Goal: Task Accomplishment & Management: Use online tool/utility

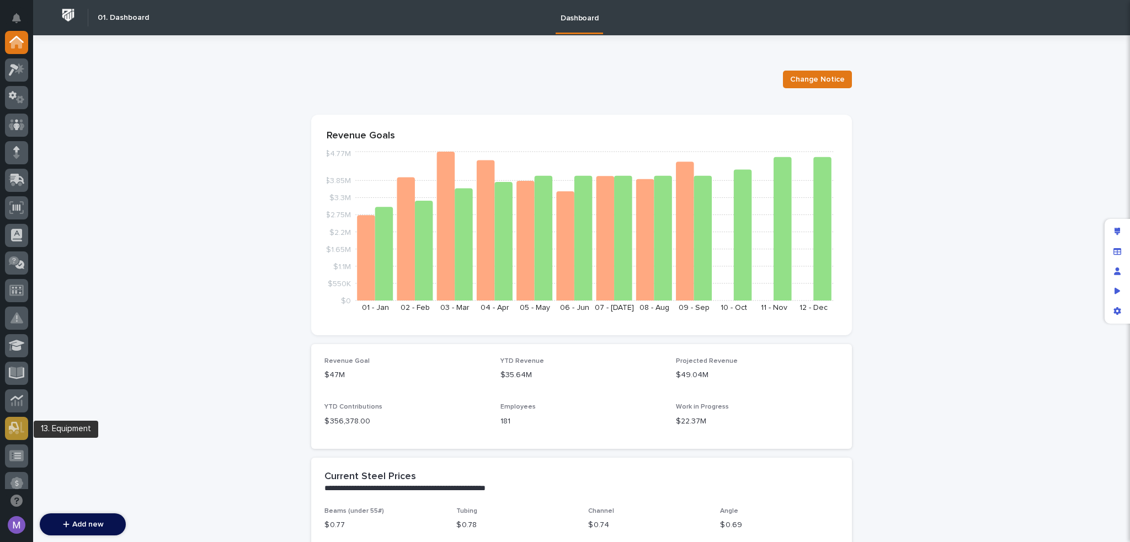
click at [12, 430] on icon at bounding box center [17, 428] width 16 height 13
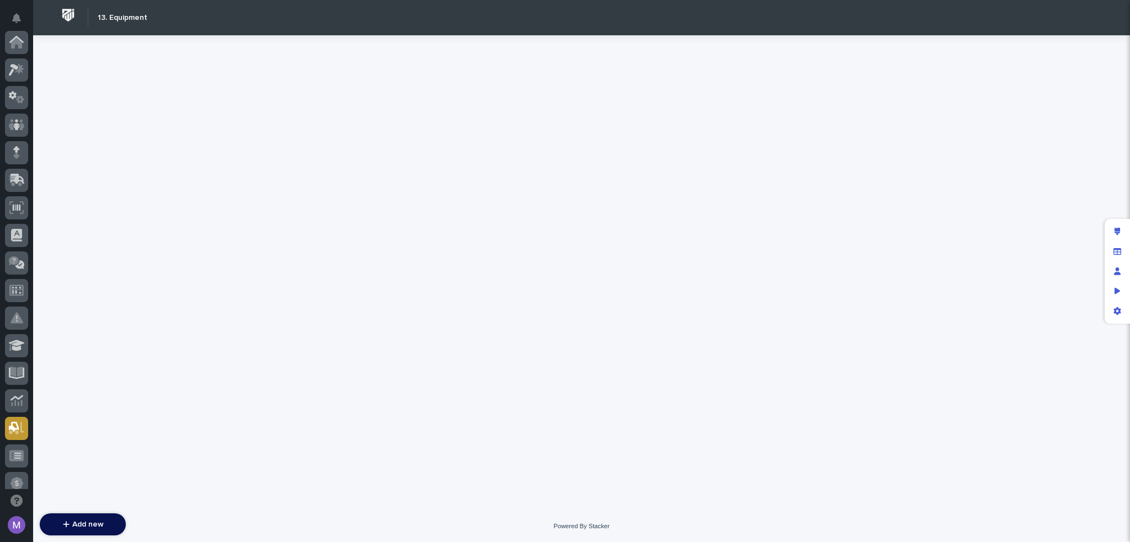
scroll to position [386, 0]
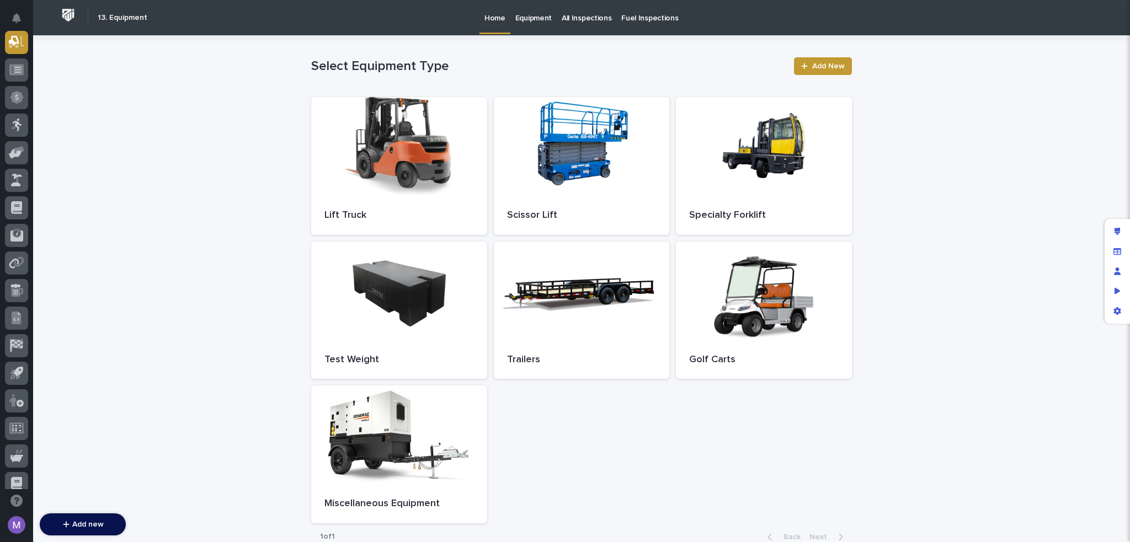
click at [536, 17] on p "Equipment" at bounding box center [533, 11] width 36 height 23
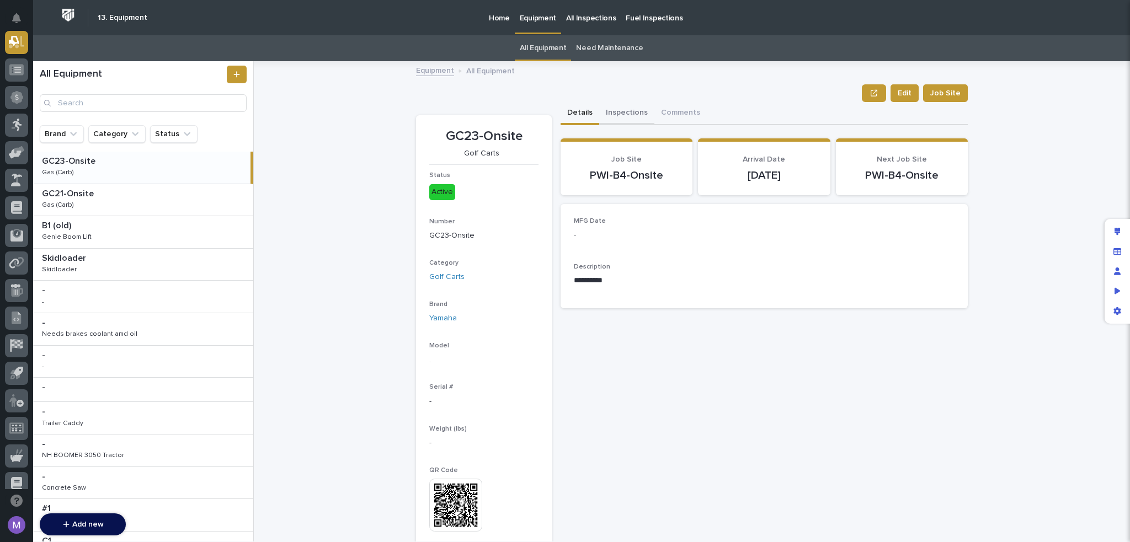
click at [622, 113] on button "Inspections" at bounding box center [626, 113] width 55 height 23
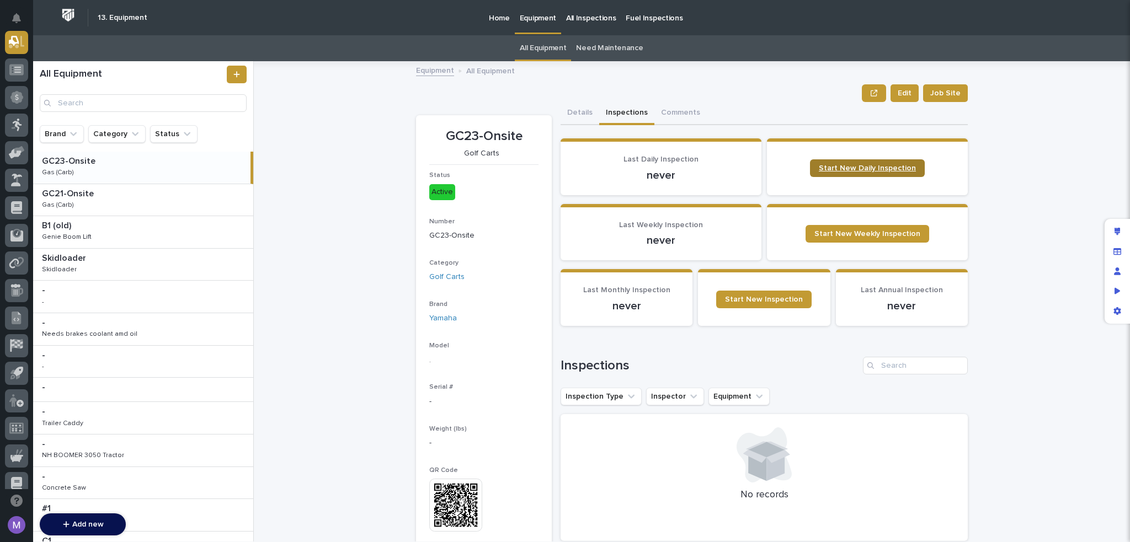
click at [890, 172] on span "Start New Daily Inspection" at bounding box center [867, 168] width 97 height 8
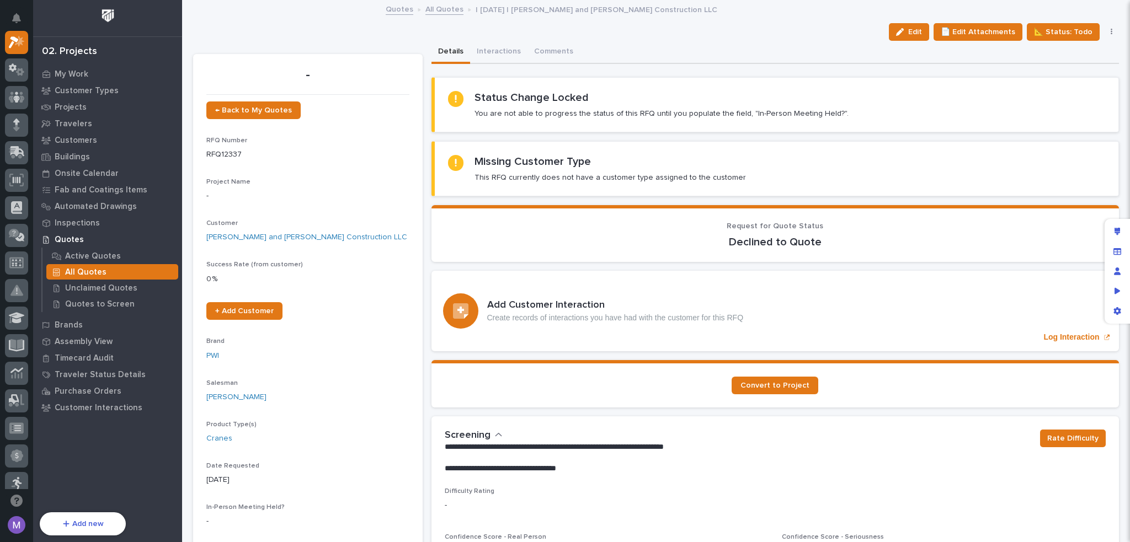
click at [83, 269] on p "All Quotes" at bounding box center [85, 273] width 41 height 10
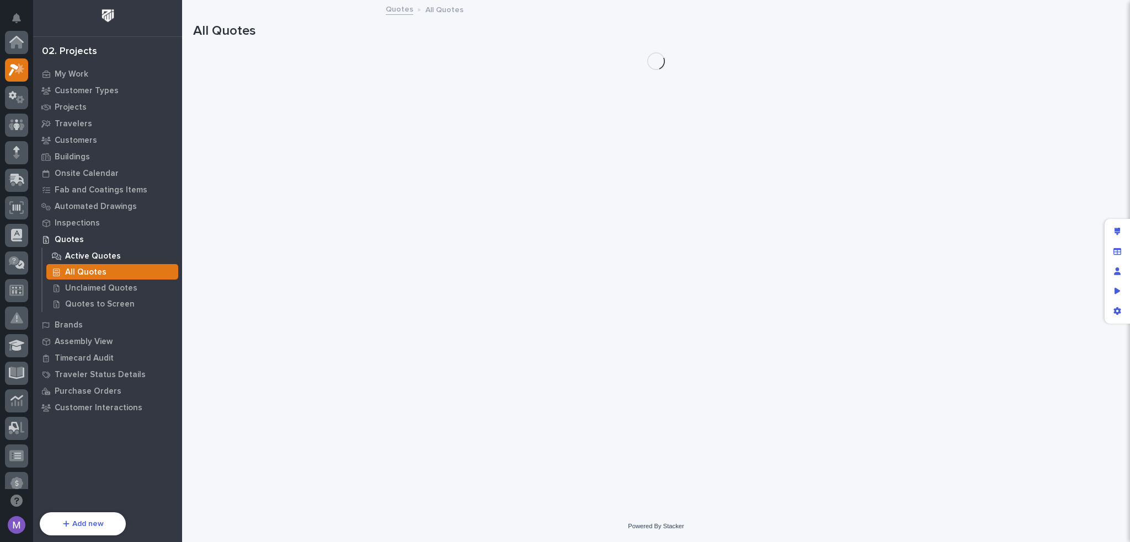
scroll to position [28, 0]
click at [87, 256] on p "Active Quotes" at bounding box center [93, 257] width 56 height 10
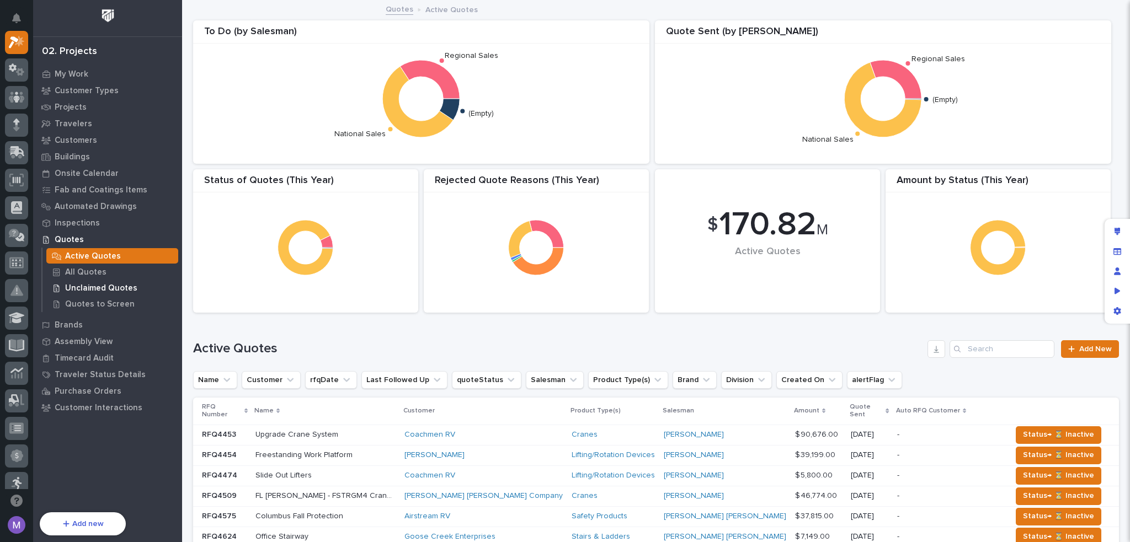
click at [99, 286] on p "Unclaimed Quotes" at bounding box center [101, 289] width 72 height 10
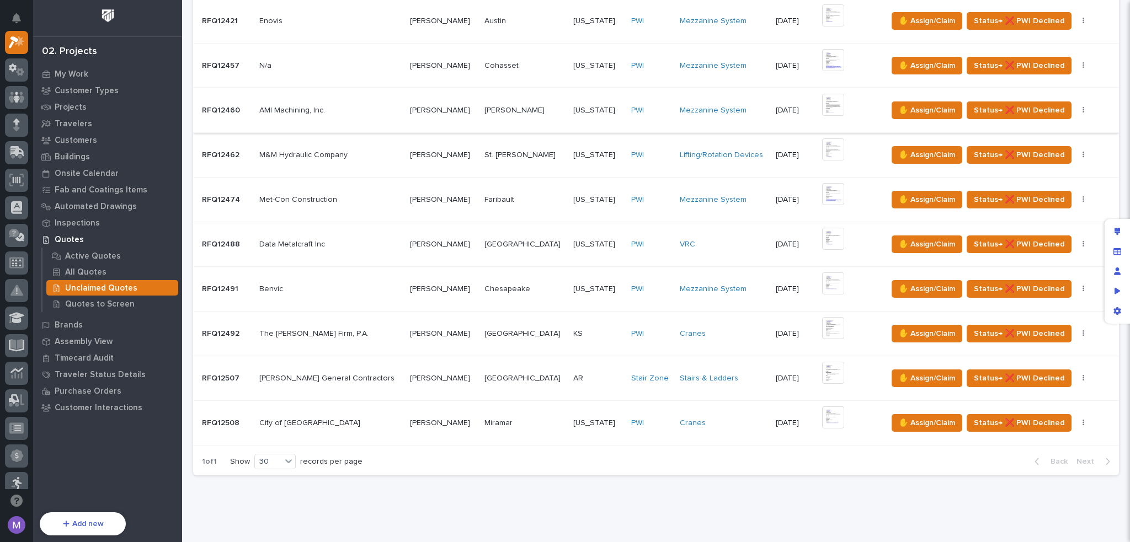
scroll to position [172, 0]
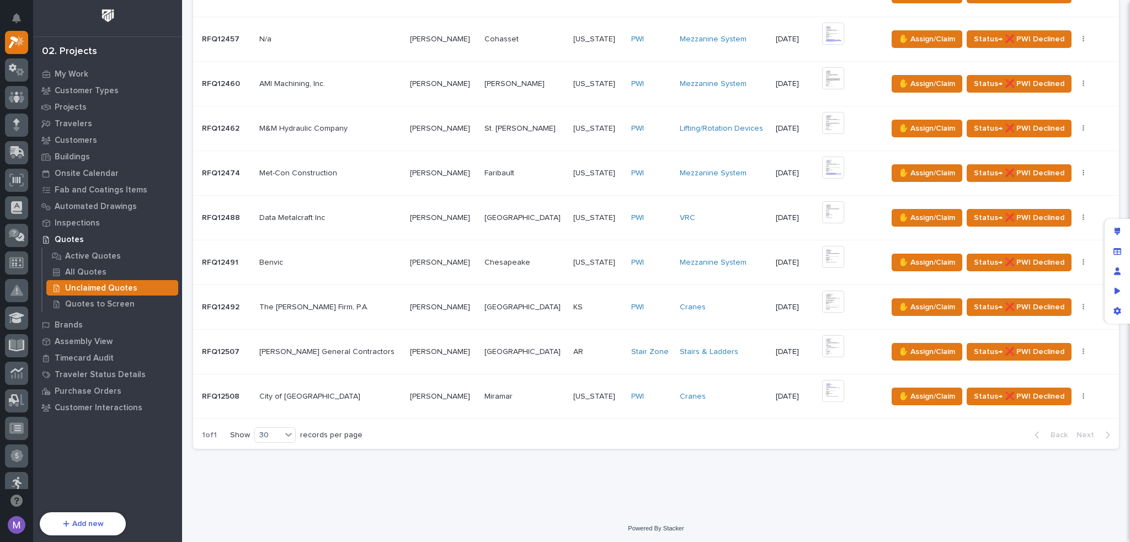
click at [508, 397] on p at bounding box center [525, 396] width 80 height 9
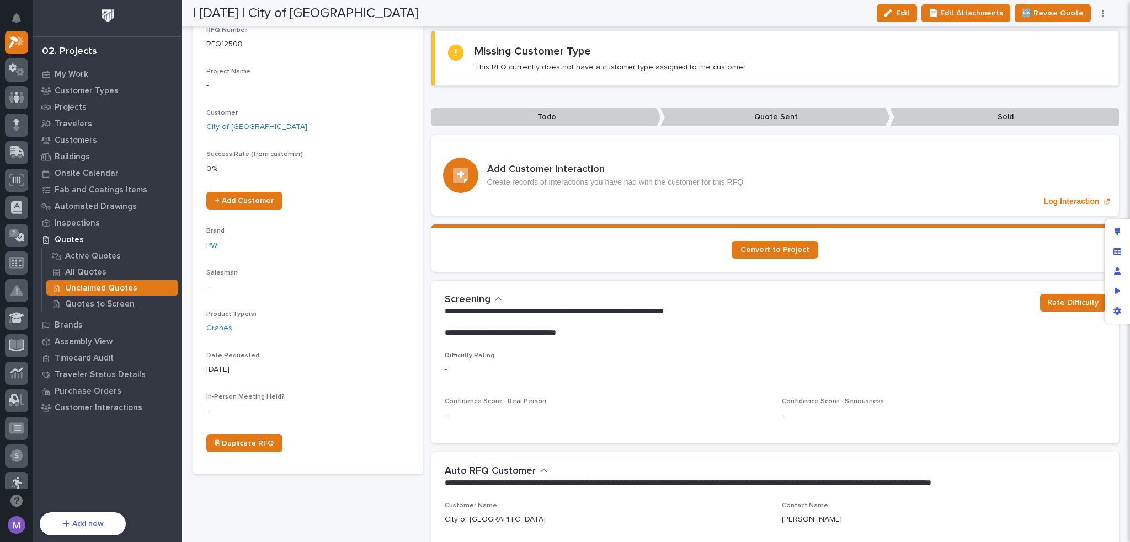
scroll to position [166, 0]
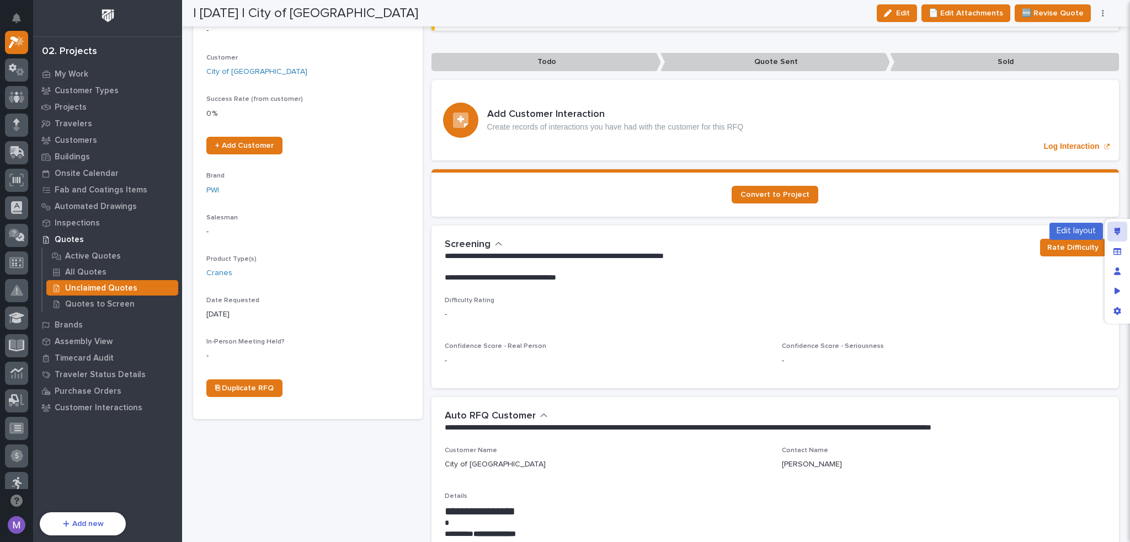
click at [1117, 226] on div "Edit layout" at bounding box center [1118, 232] width 20 height 20
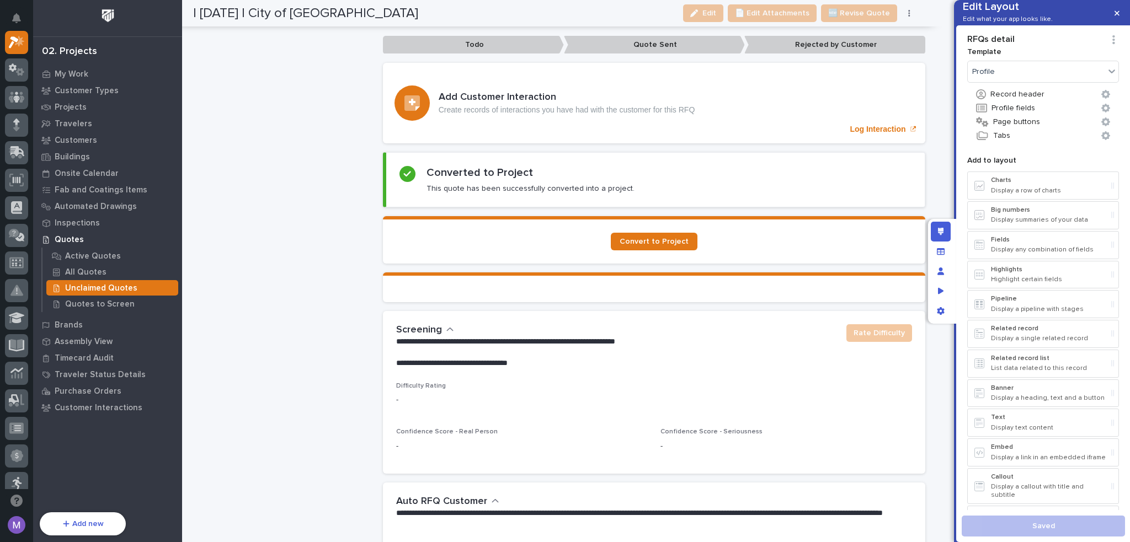
scroll to position [1049, 0]
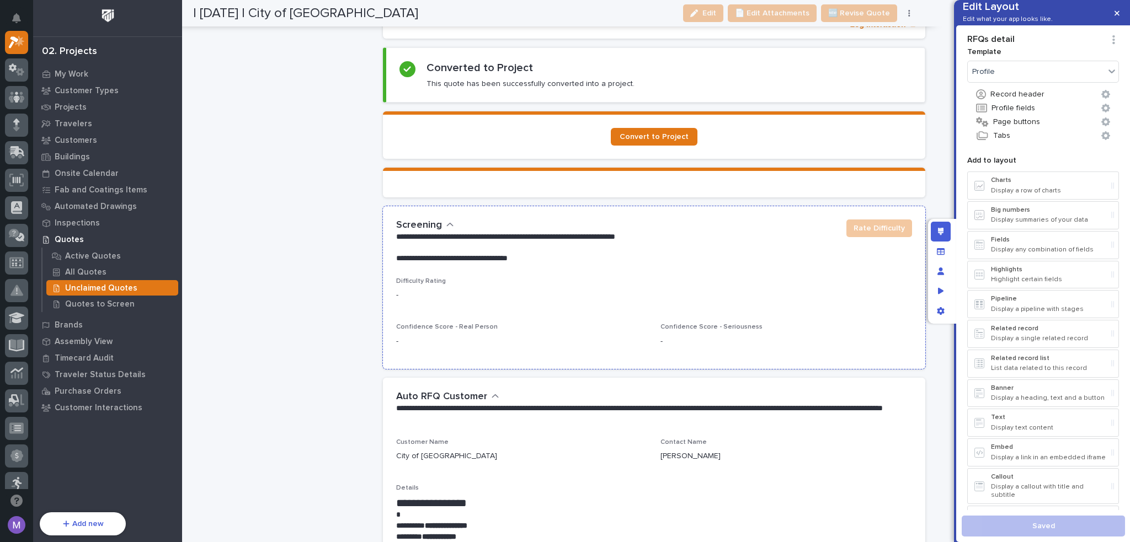
click at [700, 297] on div "Difficulty Rating -" at bounding box center [654, 294] width 516 height 33
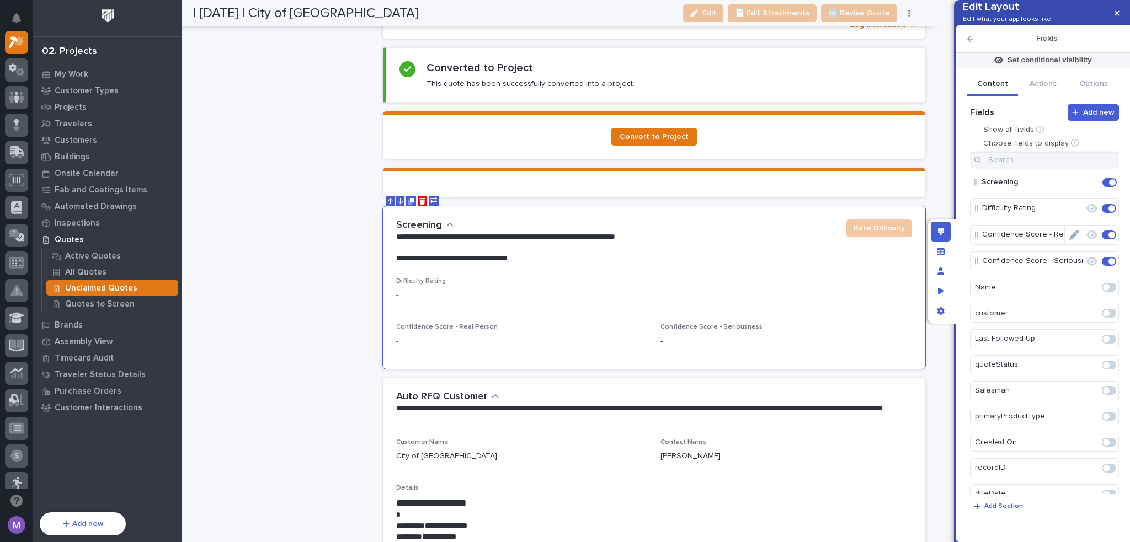
click at [1071, 240] on icon "Edit" at bounding box center [1074, 235] width 10 height 10
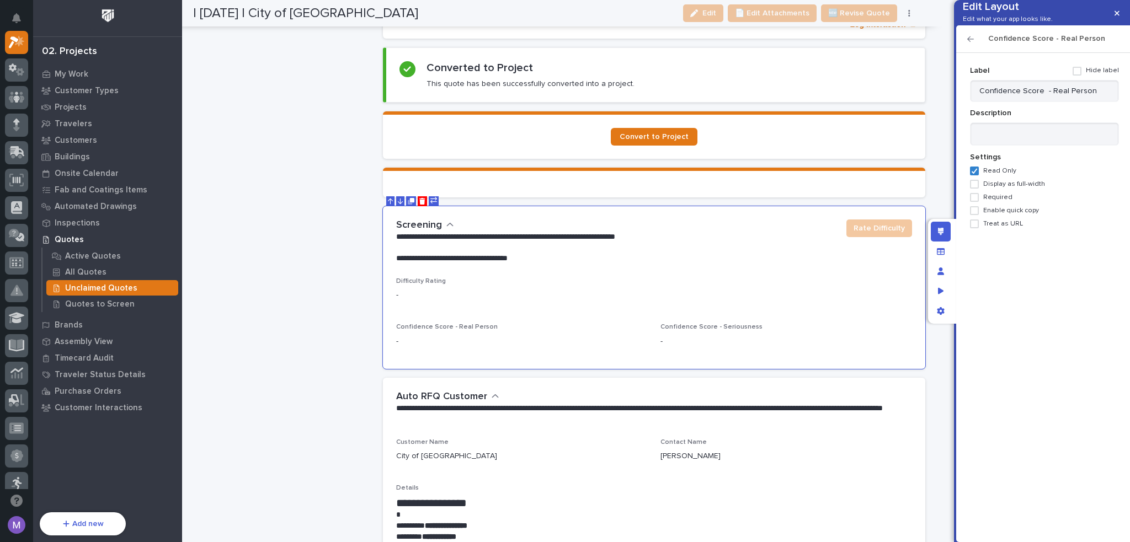
click at [996, 175] on span "Read Only" at bounding box center [999, 171] width 33 height 8
click at [942, 256] on div "Manage fields and data" at bounding box center [941, 252] width 20 height 20
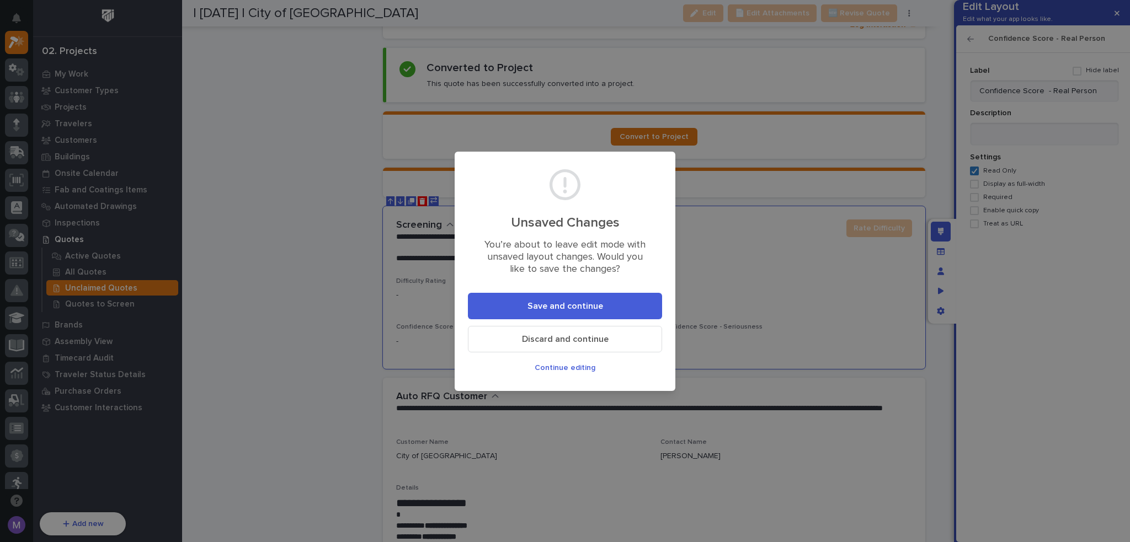
click at [597, 313] on button "Save and continue" at bounding box center [565, 306] width 194 height 26
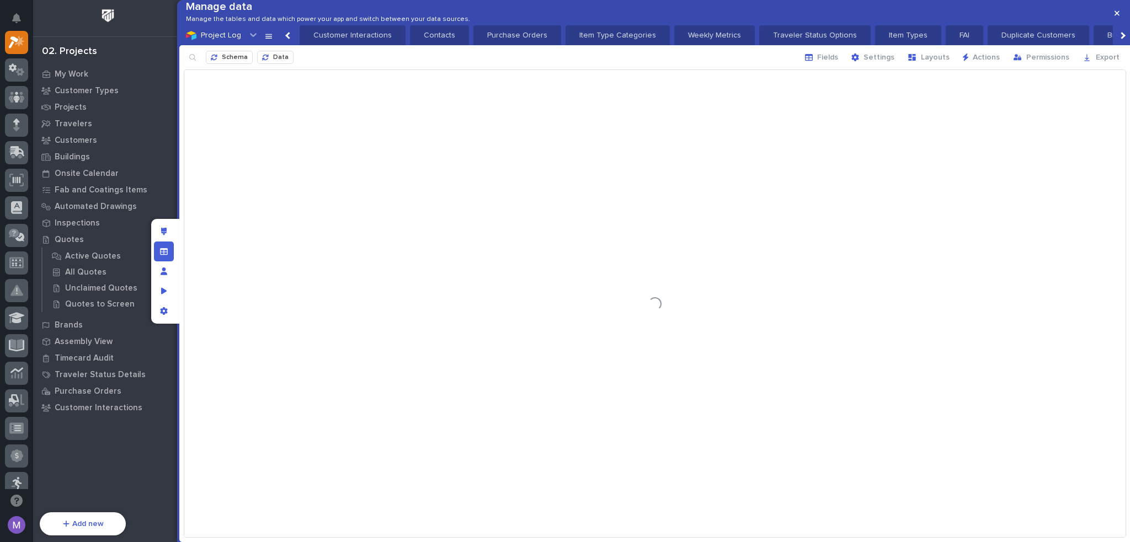
scroll to position [609, 0]
click at [241, 64] on button "Schema" at bounding box center [229, 57] width 47 height 13
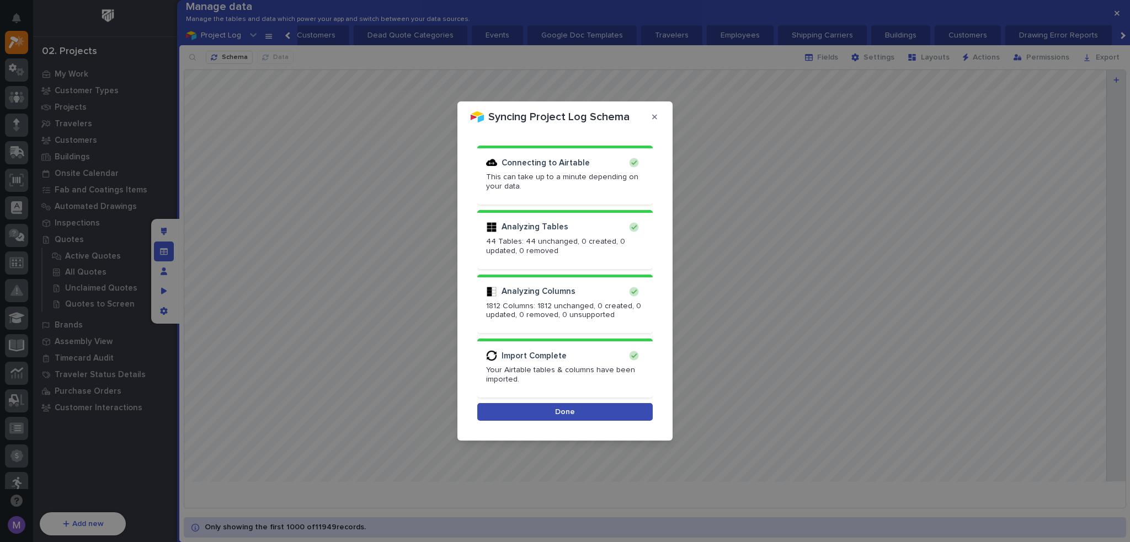
click at [532, 406] on button "Done" at bounding box center [564, 412] width 175 height 18
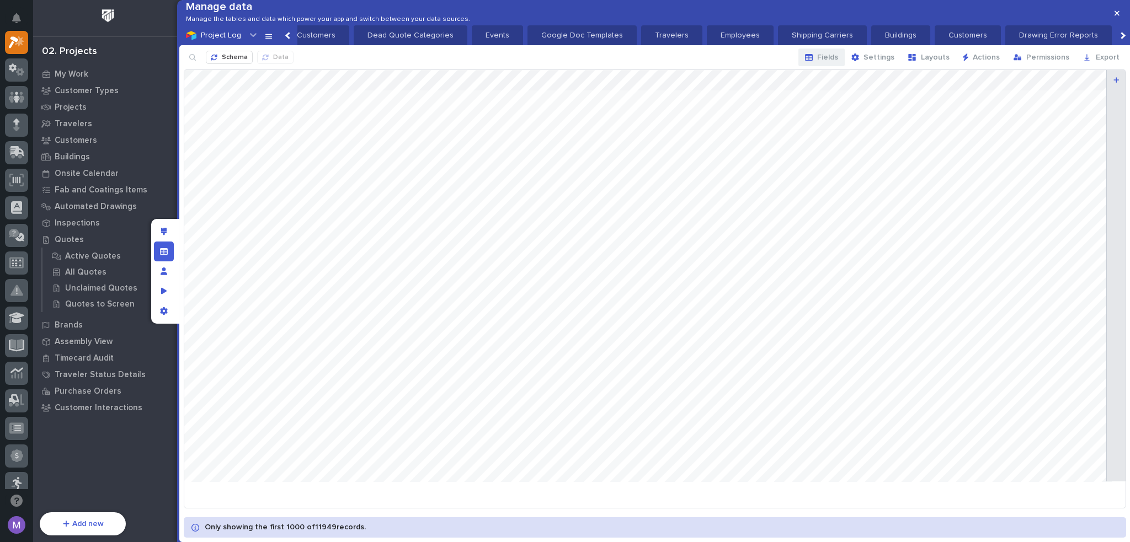
click at [827, 62] on span "Fields" at bounding box center [827, 57] width 21 height 10
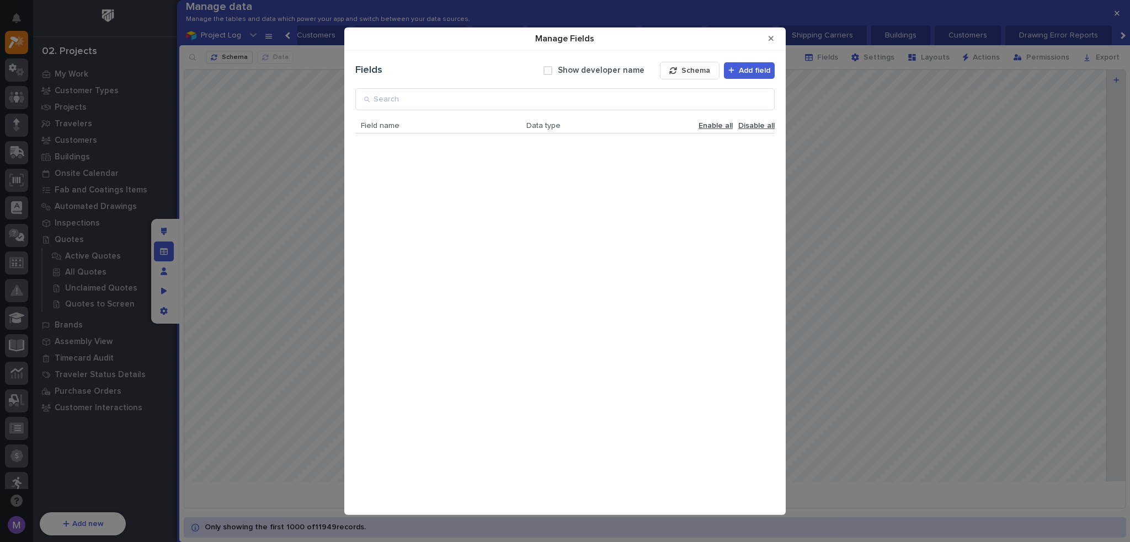
scroll to position [3052, 0]
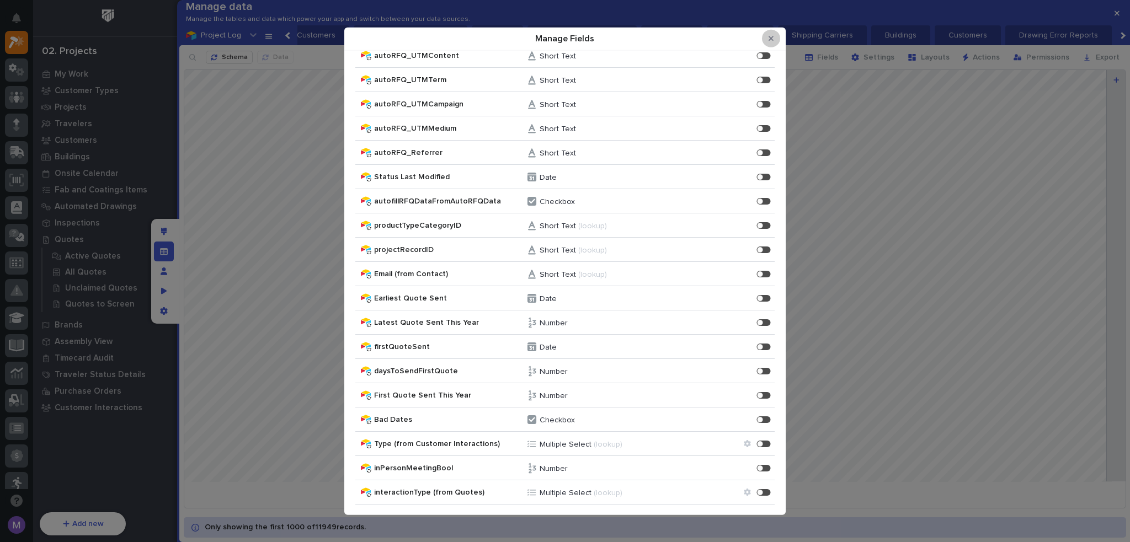
click at [769, 37] on icon "Close Modal" at bounding box center [771, 38] width 5 height 5
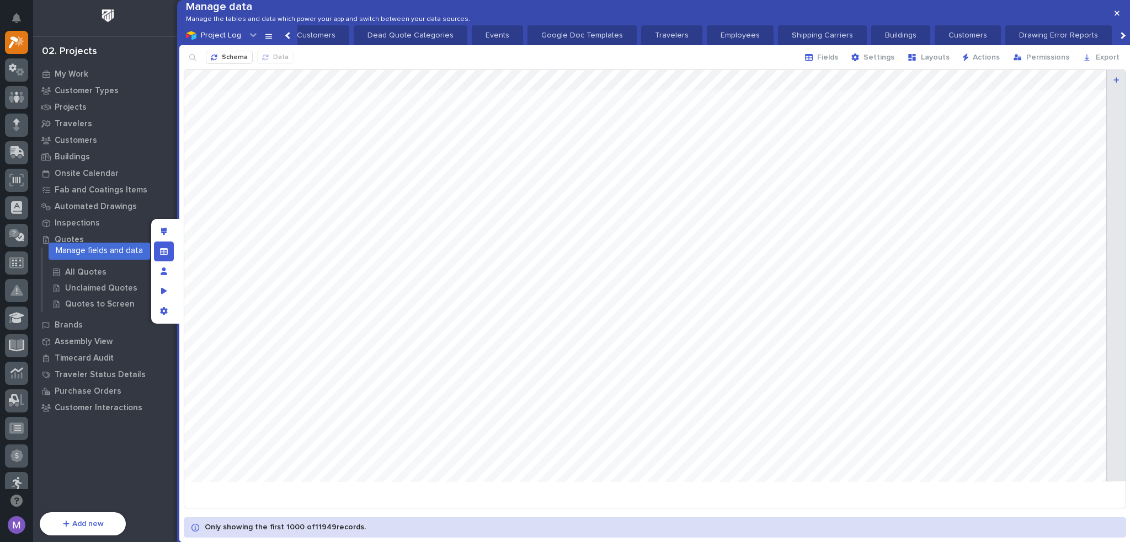
click at [162, 256] on div "Manage fields and data" at bounding box center [164, 252] width 20 height 20
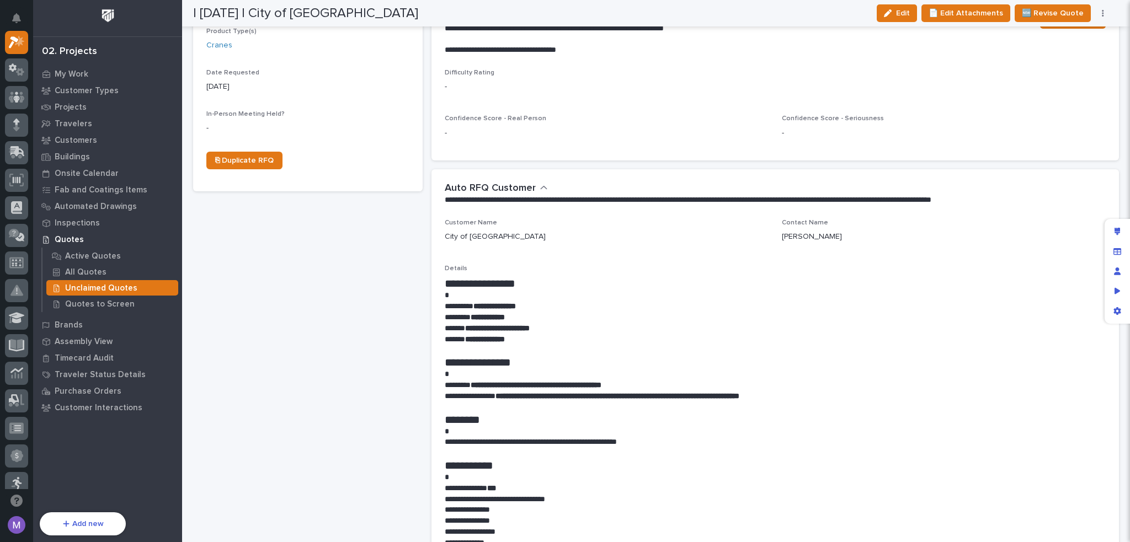
scroll to position [278, 0]
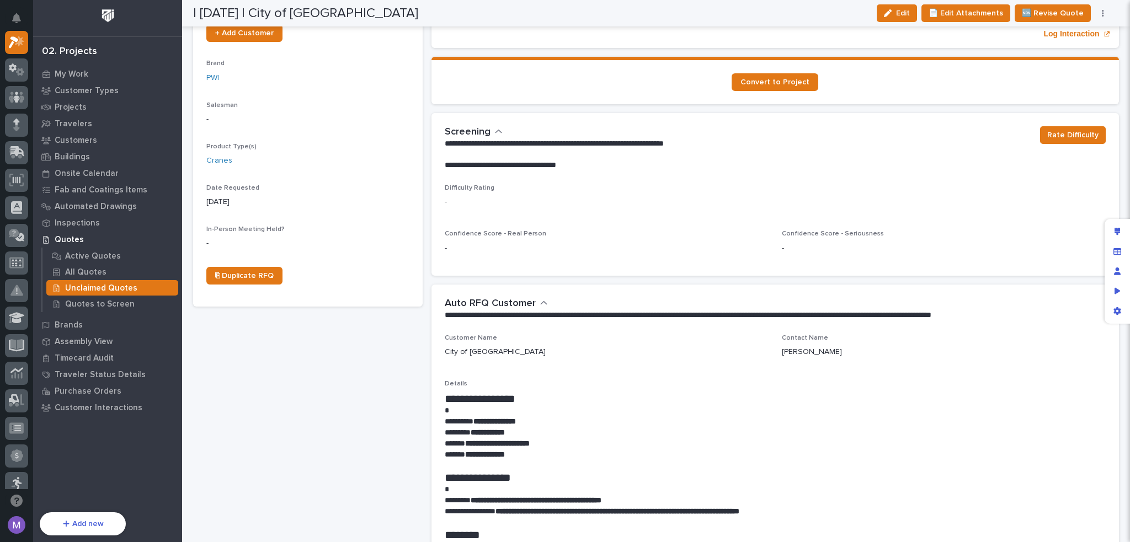
click at [682, 168] on p "**********" at bounding box center [737, 165] width 584 height 11
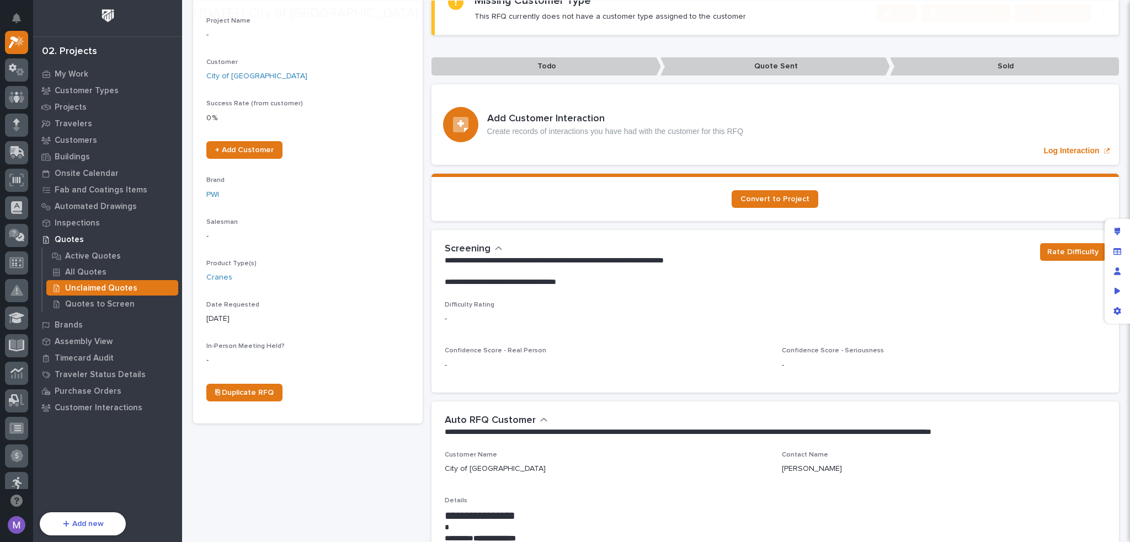
scroll to position [168, 0]
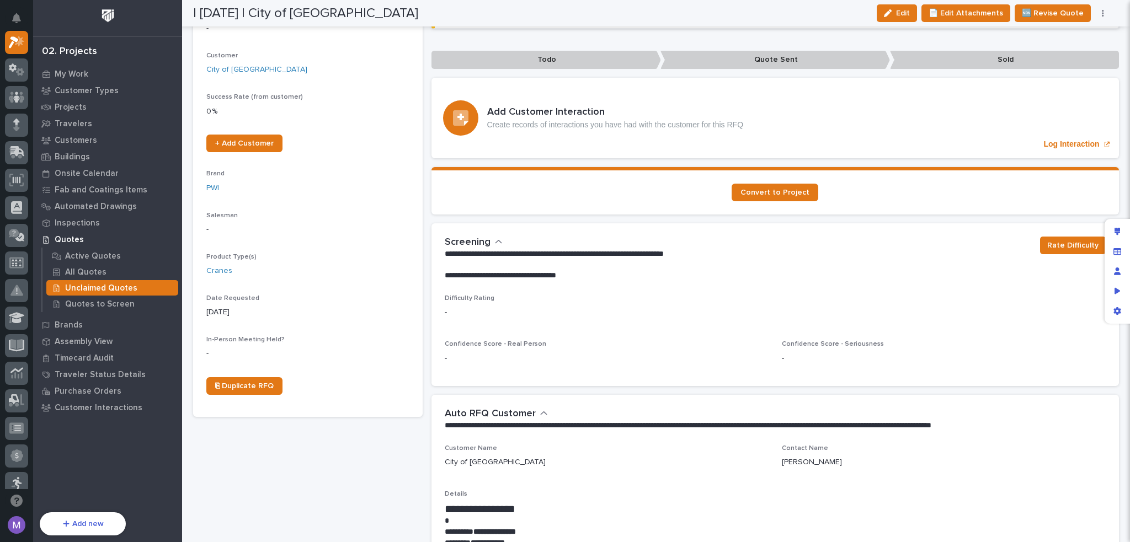
click at [763, 267] on p at bounding box center [738, 264] width 587 height 11
click at [1117, 231] on icon "Edit layout" at bounding box center [1118, 232] width 6 height 8
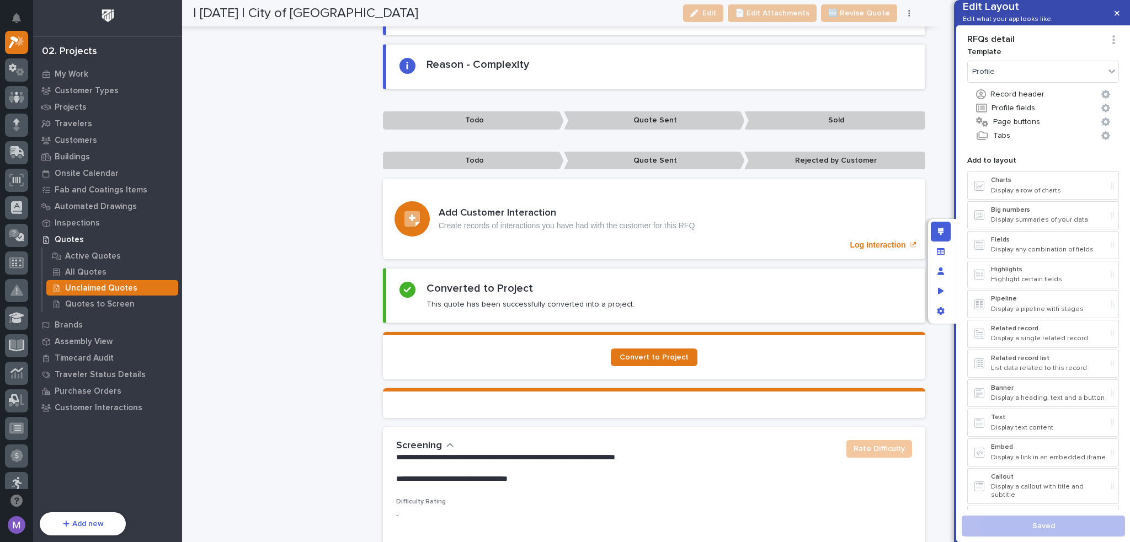
scroll to position [1104, 0]
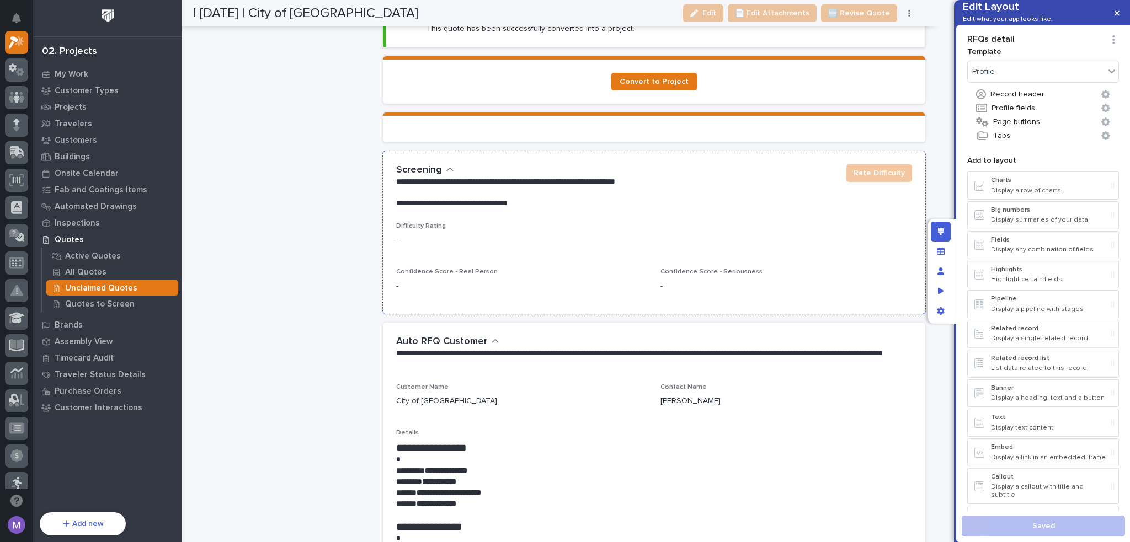
click at [658, 242] on div "Difficulty Rating -" at bounding box center [654, 238] width 516 height 33
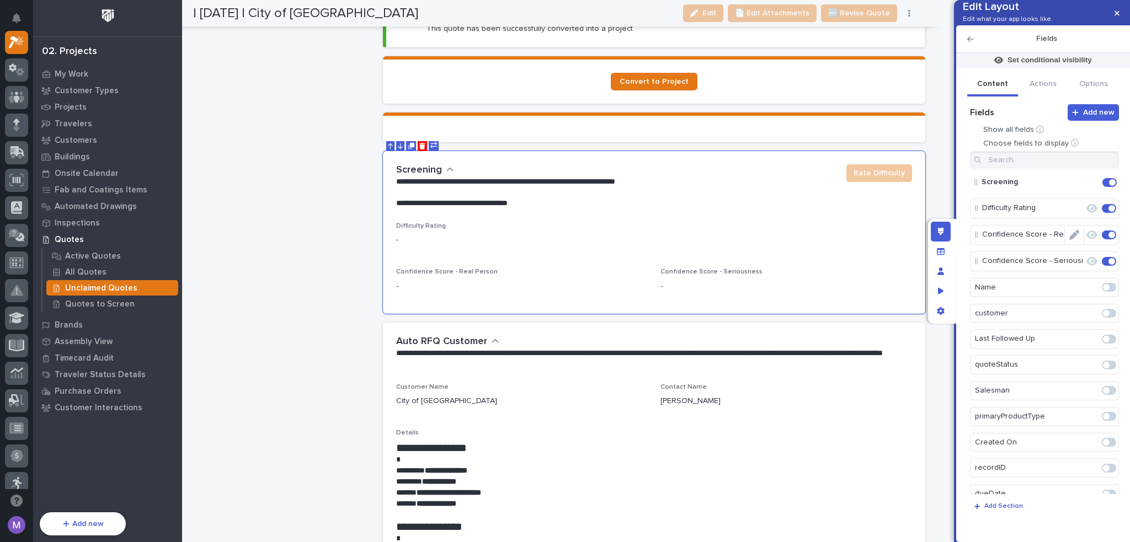
click at [1072, 240] on icon "Edit" at bounding box center [1074, 235] width 10 height 10
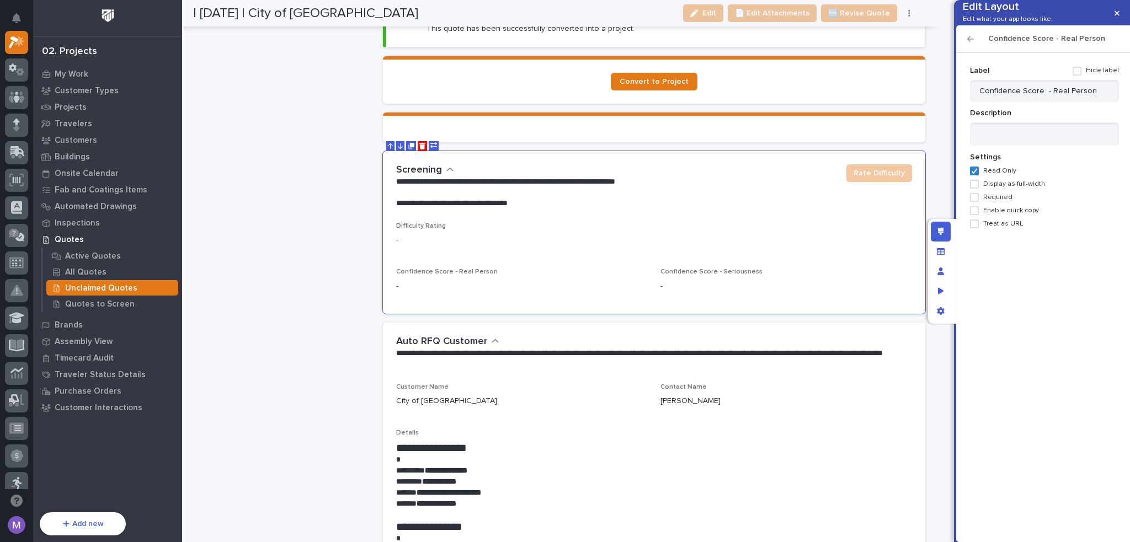
click at [991, 188] on span "Display as full-width" at bounding box center [1014, 184] width 62 height 8
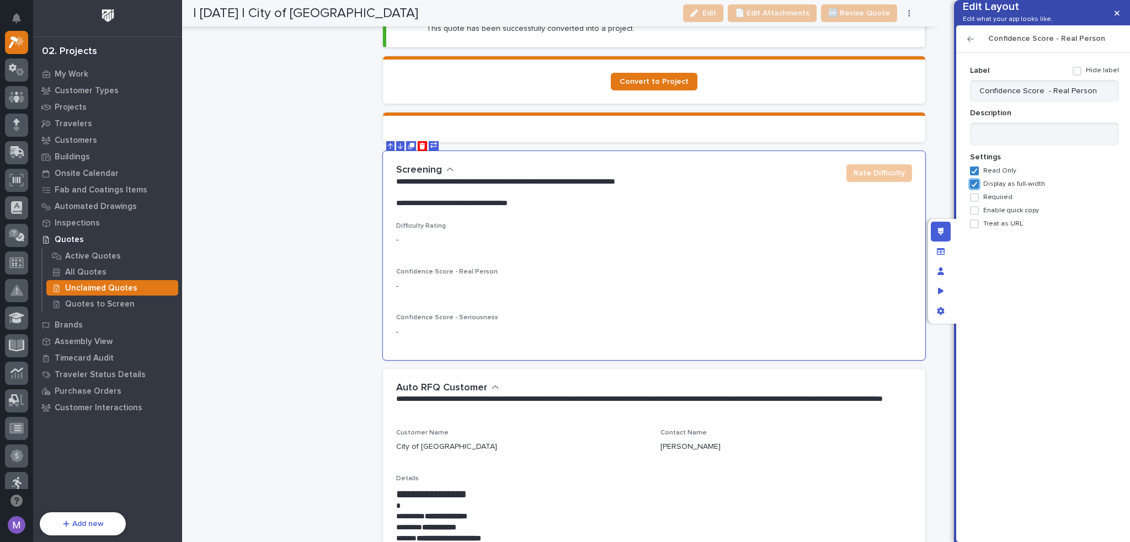
scroll to position [1126, 0]
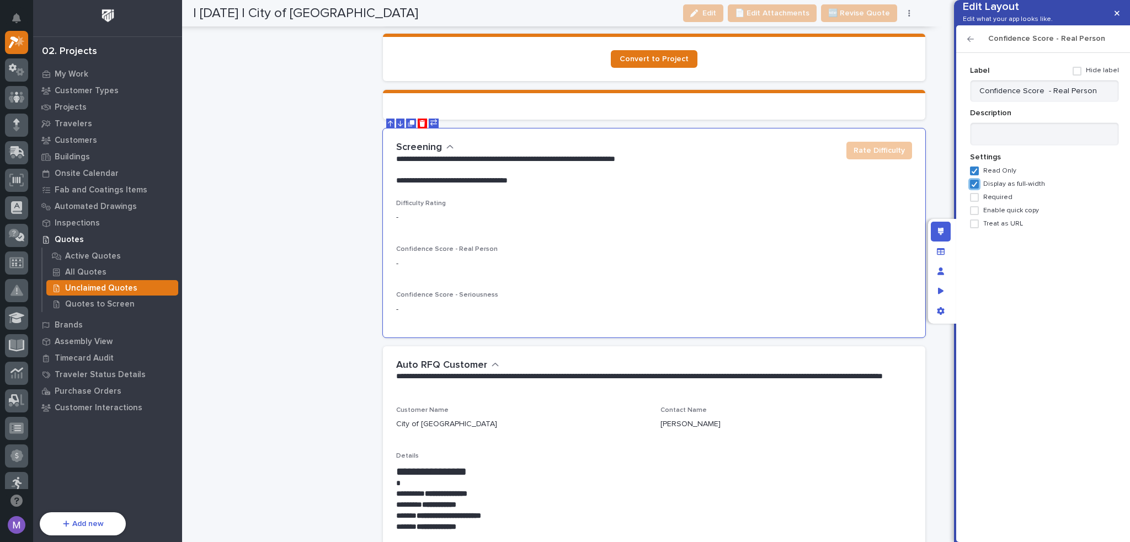
click at [991, 188] on span "Display as full-width" at bounding box center [1014, 184] width 62 height 8
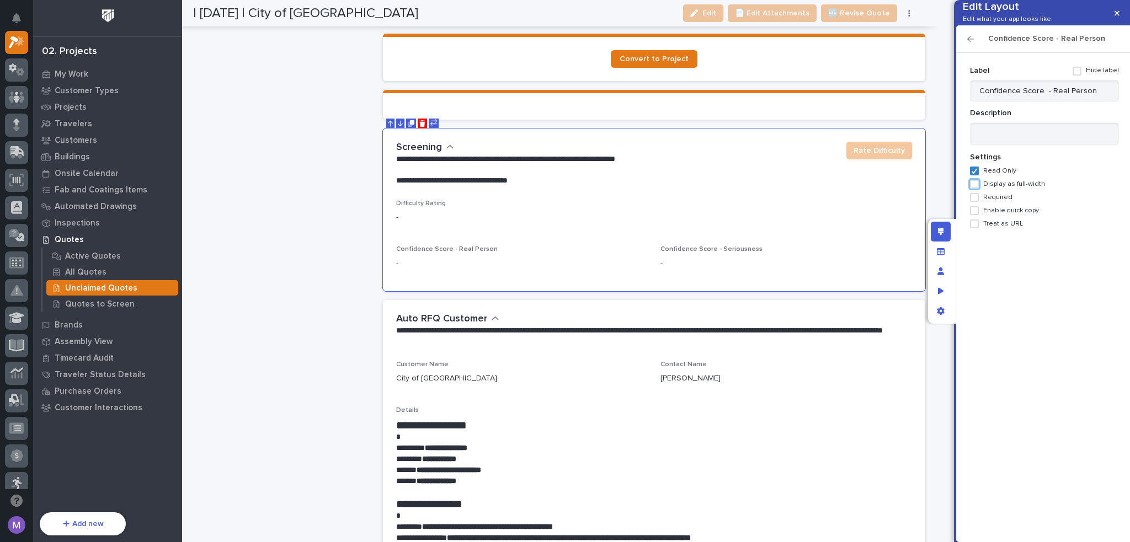
scroll to position [1104, 0]
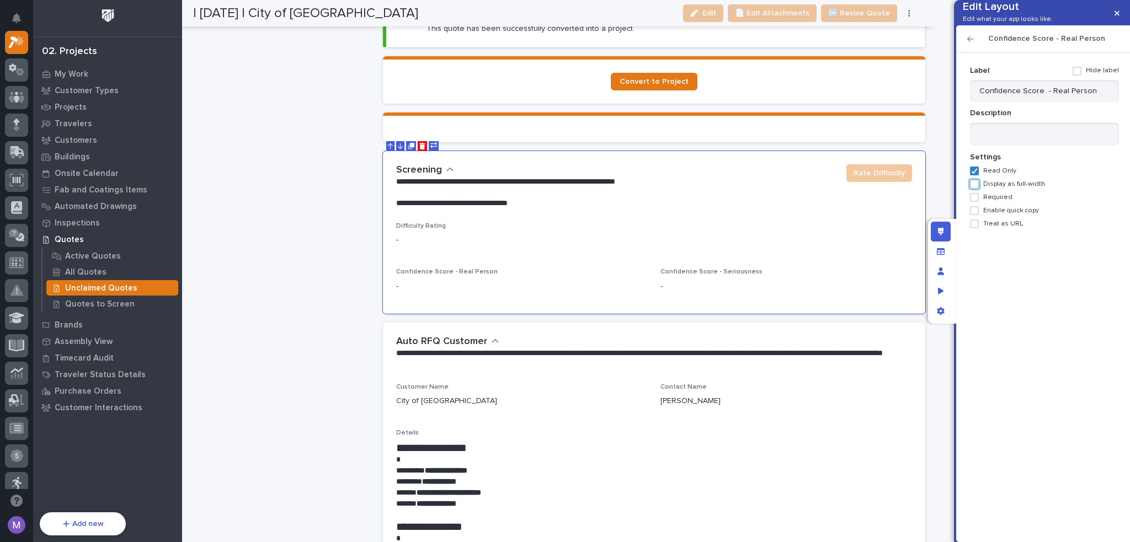
click at [968, 43] on icon "button" at bounding box center [970, 39] width 7 height 8
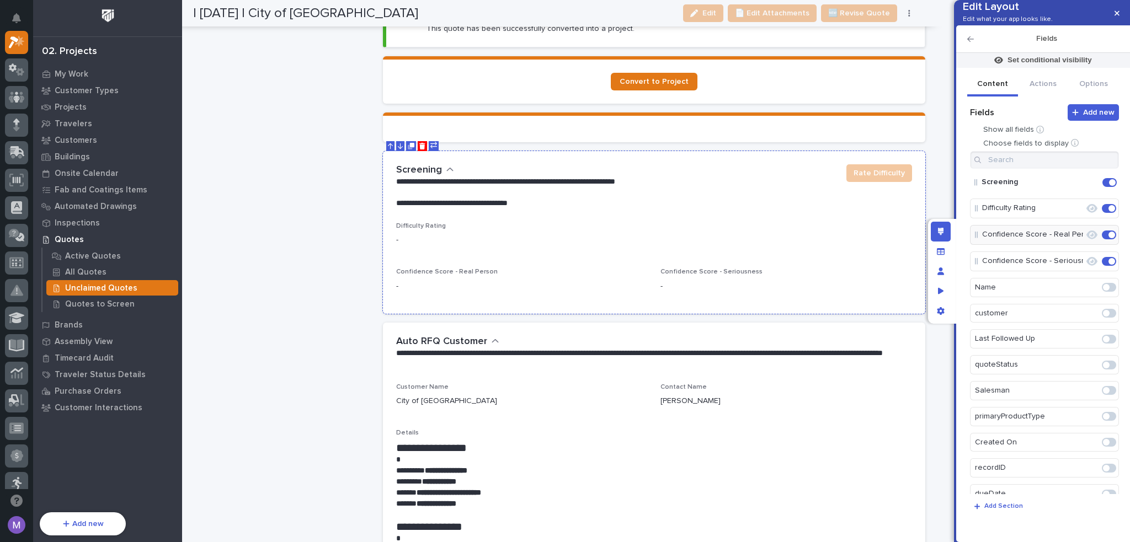
click at [704, 164] on div "**********" at bounding box center [616, 186] width 441 height 45
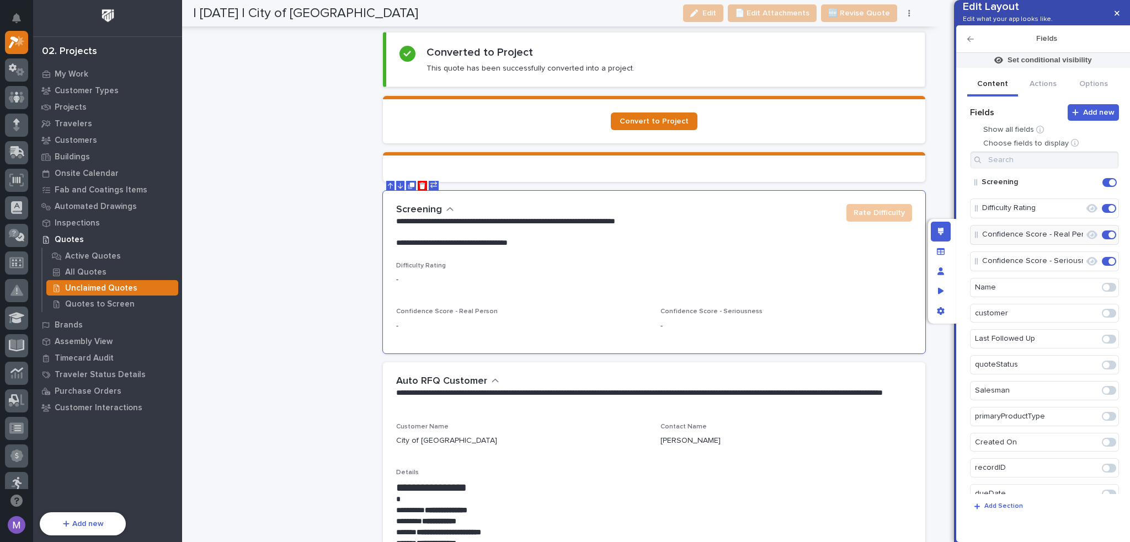
scroll to position [993, 0]
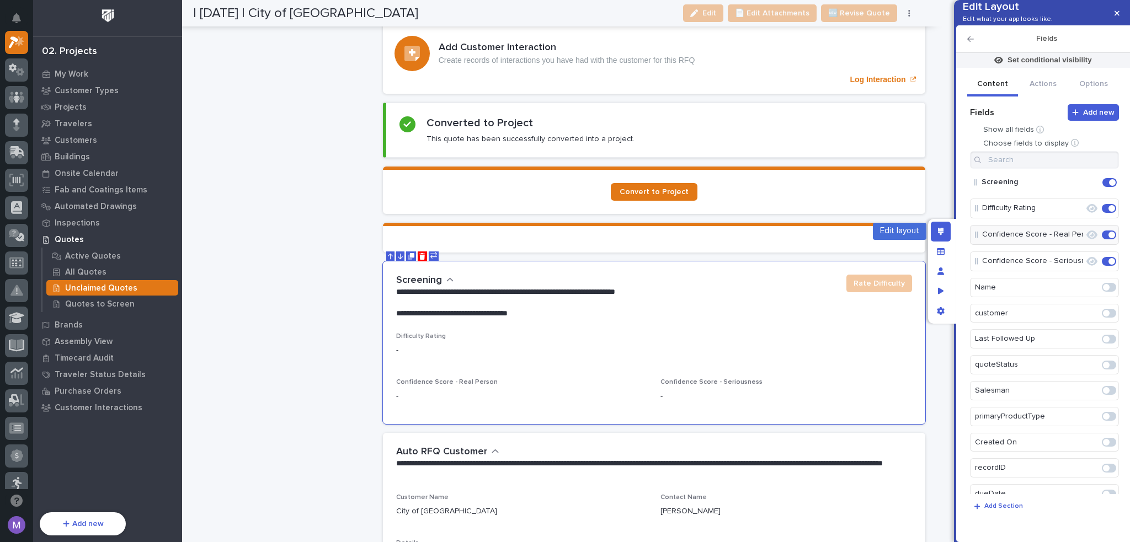
click at [939, 231] on icon "Edit layout" at bounding box center [941, 232] width 6 height 8
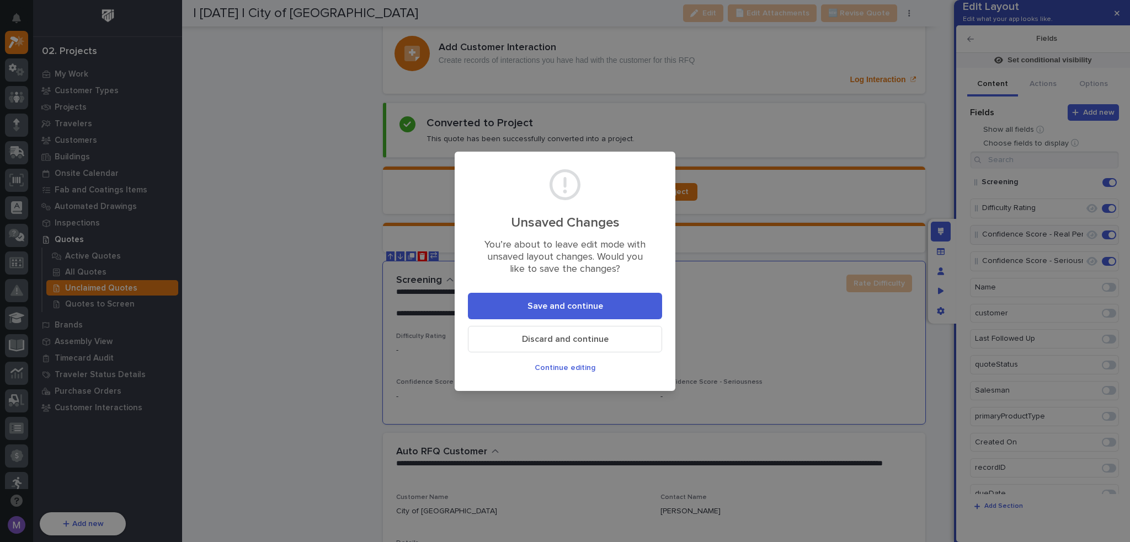
click at [591, 307] on span "Save and continue" at bounding box center [566, 307] width 76 height 12
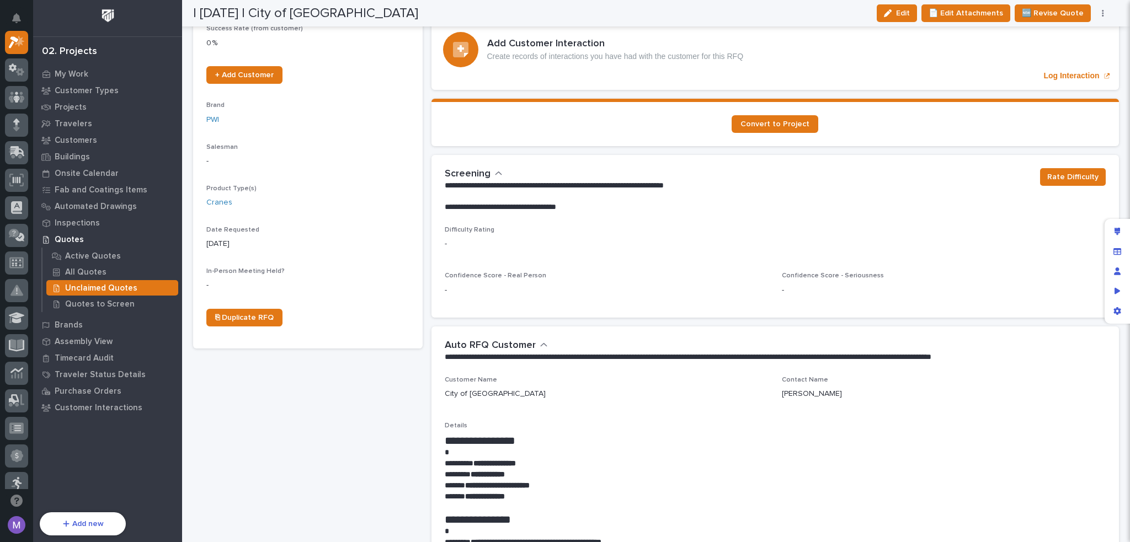
scroll to position [223, 0]
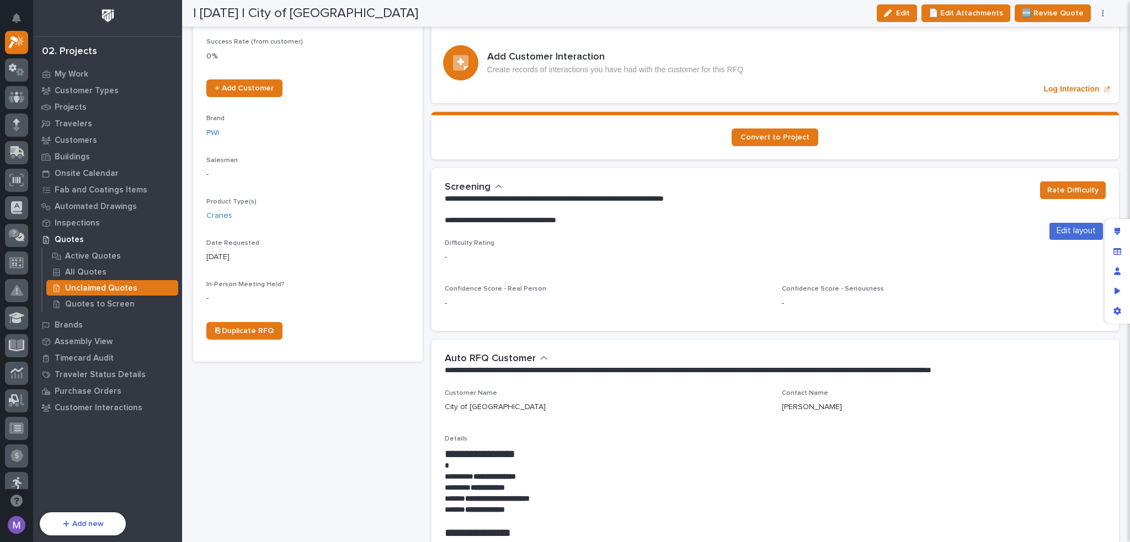
drag, startPoint x: 1116, startPoint y: 230, endPoint x: 808, endPoint y: 228, distance: 308.5
click at [1116, 230] on icon "Edit layout" at bounding box center [1118, 232] width 6 height 8
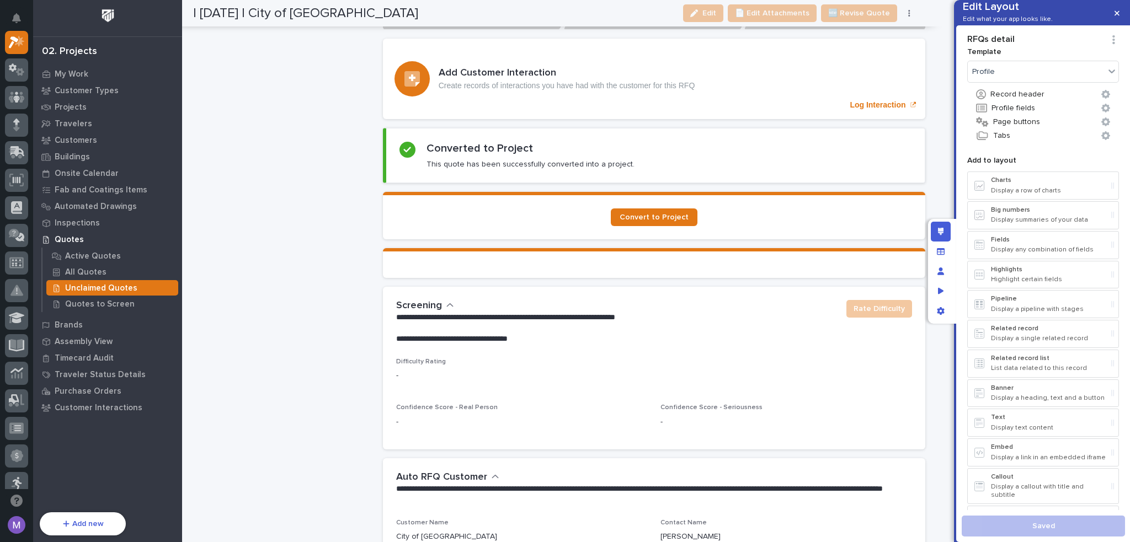
scroll to position [1161, 0]
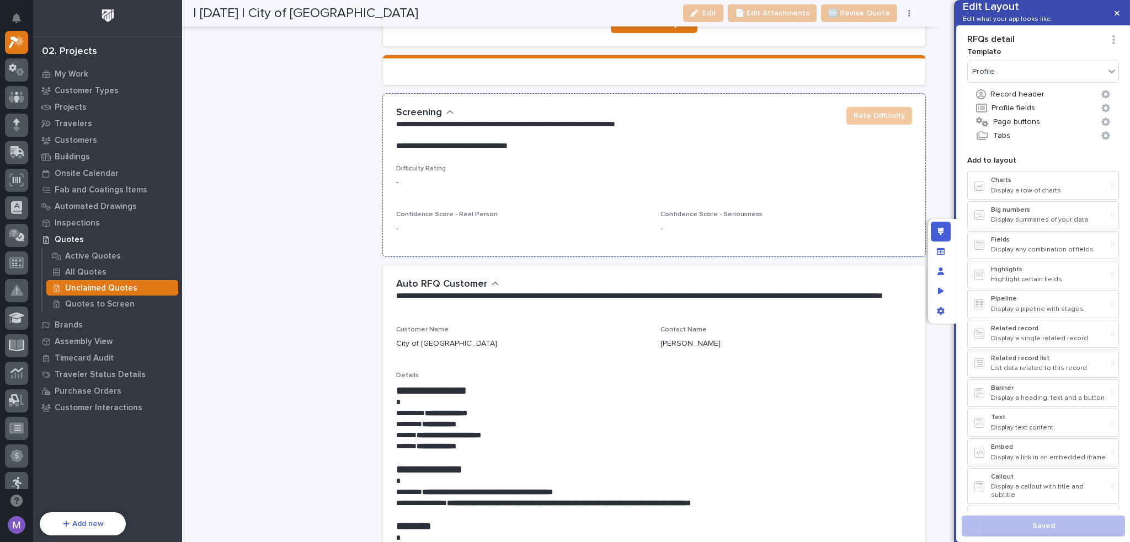
click at [721, 183] on p "-" at bounding box center [654, 183] width 516 height 12
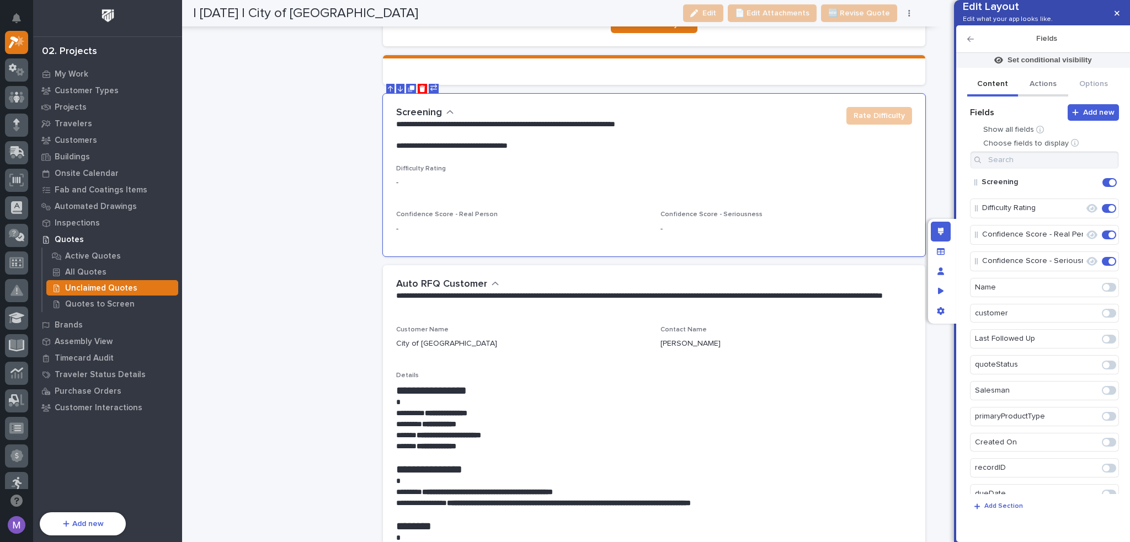
click at [1051, 97] on button "Actions" at bounding box center [1043, 84] width 51 height 23
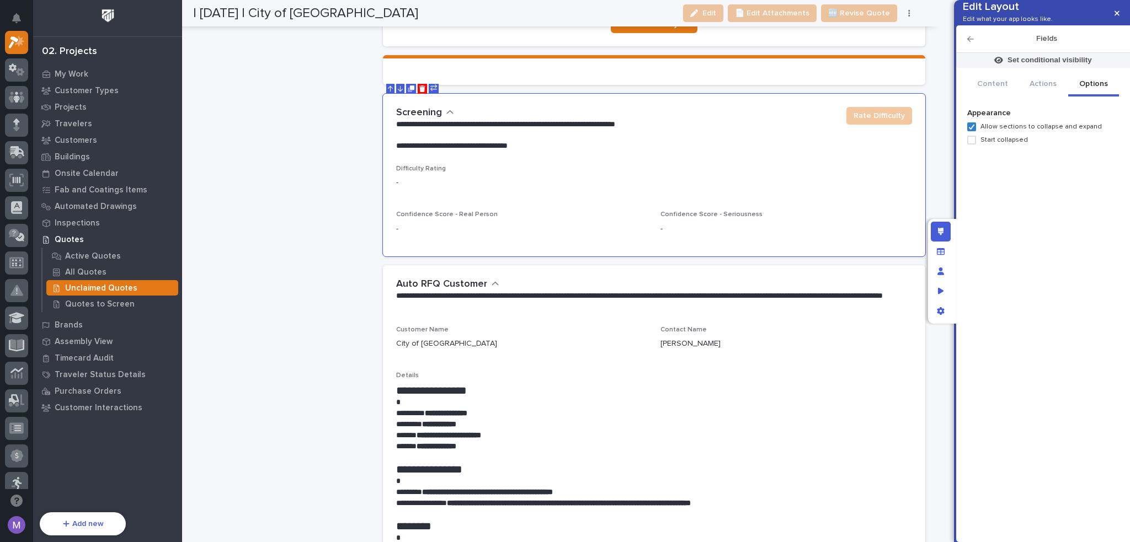
click at [1093, 97] on button "Options" at bounding box center [1093, 84] width 51 height 23
click at [936, 230] on div "Edit layout" at bounding box center [941, 232] width 20 height 20
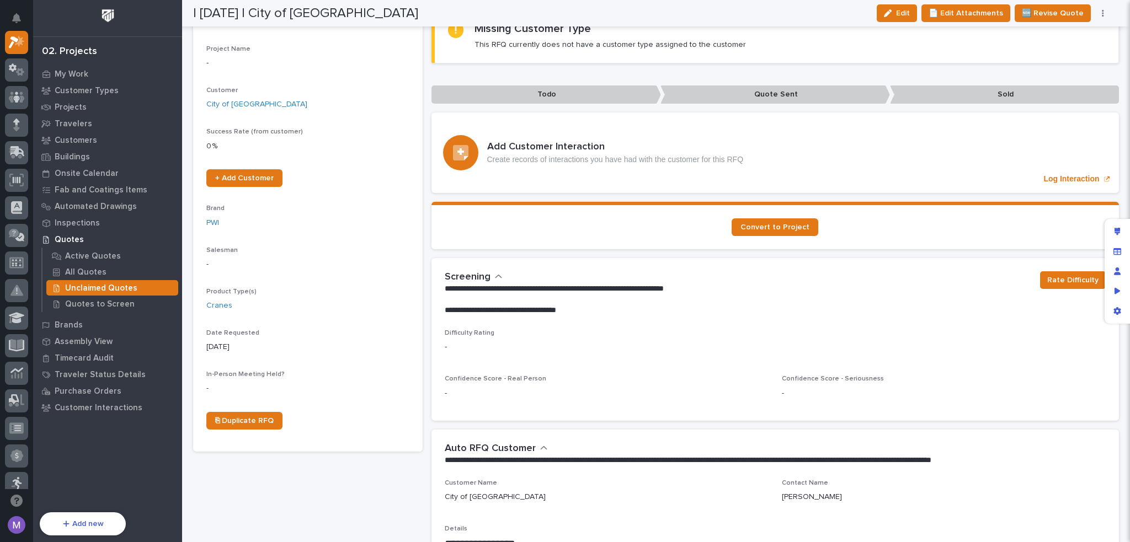
scroll to position [115, 0]
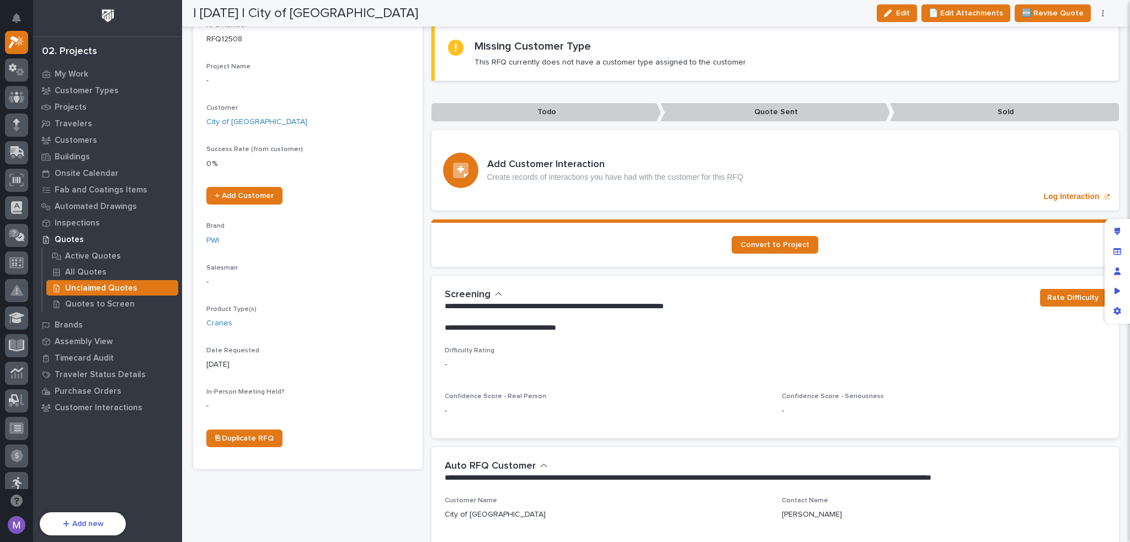
click at [120, 283] on div "Unclaimed Quotes" at bounding box center [112, 287] width 132 height 15
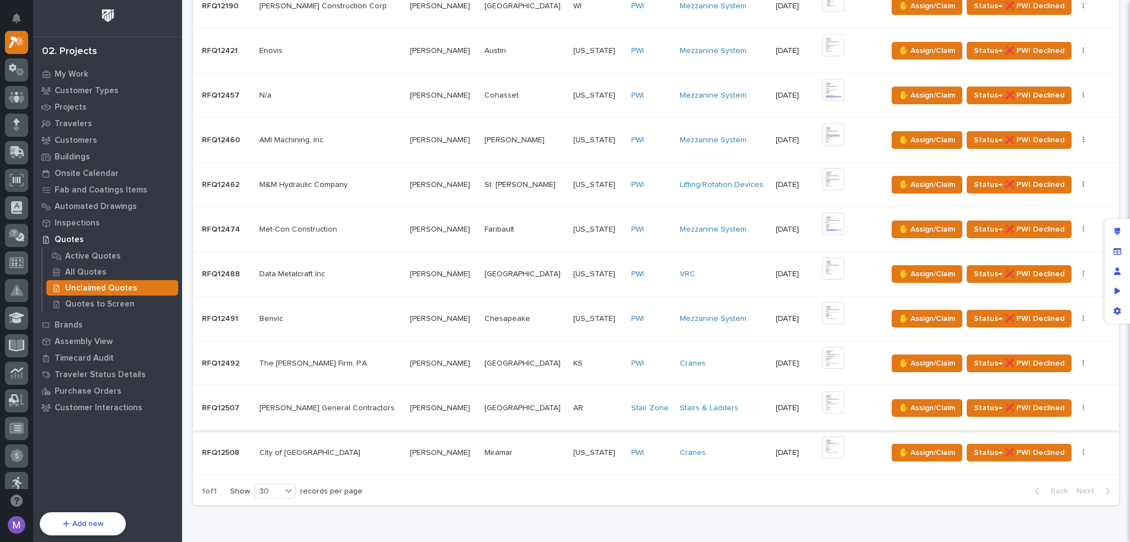
scroll to position [172, 0]
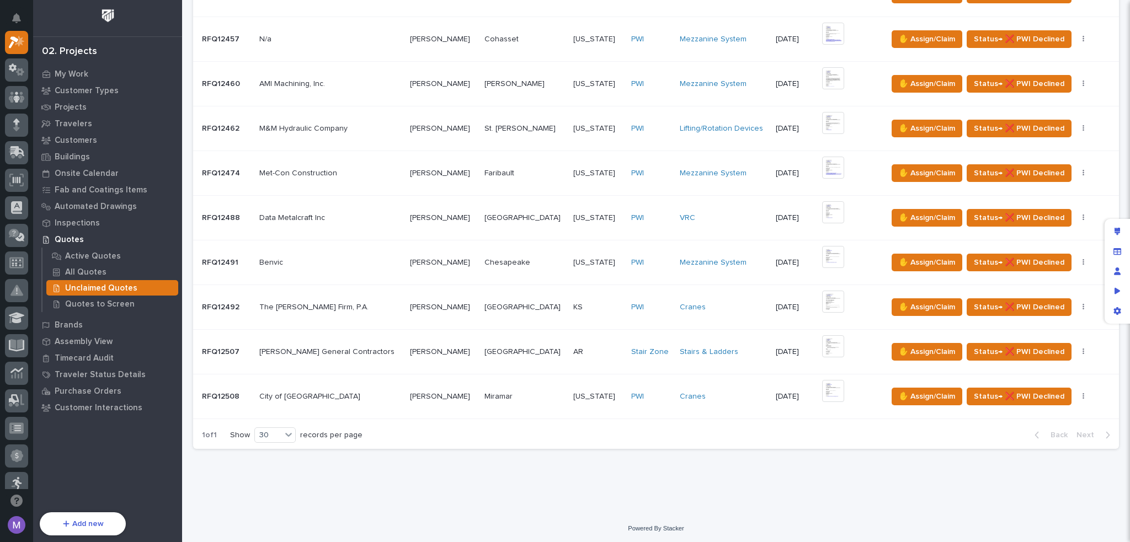
click at [369, 356] on div "[PERSON_NAME] General Contractors [PERSON_NAME] General Contractors" at bounding box center [330, 352] width 142 height 18
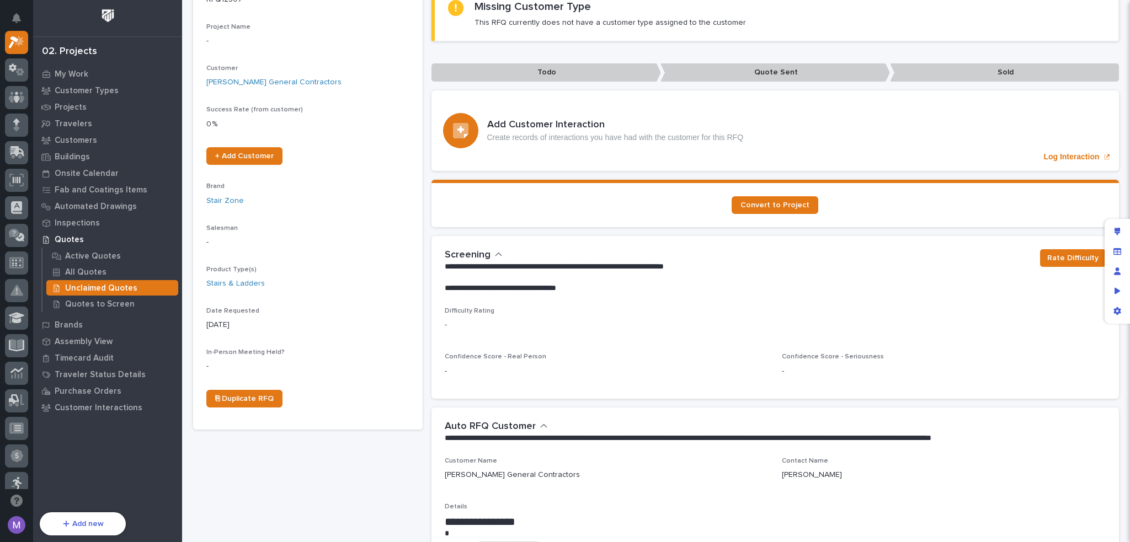
scroll to position [166, 0]
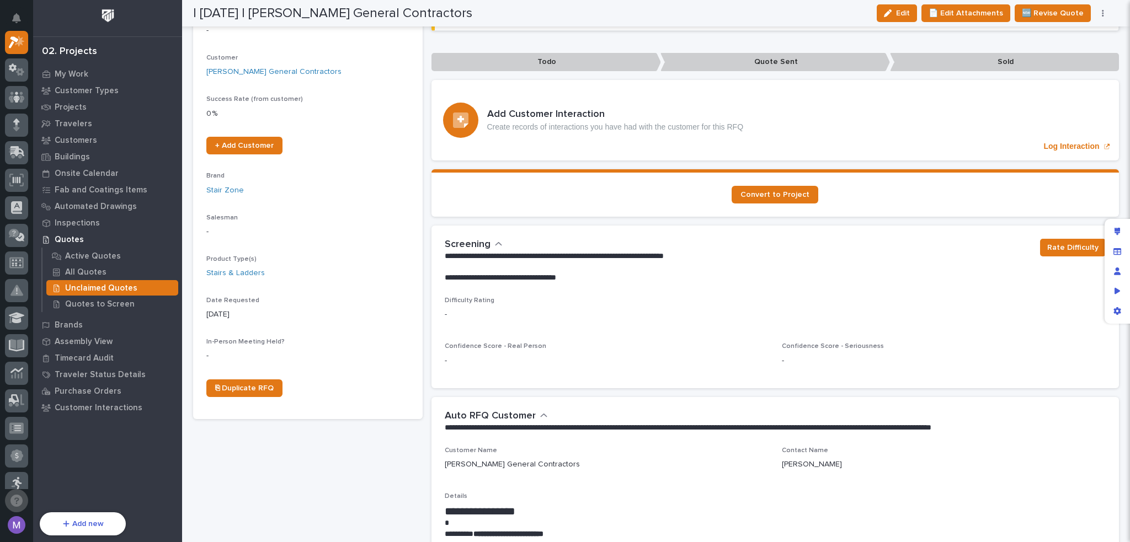
click at [23, 504] on button "Open support chat" at bounding box center [16, 500] width 23 height 23
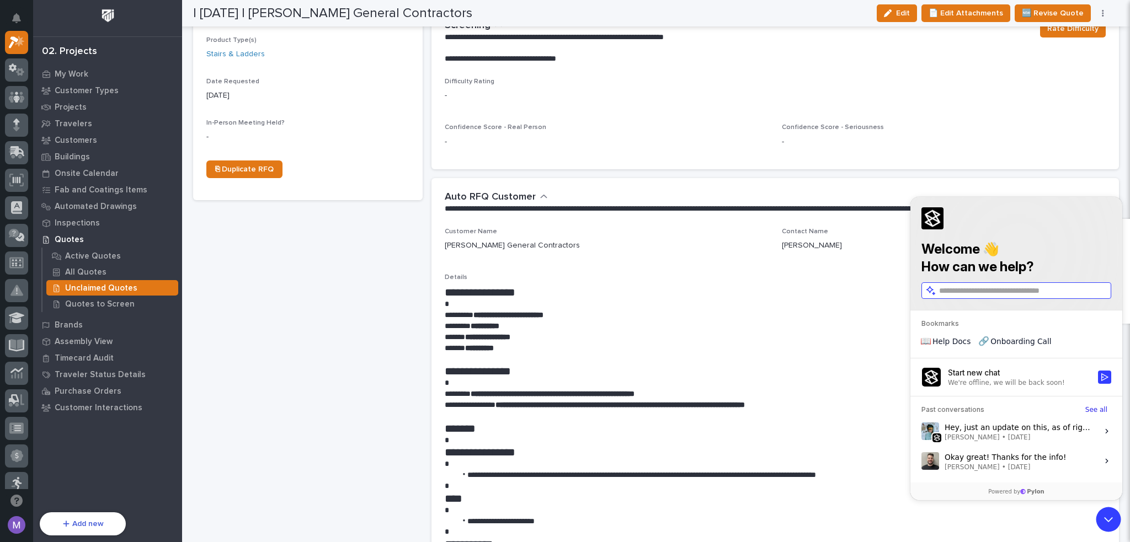
scroll to position [386, 0]
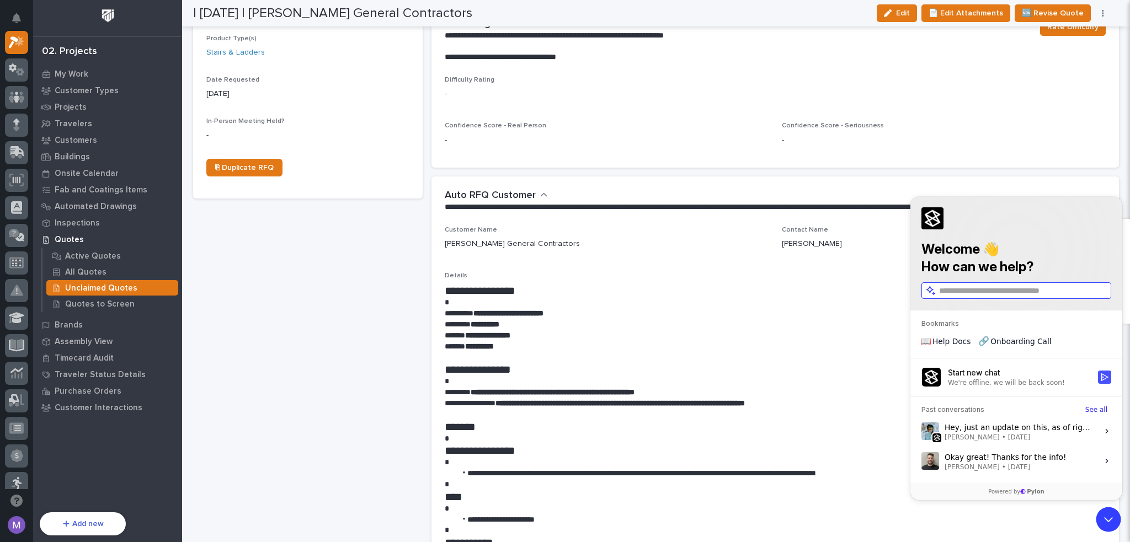
click at [1101, 374] on icon "Start new chat" at bounding box center [1104, 377] width 7 height 8
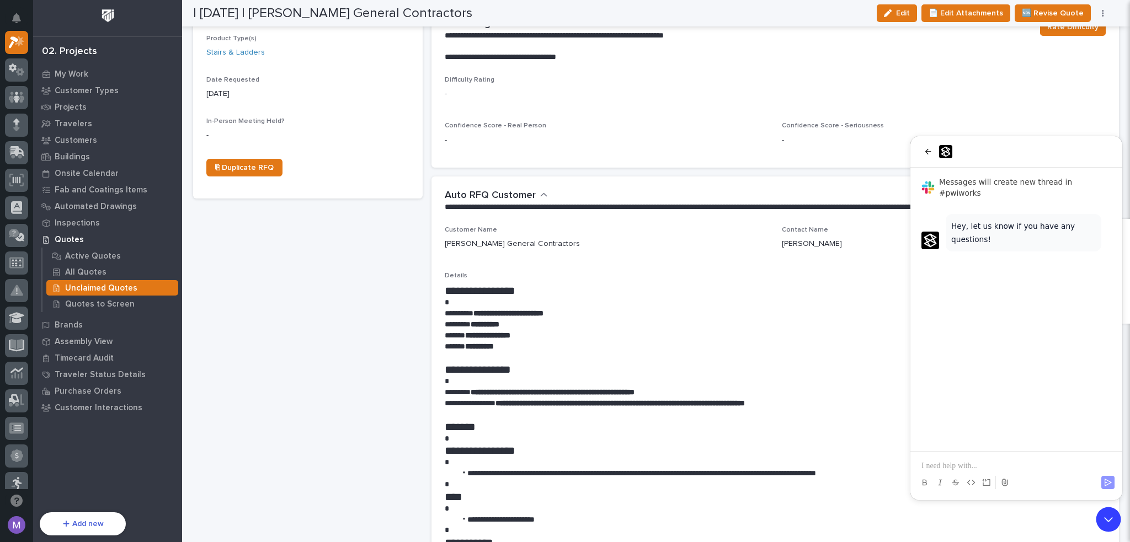
click at [984, 462] on p at bounding box center [1017, 466] width 190 height 11
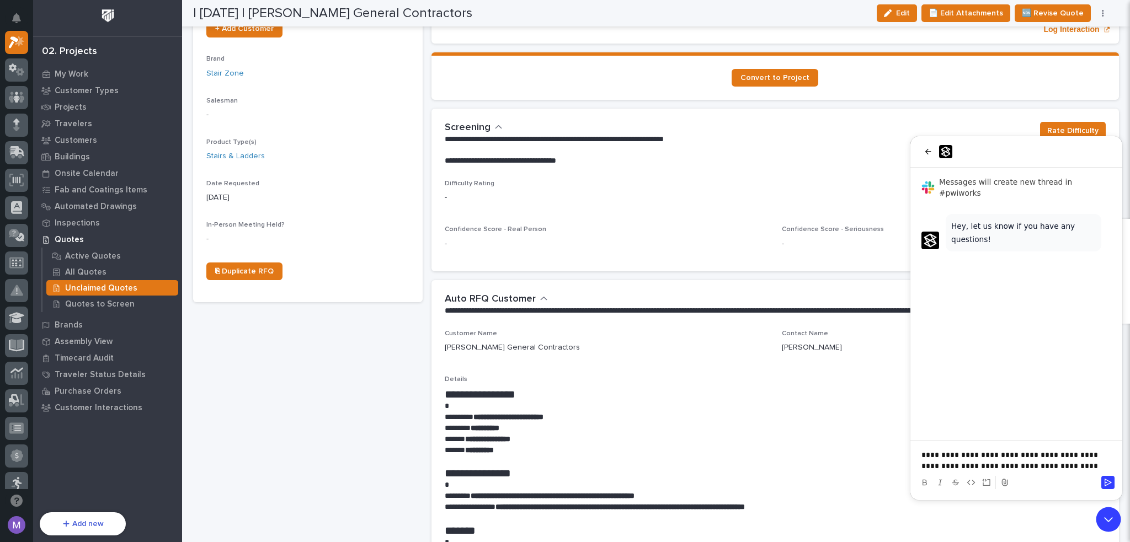
scroll to position [276, 0]
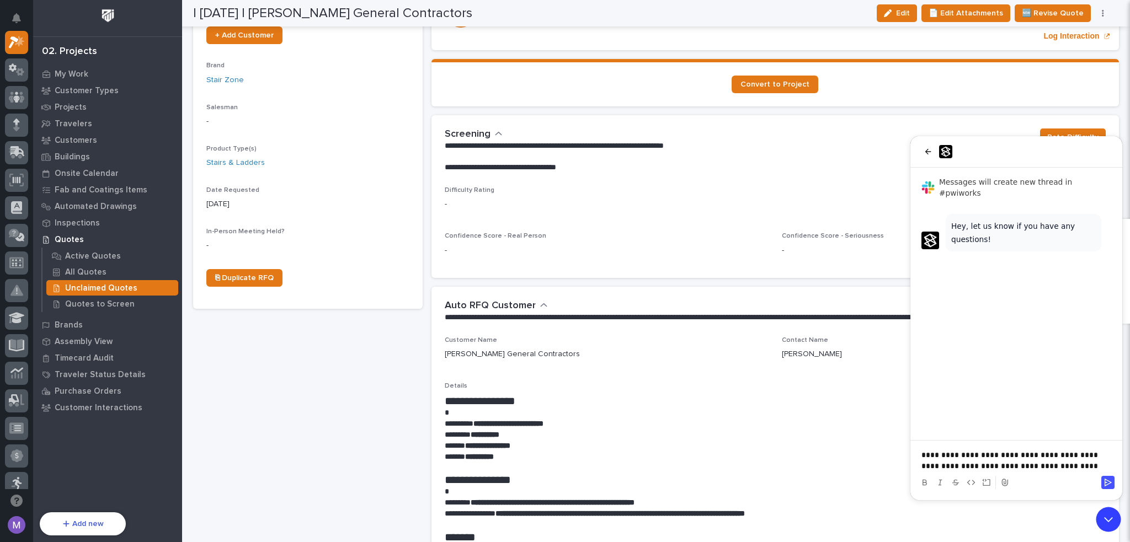
click at [1106, 483] on icon "Send" at bounding box center [1108, 483] width 7 height 8
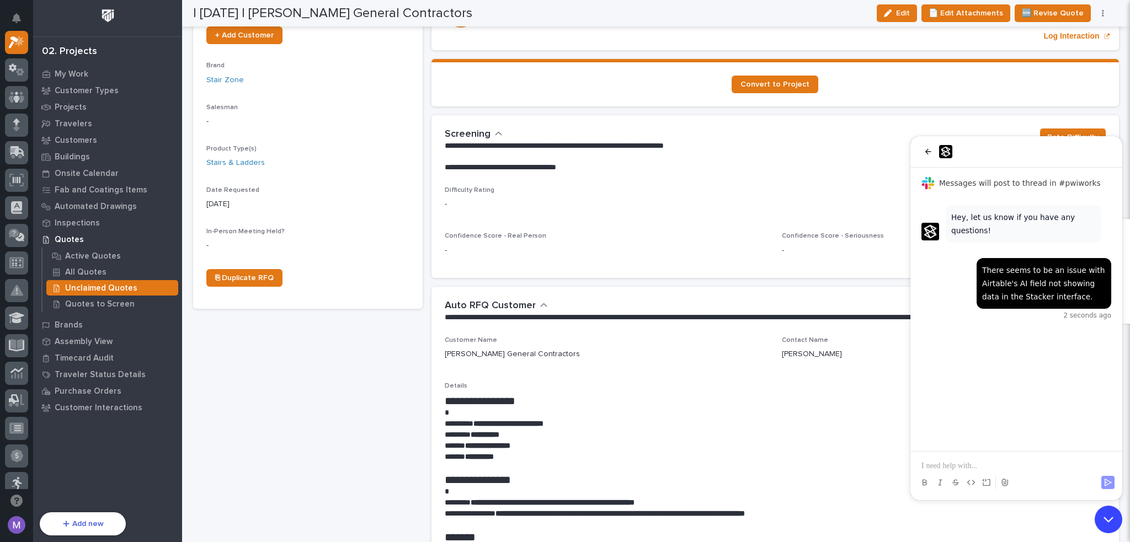
click at [1113, 518] on icon "Open customer support" at bounding box center [1109, 520] width 28 height 28
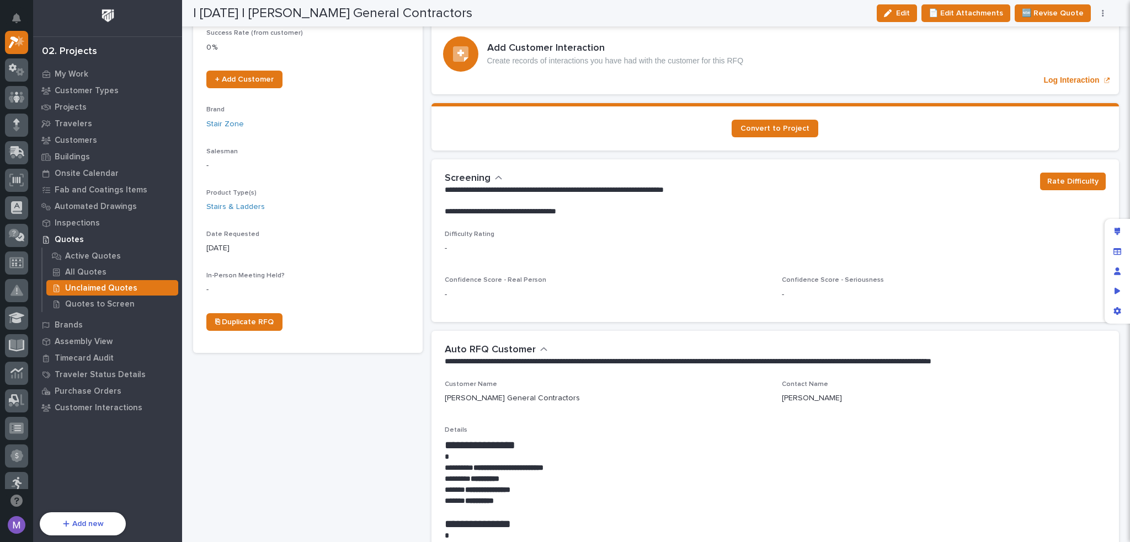
scroll to position [166, 0]
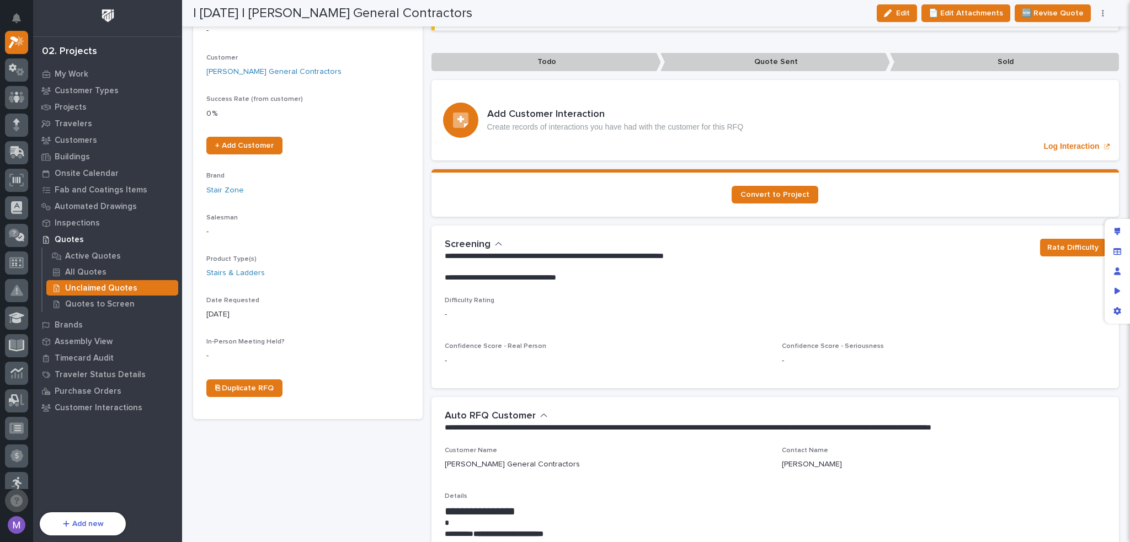
click at [20, 502] on icon "Open support chat" at bounding box center [16, 501] width 12 height 12
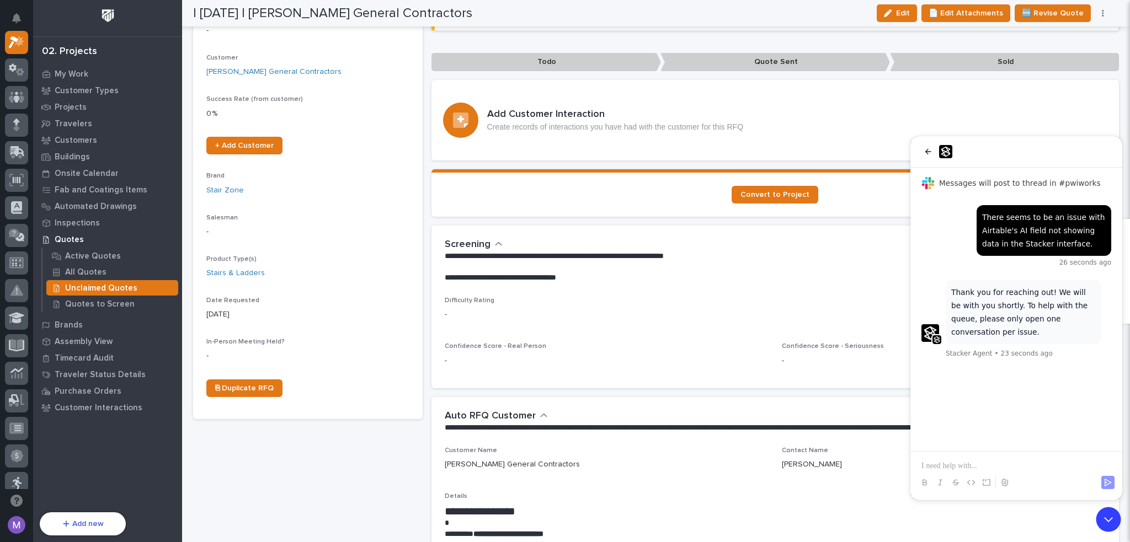
click at [989, 465] on p at bounding box center [1017, 466] width 190 height 11
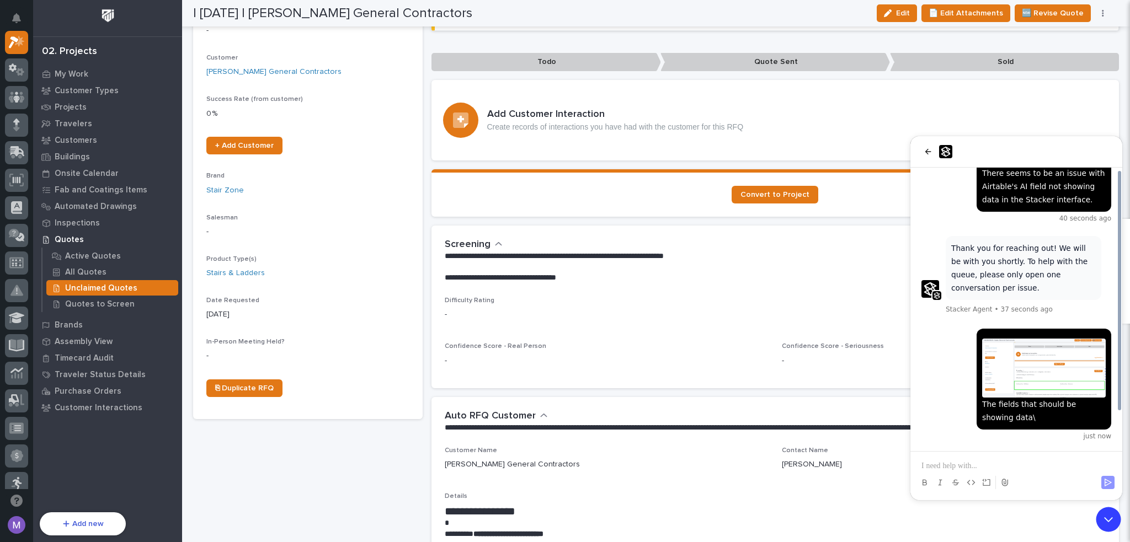
scroll to position [72, 0]
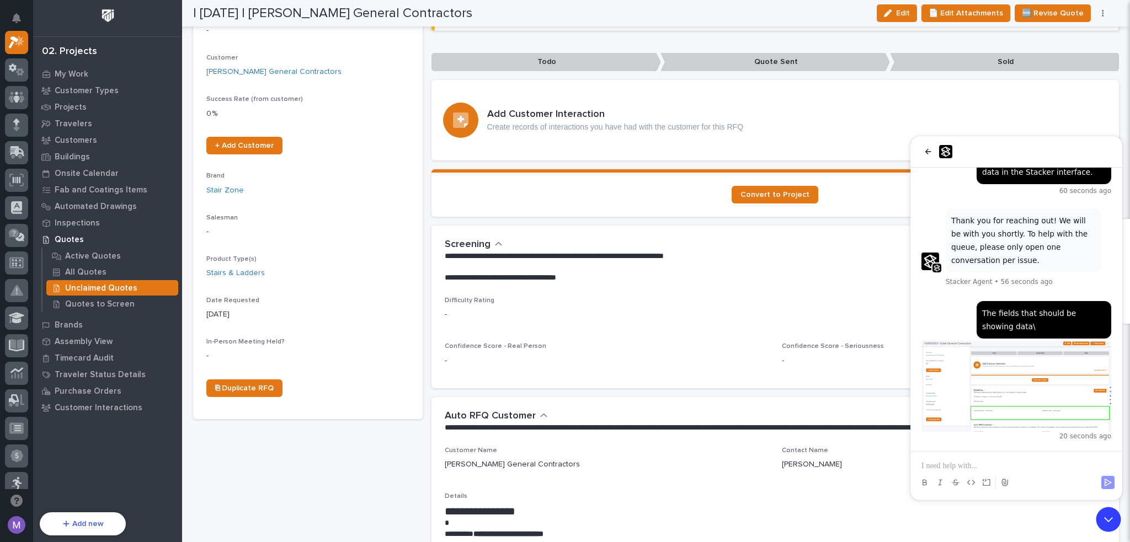
click at [1043, 467] on p at bounding box center [1017, 466] width 190 height 11
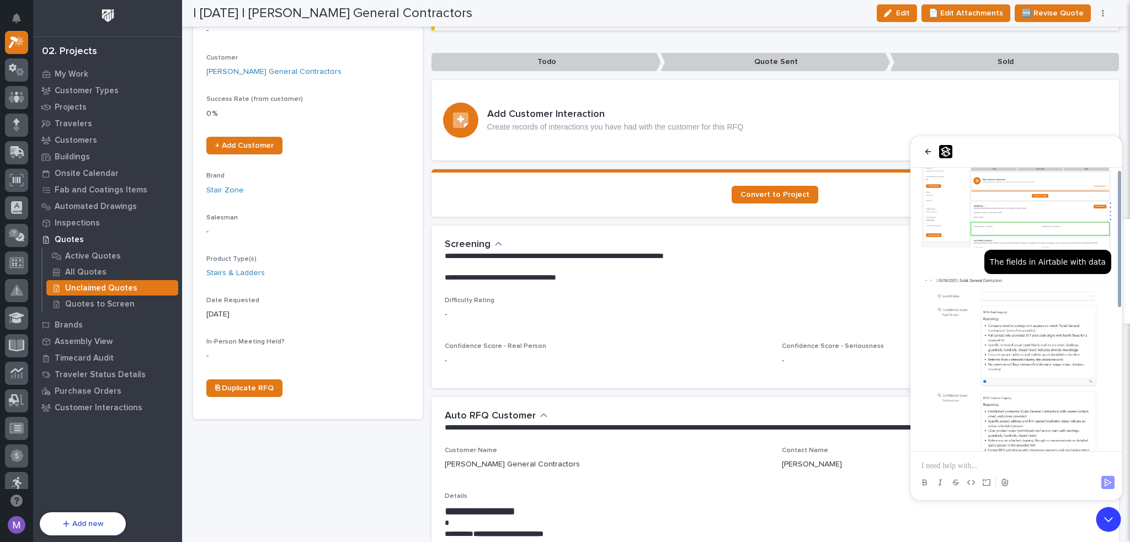
scroll to position [238, 0]
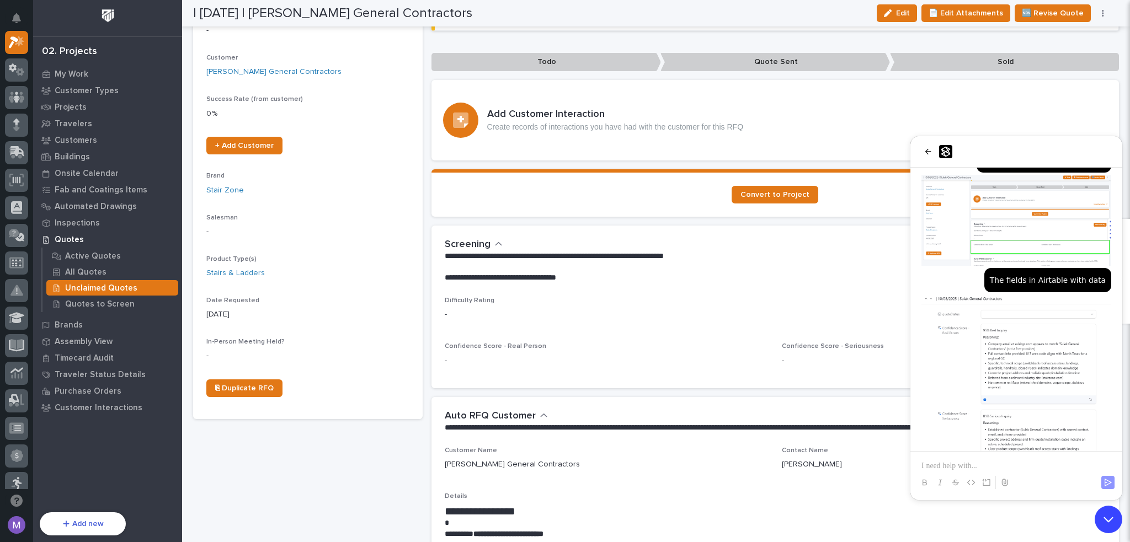
click at [1115, 516] on icon "Open customer support" at bounding box center [1109, 520] width 28 height 28
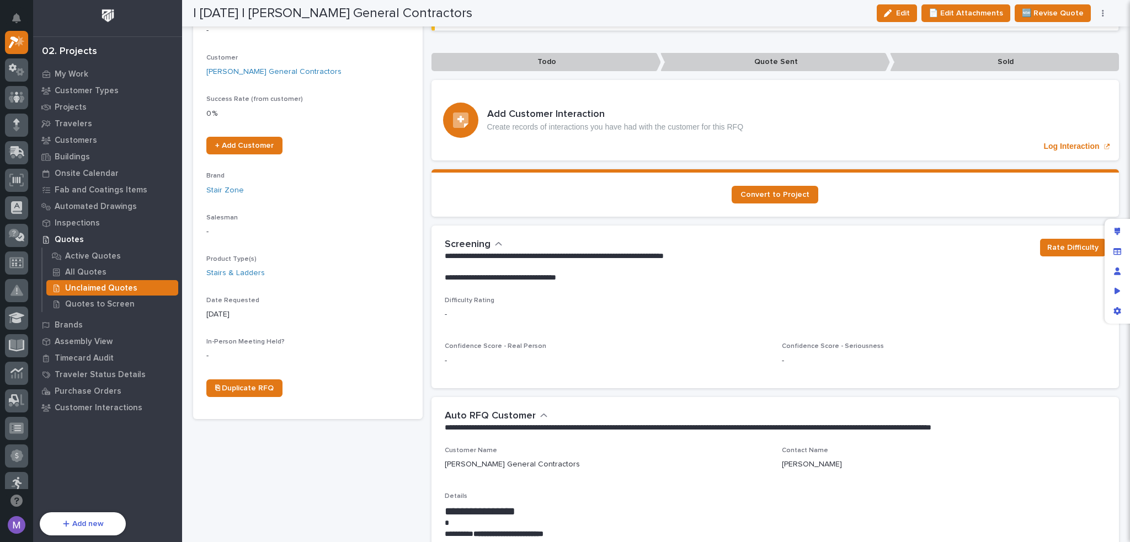
scroll to position [399, 0]
click at [1119, 233] on icon "Edit layout" at bounding box center [1118, 232] width 6 height 8
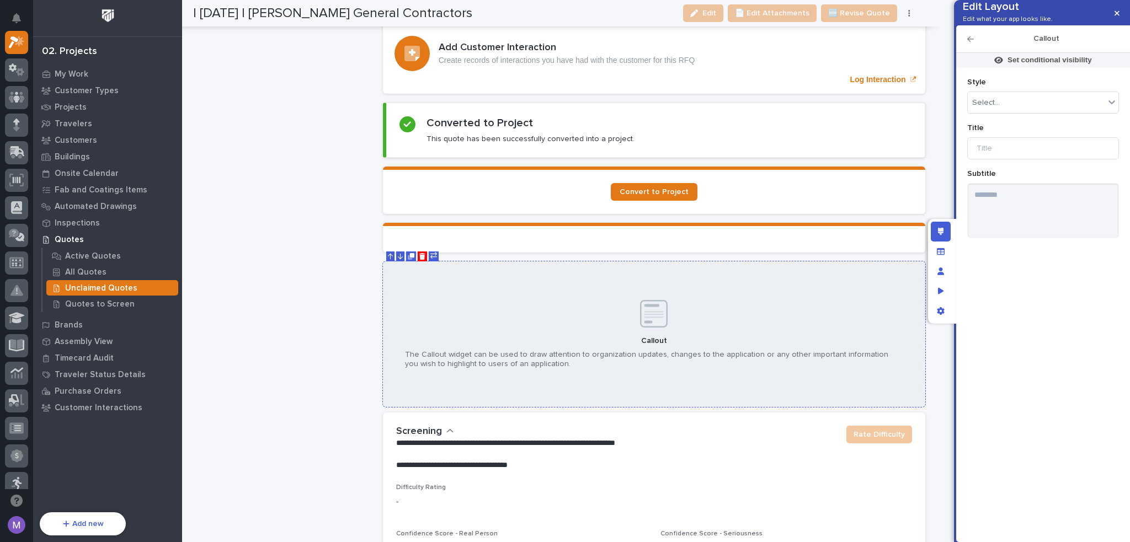
scroll to position [1068, 0]
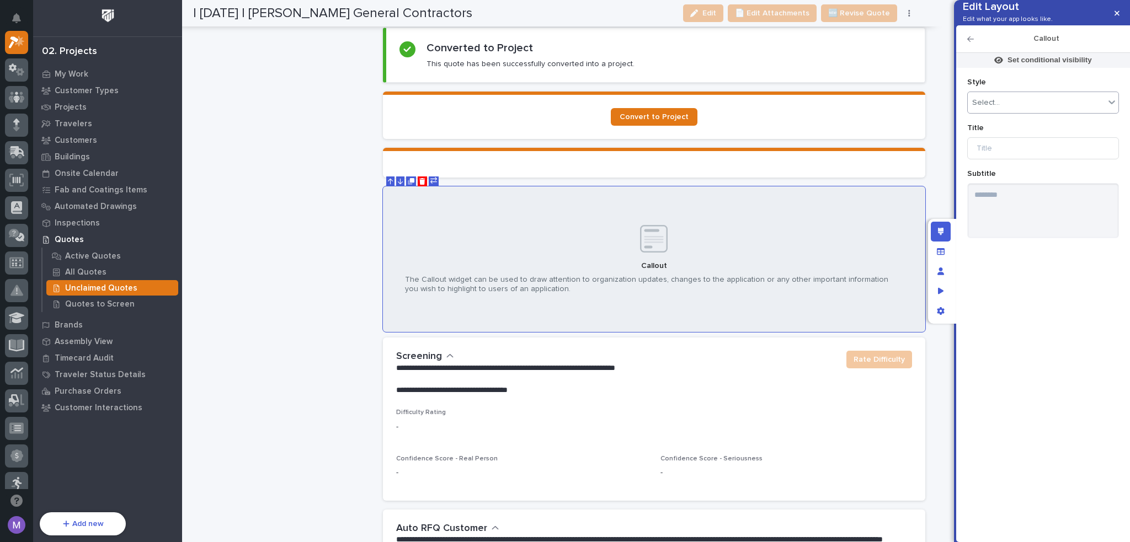
click at [998, 111] on div "Select..." at bounding box center [1036, 103] width 137 height 16
click at [997, 238] on div "Brand" at bounding box center [1043, 237] width 151 height 19
click at [998, 159] on input at bounding box center [1043, 148] width 152 height 22
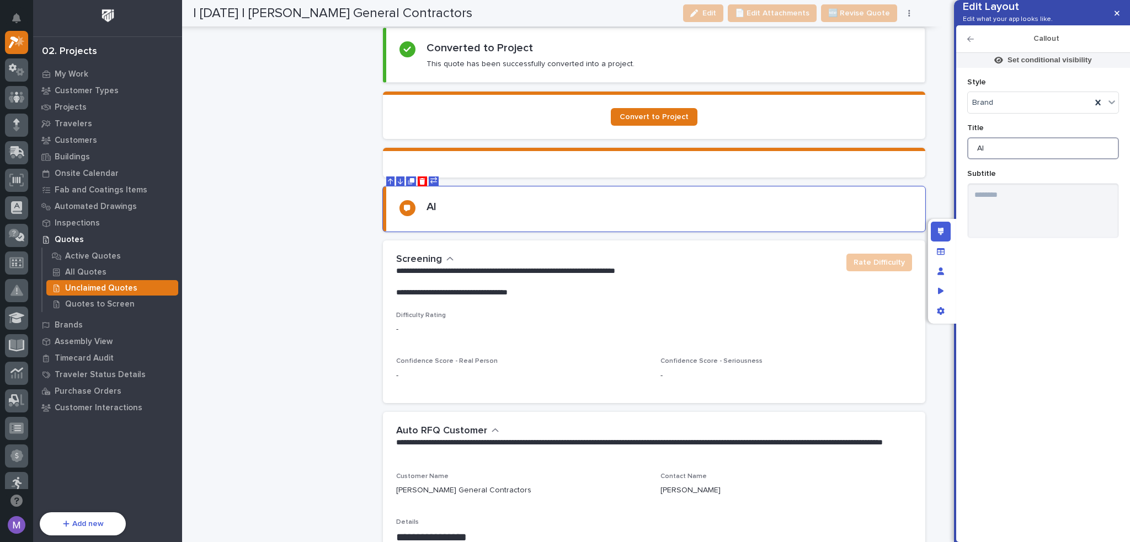
scroll to position [1020, 0]
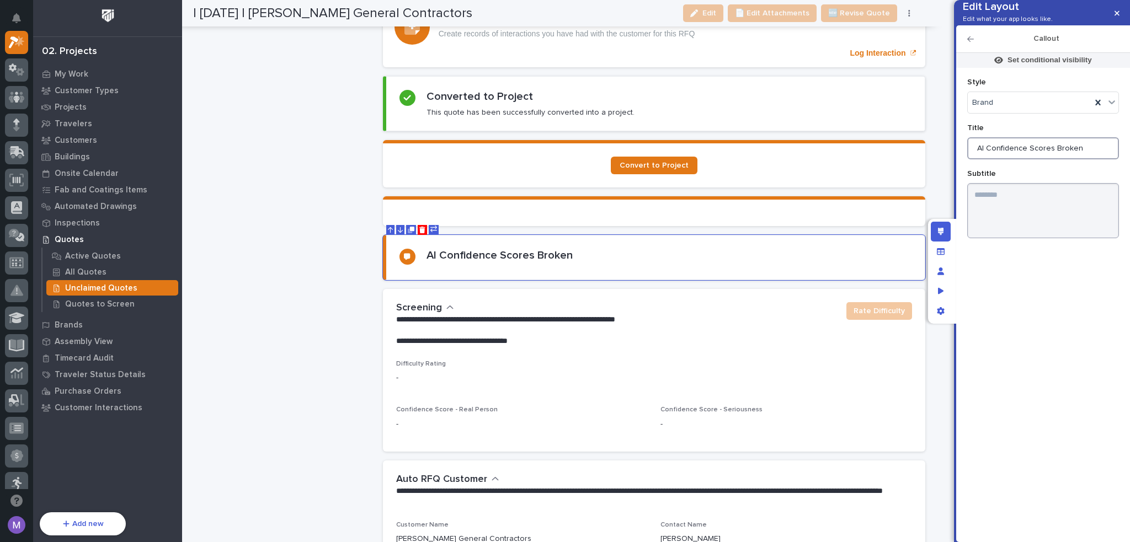
type input "AI Confidence Scores Broken"
click at [1047, 226] on textarea at bounding box center [1043, 210] width 152 height 55
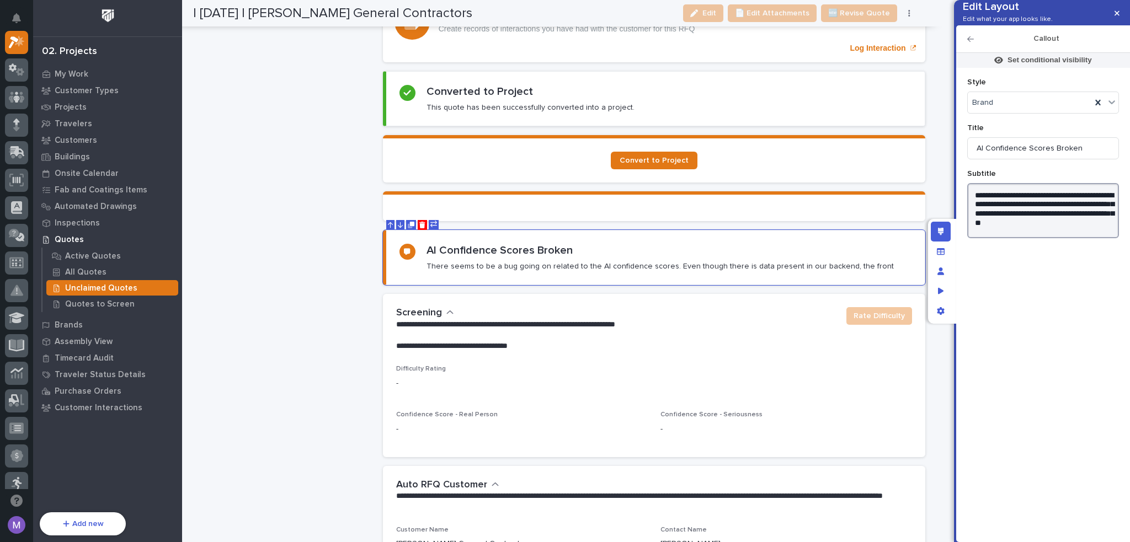
scroll to position [1030, 0]
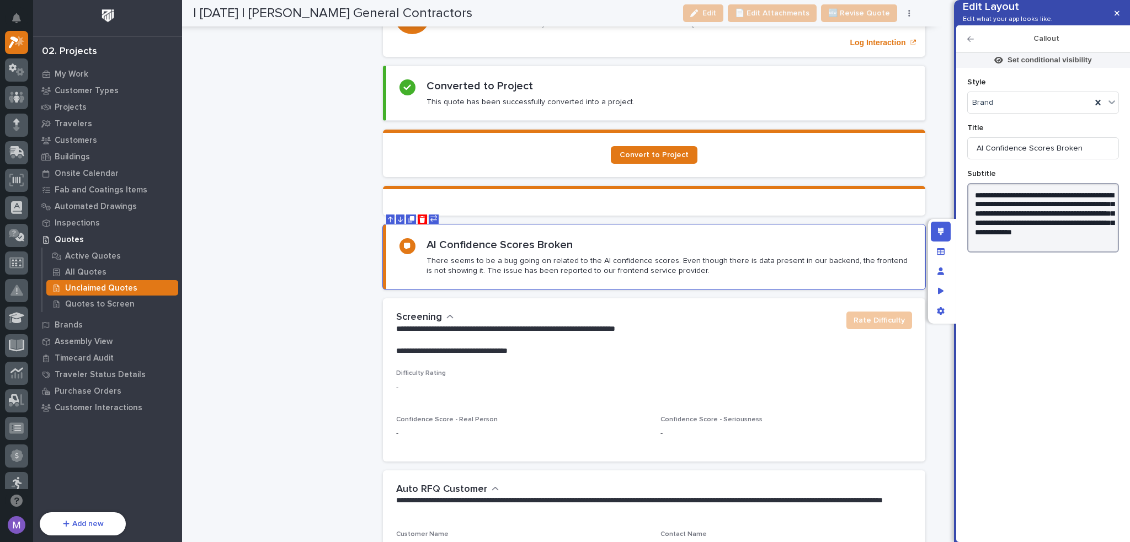
type textarea "**********"
click at [950, 231] on div "Edit layout" at bounding box center [941, 232] width 20 height 20
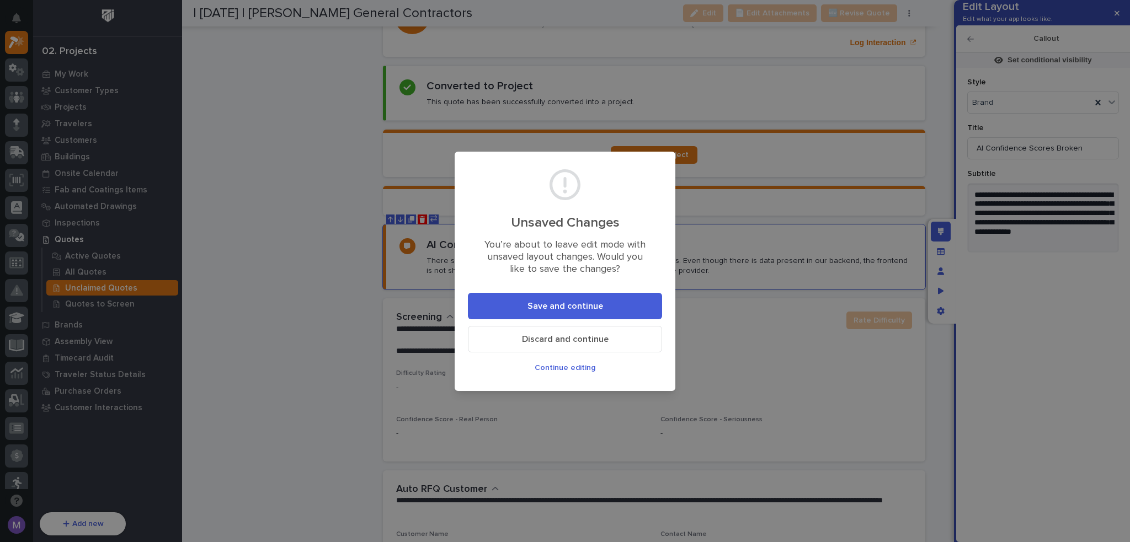
click at [567, 307] on span "Save and continue" at bounding box center [566, 307] width 76 height 12
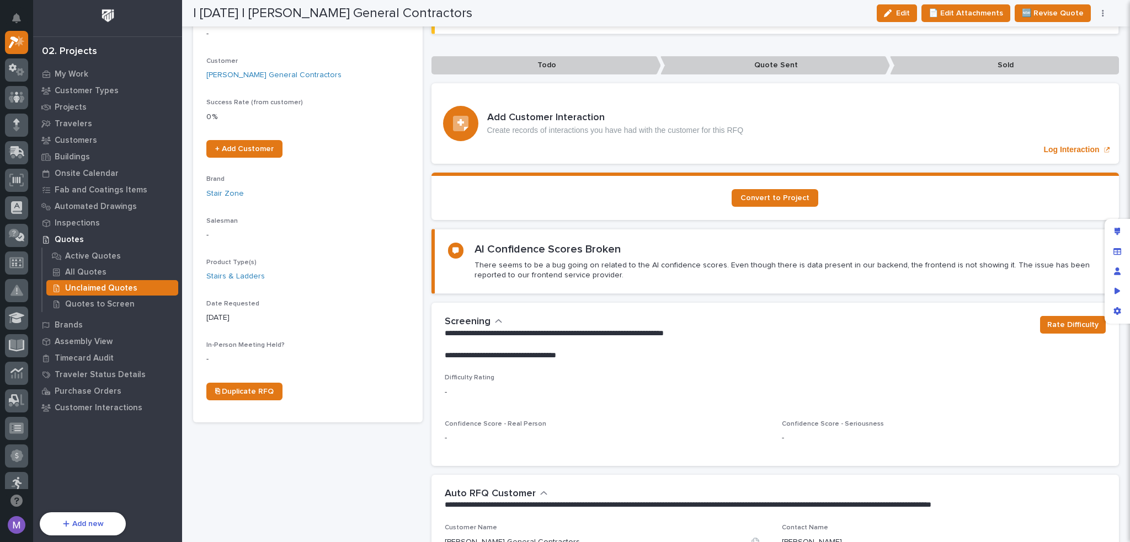
scroll to position [150, 0]
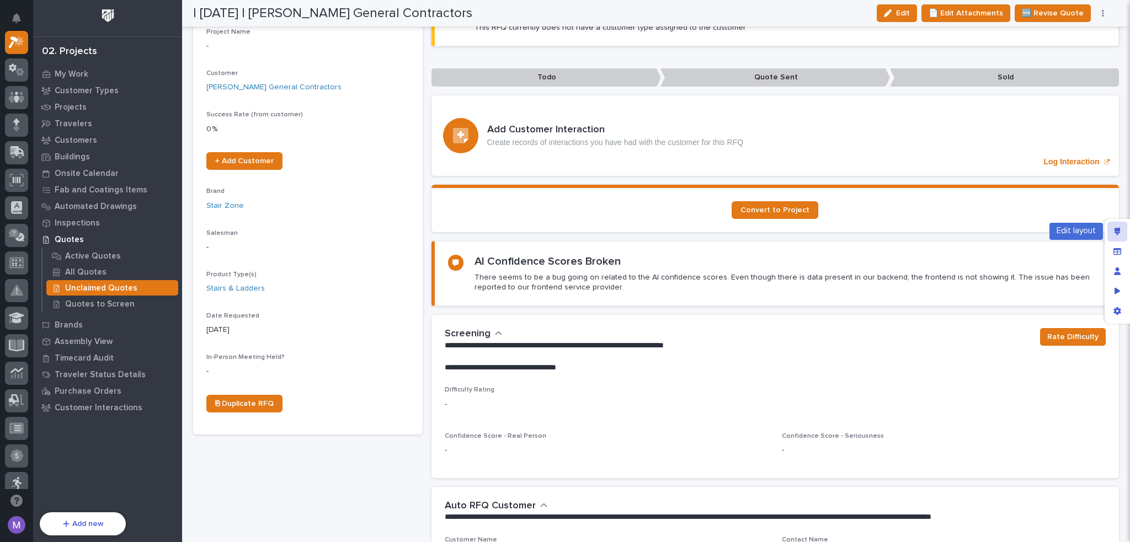
click at [1121, 232] on div "Edit layout" at bounding box center [1118, 232] width 20 height 20
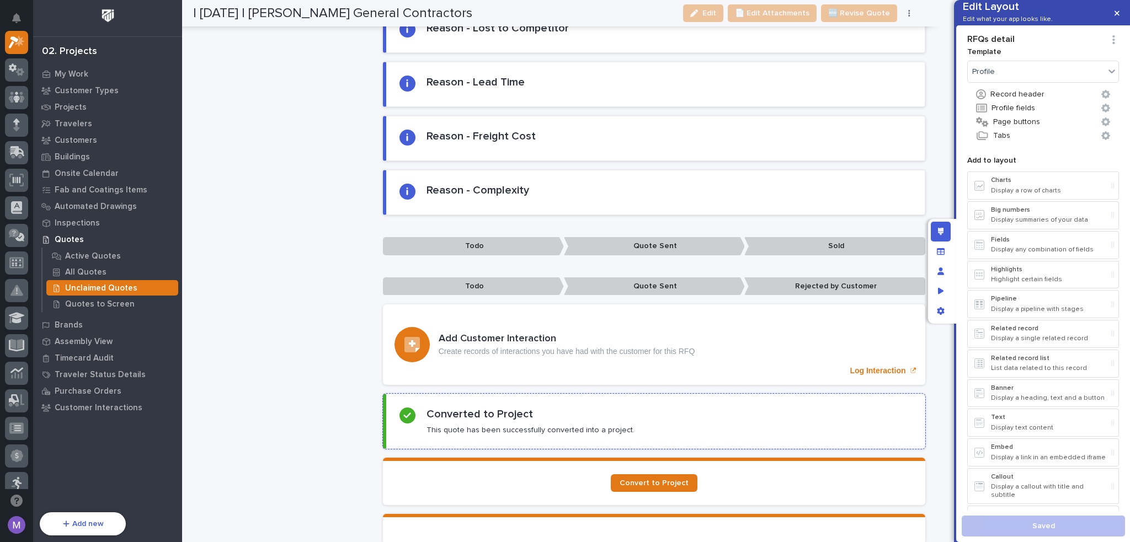
scroll to position [978, 0]
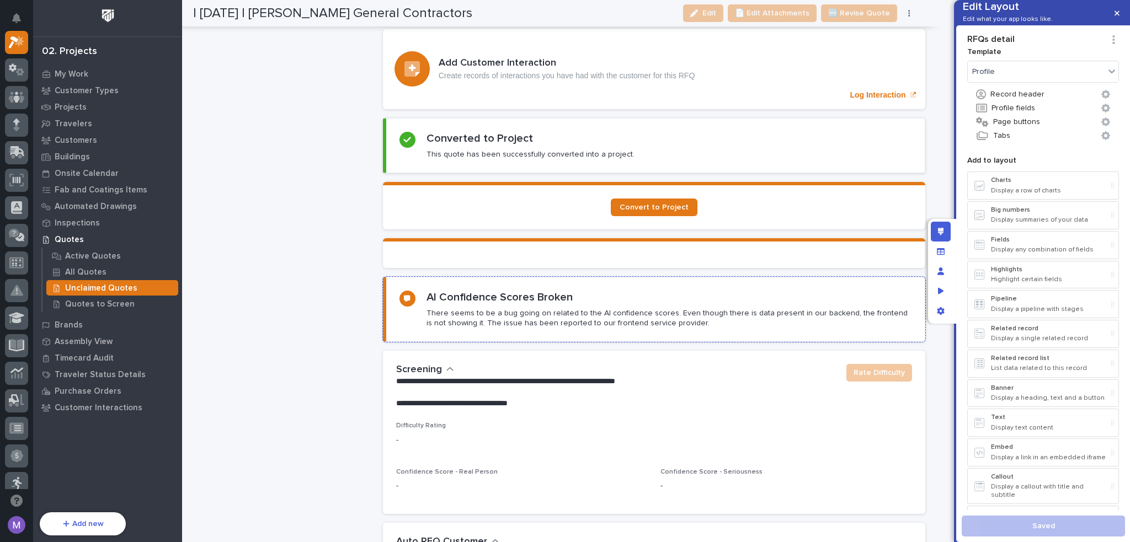
click at [649, 315] on p "There seems to be a bug going on related to the AI confidence scores. Even thou…" at bounding box center [669, 318] width 485 height 20
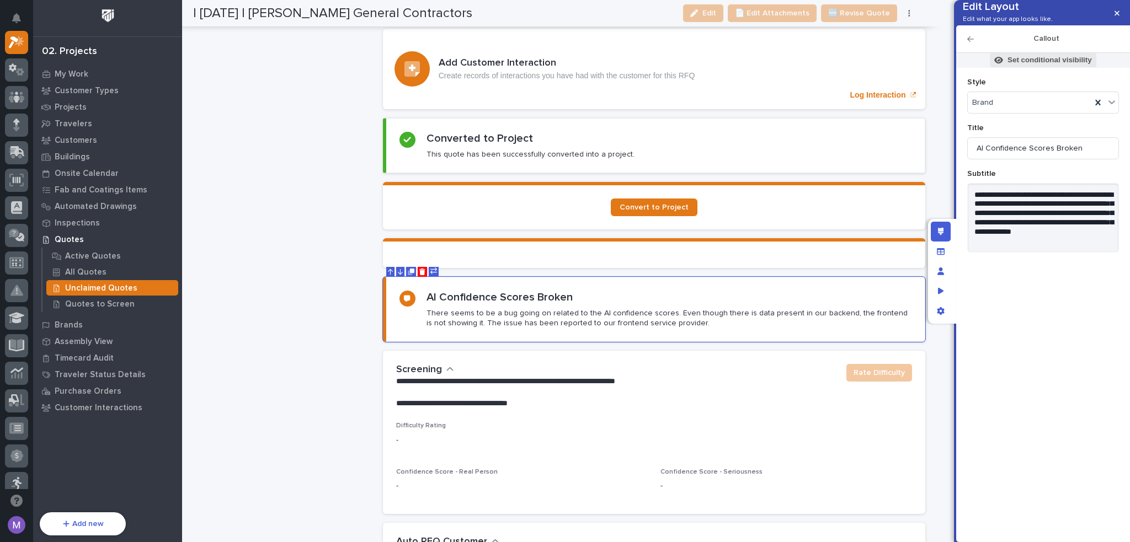
click at [1028, 65] on p "Set conditional visibility" at bounding box center [1050, 60] width 84 height 10
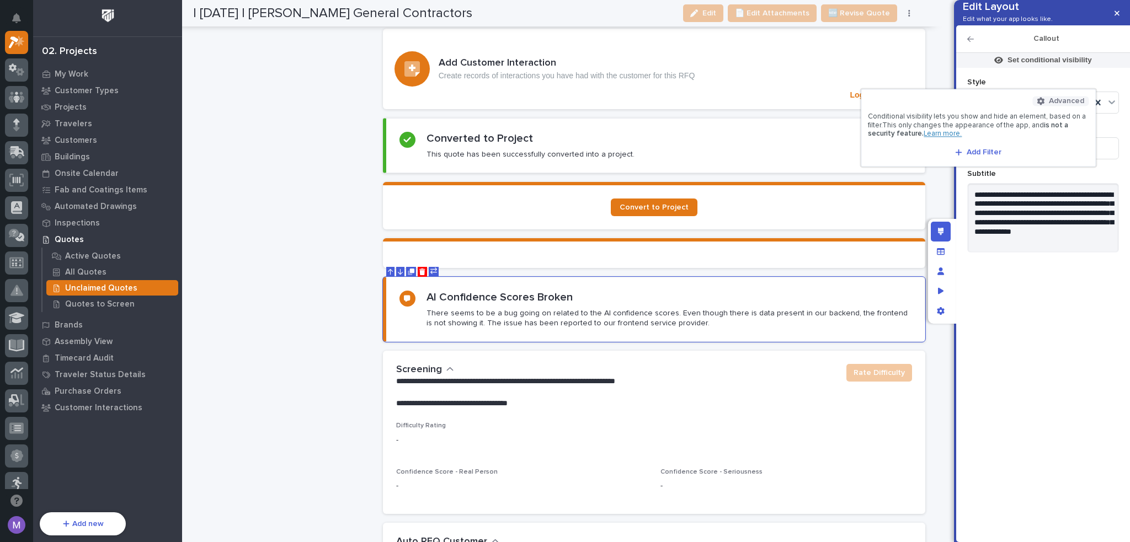
click at [1071, 105] on span "Advanced" at bounding box center [1066, 101] width 35 height 10
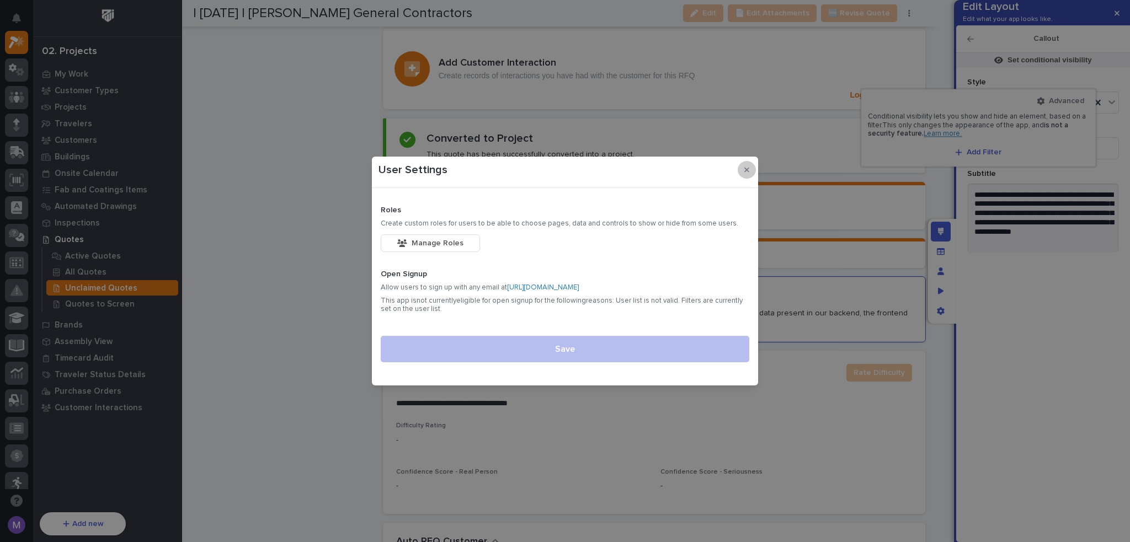
click at [739, 172] on button "button" at bounding box center [747, 170] width 18 height 18
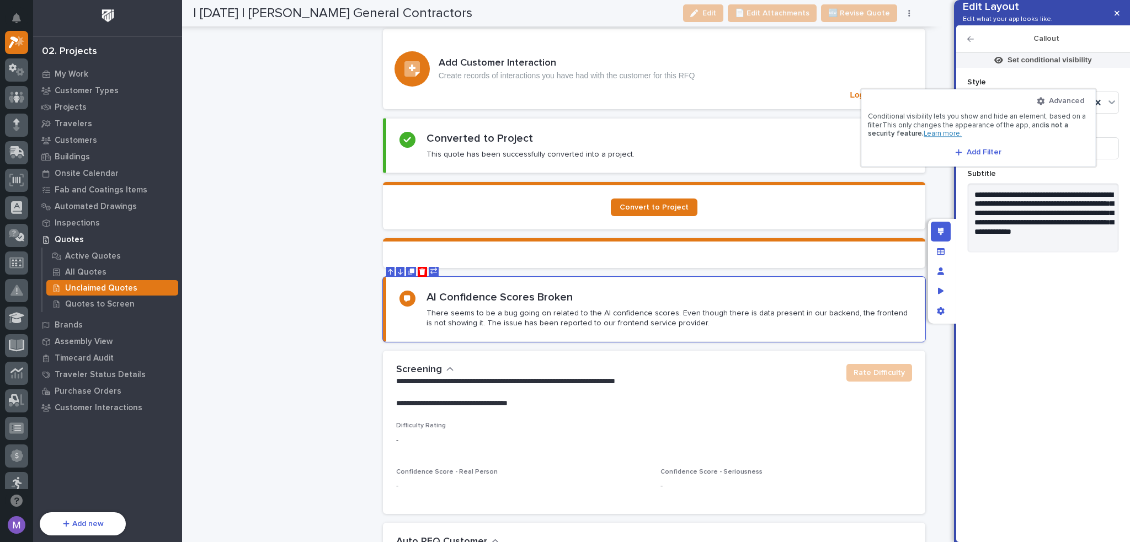
click at [1049, 315] on div at bounding box center [565, 271] width 1130 height 542
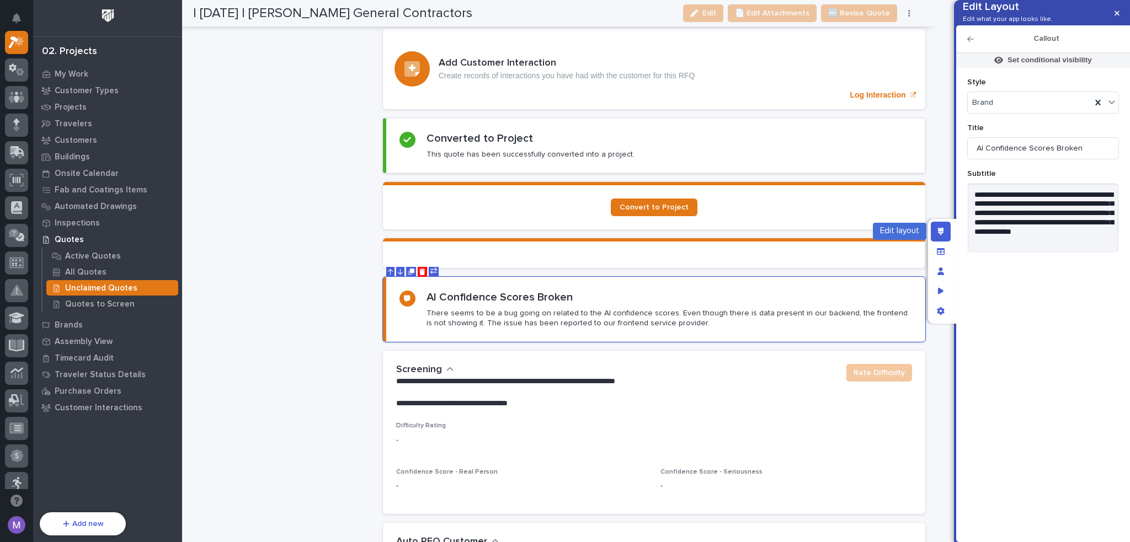
click at [943, 229] on icon "Edit layout" at bounding box center [941, 232] width 6 height 8
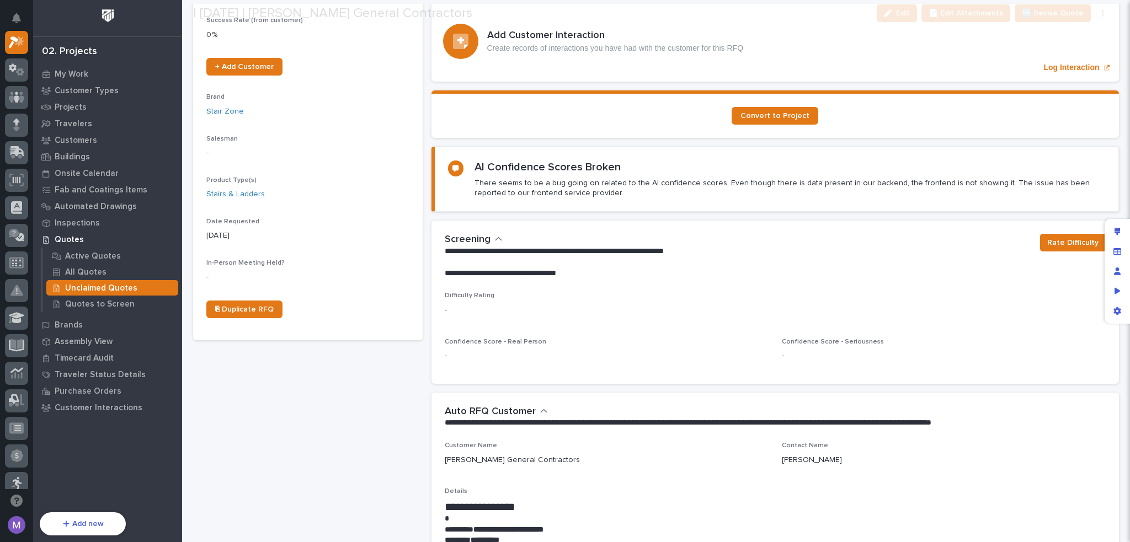
scroll to position [276, 0]
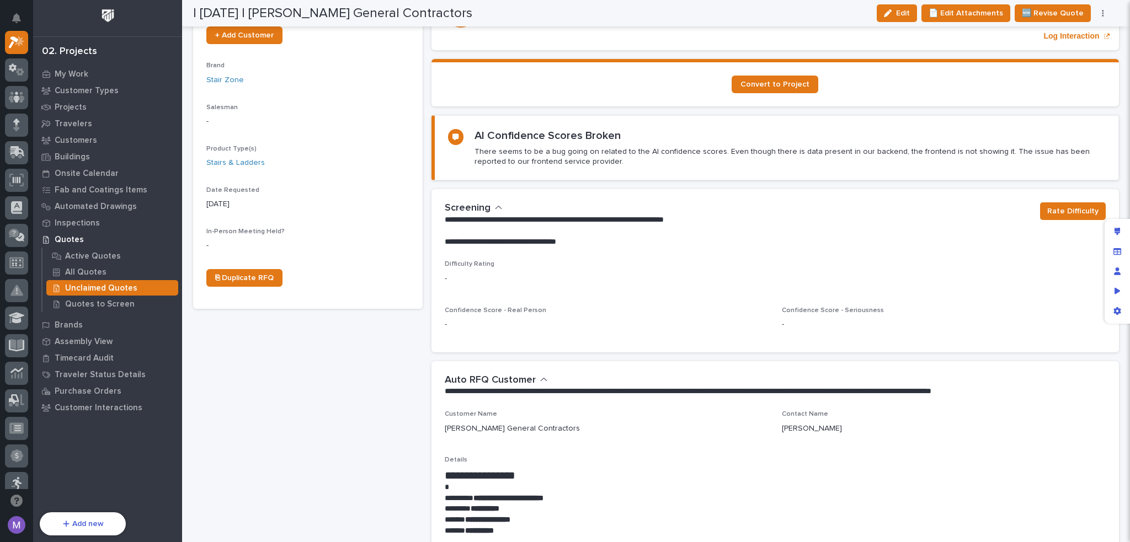
click at [499, 206] on div "**********" at bounding box center [738, 225] width 587 height 45
click at [497, 207] on icon "button" at bounding box center [498, 208] width 7 height 4
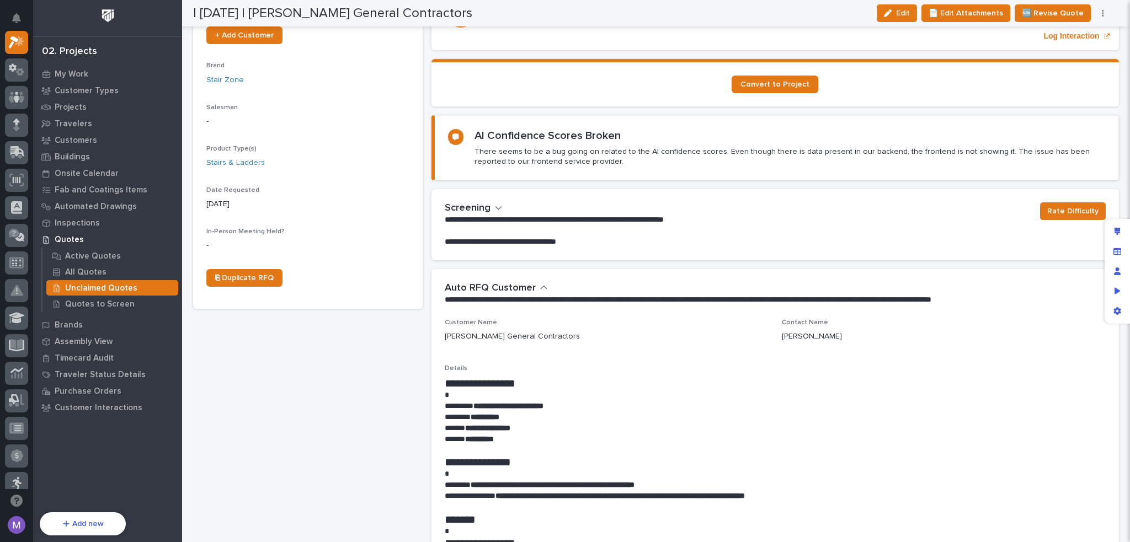
click at [495, 206] on icon "button" at bounding box center [499, 208] width 8 height 10
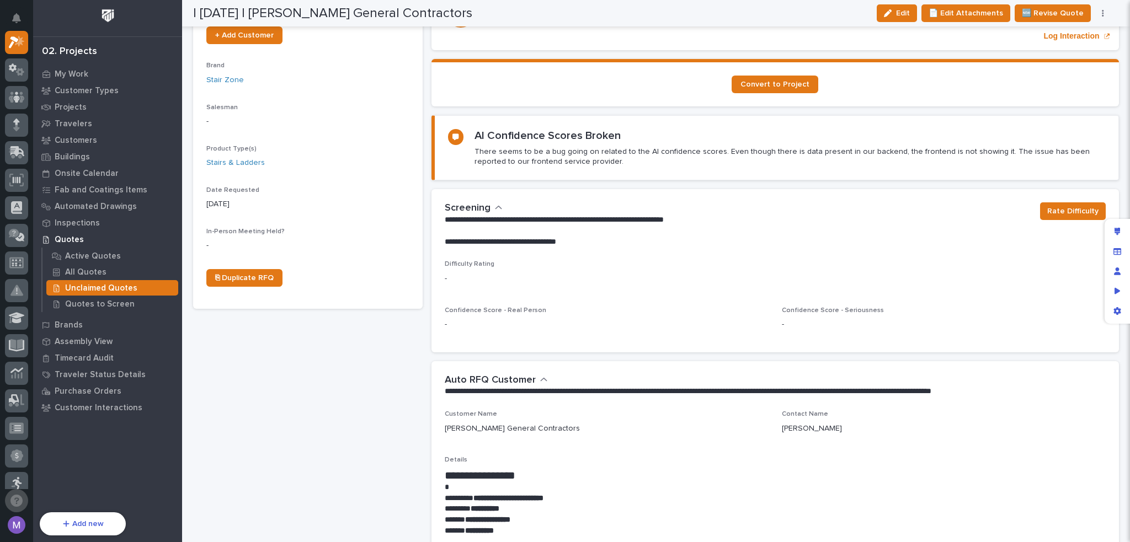
click at [18, 498] on icon "Open support chat" at bounding box center [16, 501] width 12 height 12
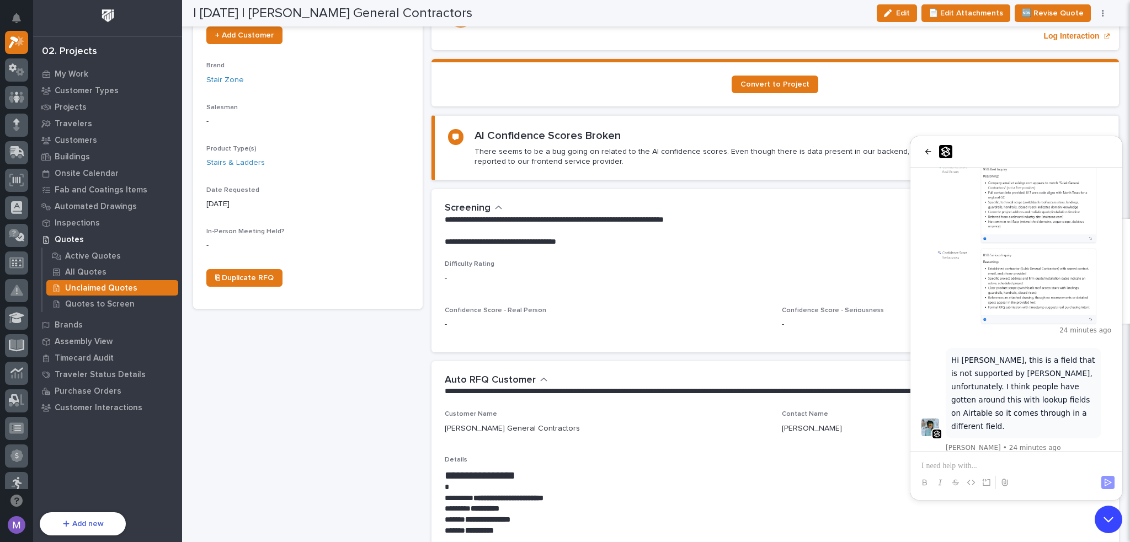
click at [1116, 524] on icon "Open customer support" at bounding box center [1109, 520] width 28 height 28
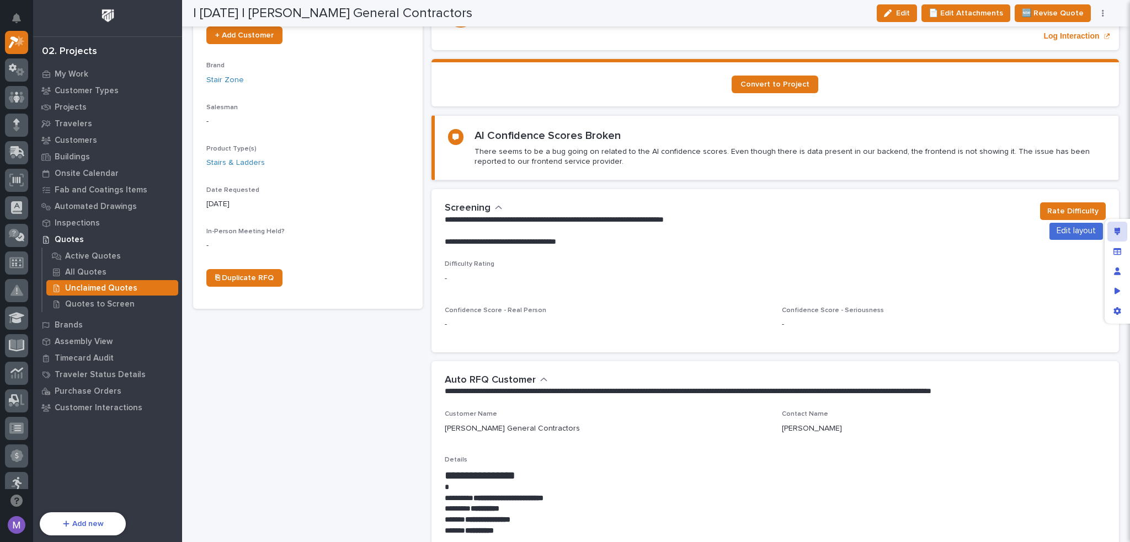
click at [1122, 233] on div "Edit layout" at bounding box center [1118, 232] width 20 height 20
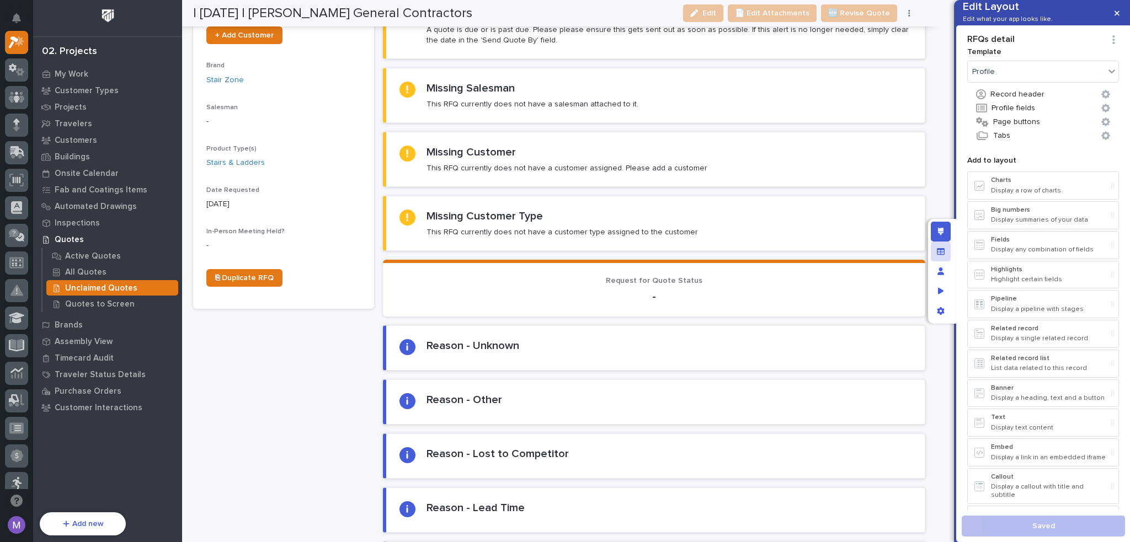
click at [947, 254] on div "Manage fields and data" at bounding box center [941, 252] width 20 height 20
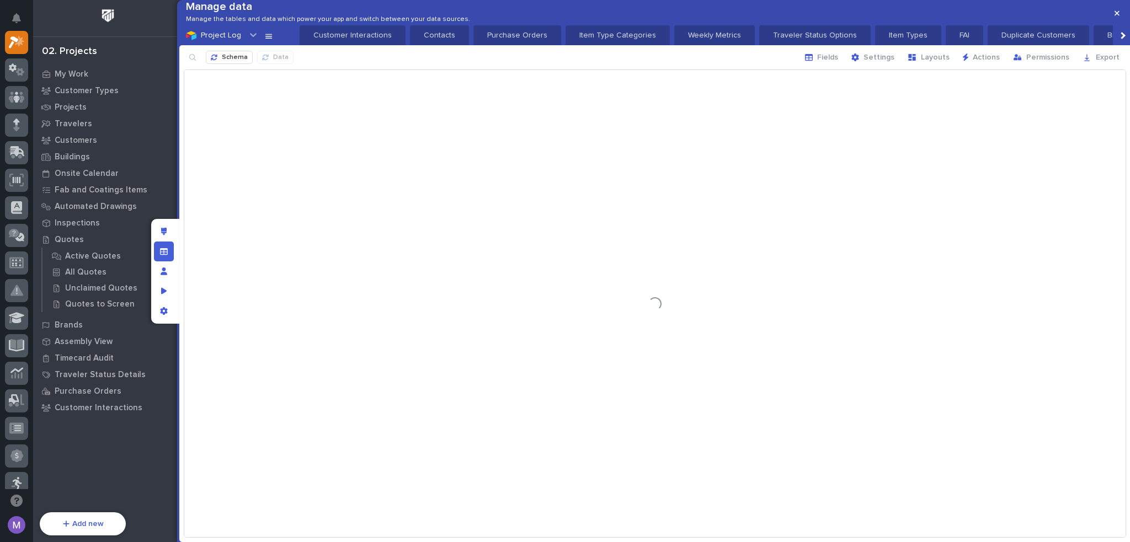
scroll to position [0, 1679]
click at [220, 61] on div "button" at bounding box center [216, 57] width 11 height 7
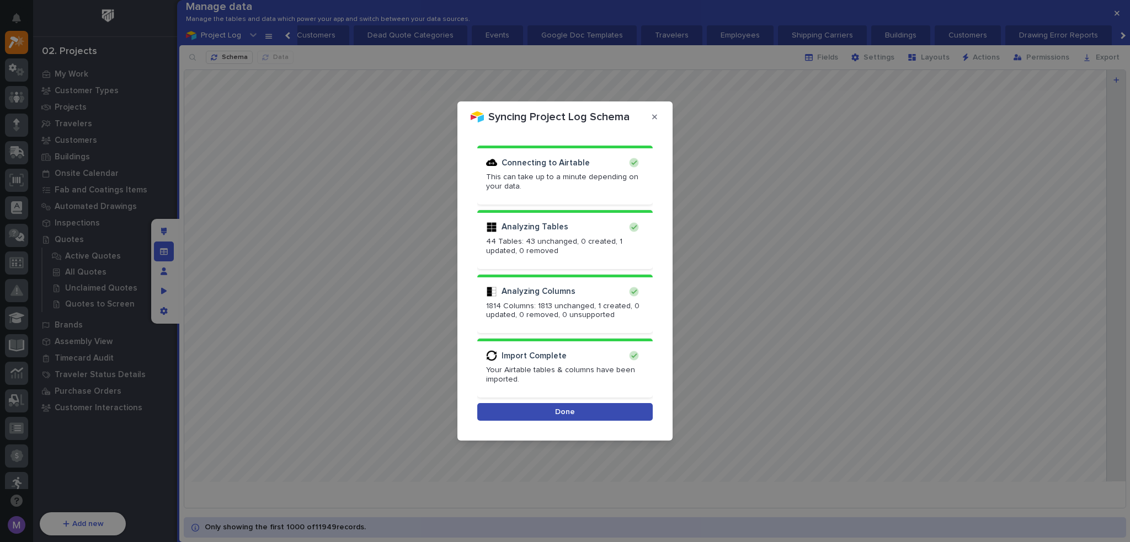
click at [638, 417] on button "Done" at bounding box center [564, 412] width 175 height 18
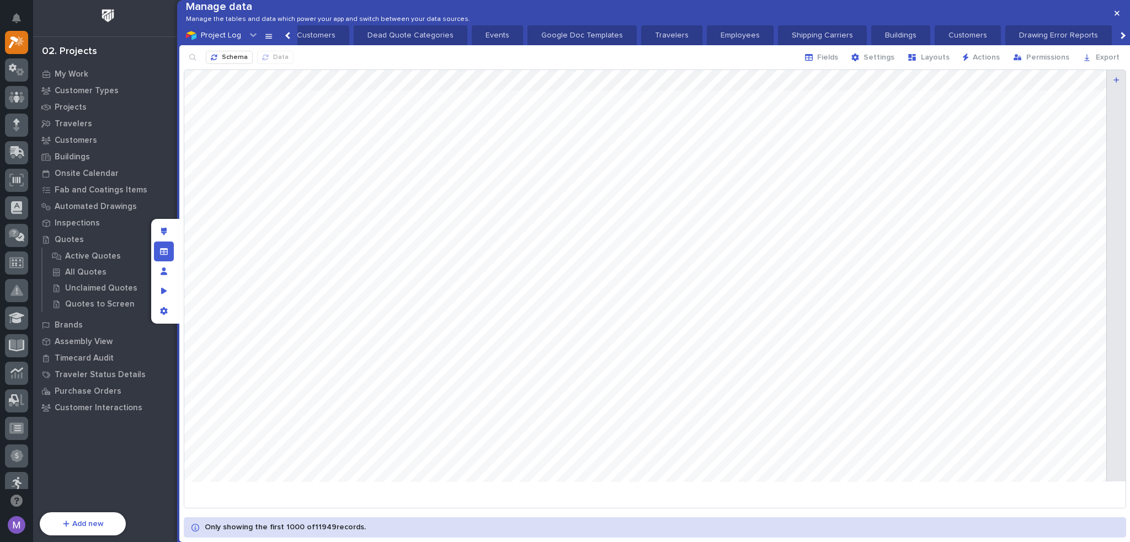
click at [782, 70] on div "Schema Data Fields Settings Layouts Actions Permissions Export" at bounding box center [654, 57] width 951 height 24
click at [767, 70] on div "Schema Data Fields Settings Layouts Actions Permissions Export" at bounding box center [654, 57] width 951 height 24
click at [832, 62] on span "Fields" at bounding box center [827, 57] width 21 height 10
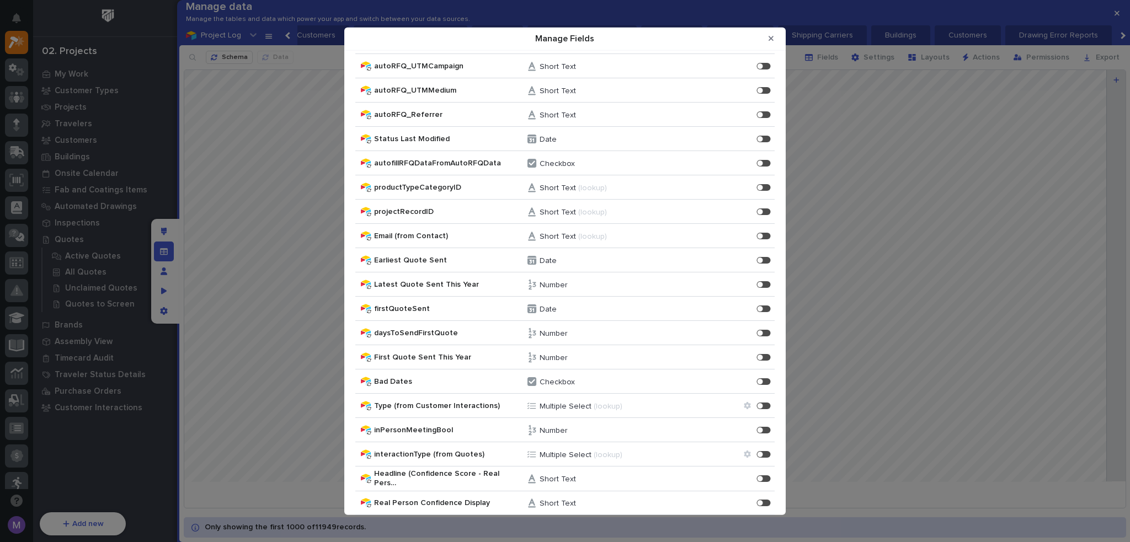
scroll to position [3101, 0]
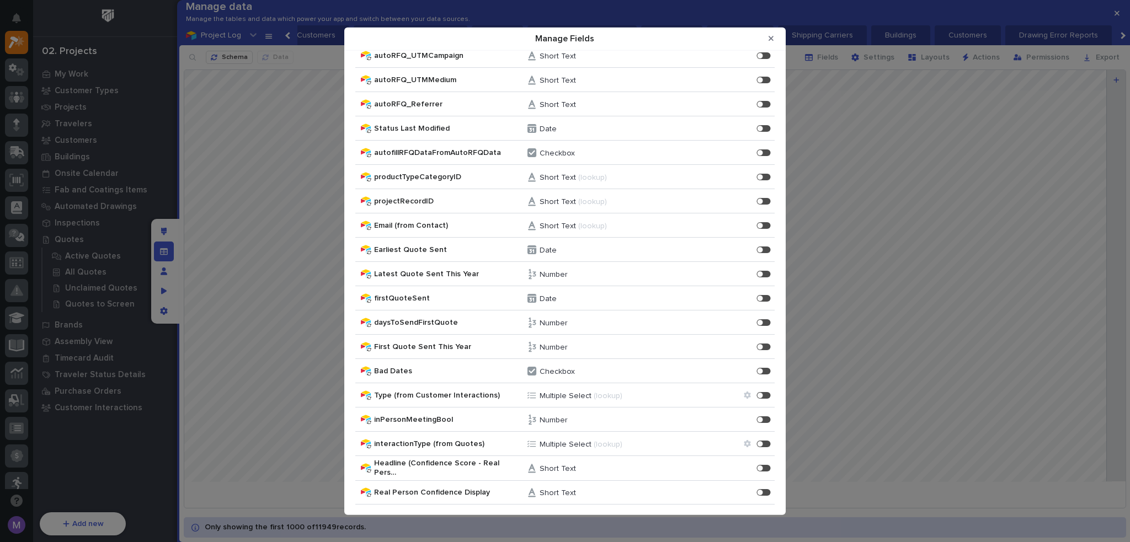
click at [751, 496] on div "Real Person Confidence Display Short Text Real Person Confidence Display Enable" at bounding box center [564, 493] width 419 height 24
click at [757, 494] on div "Manage Fields" at bounding box center [760, 492] width 6 height 6
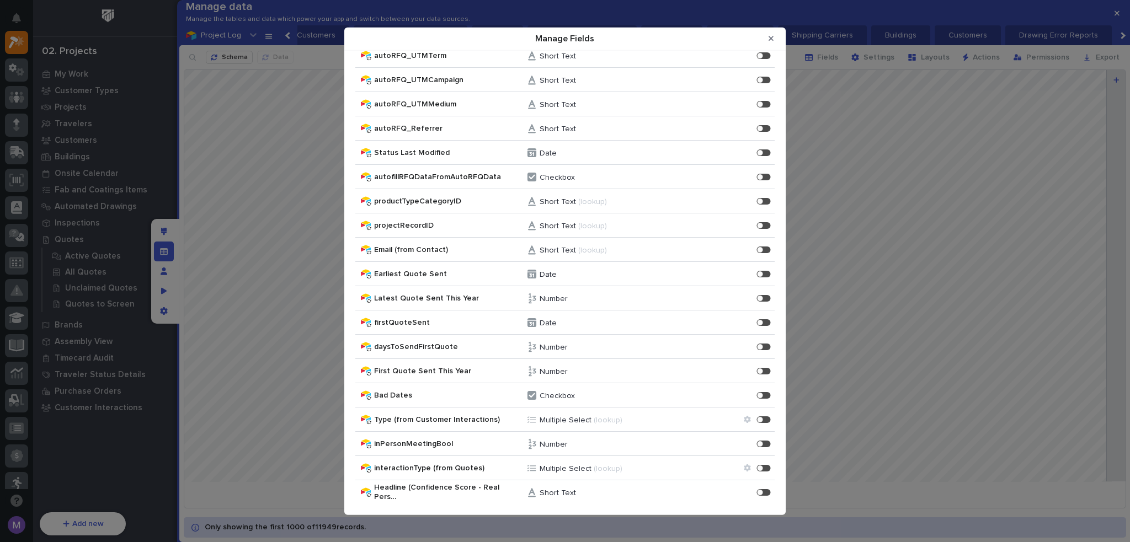
drag, startPoint x: 773, startPoint y: 42, endPoint x: 684, endPoint y: 76, distance: 94.5
click at [773, 42] on button "Close Modal" at bounding box center [771, 39] width 18 height 18
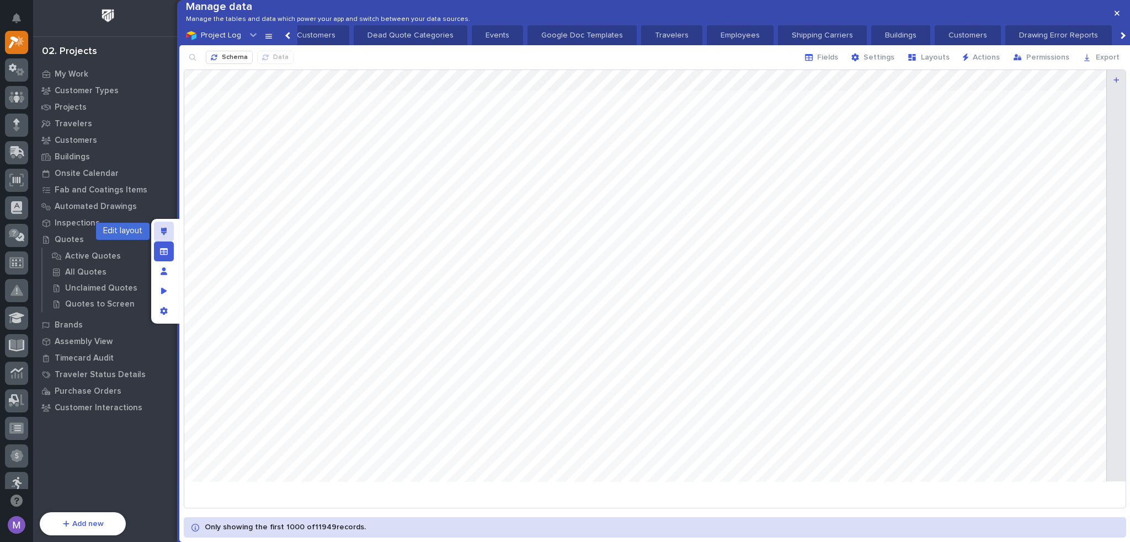
click at [158, 231] on div "Edit layout" at bounding box center [164, 232] width 20 height 20
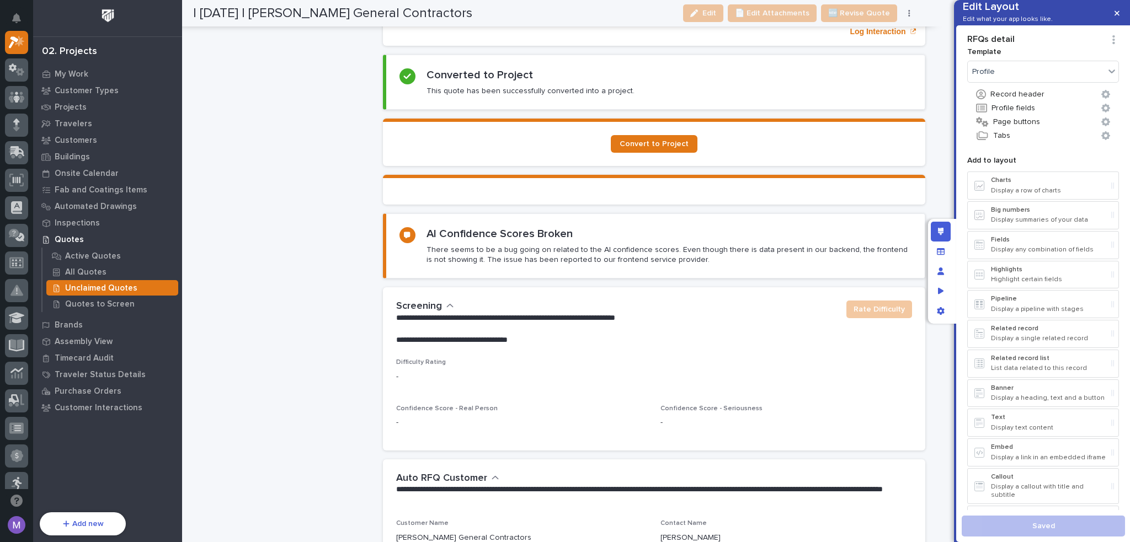
scroll to position [1159, 0]
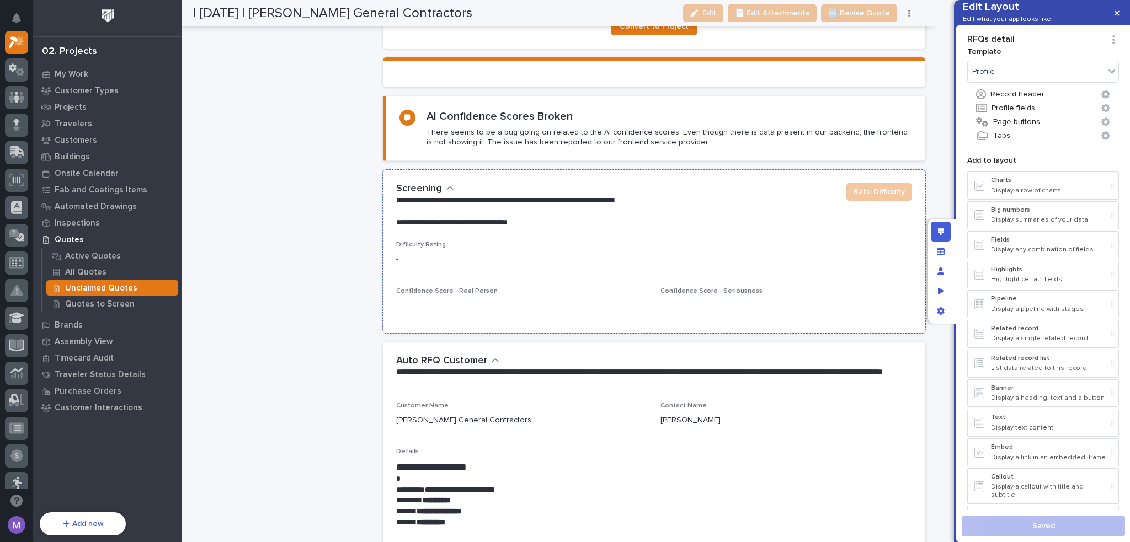
click at [662, 254] on p "-" at bounding box center [654, 260] width 516 height 12
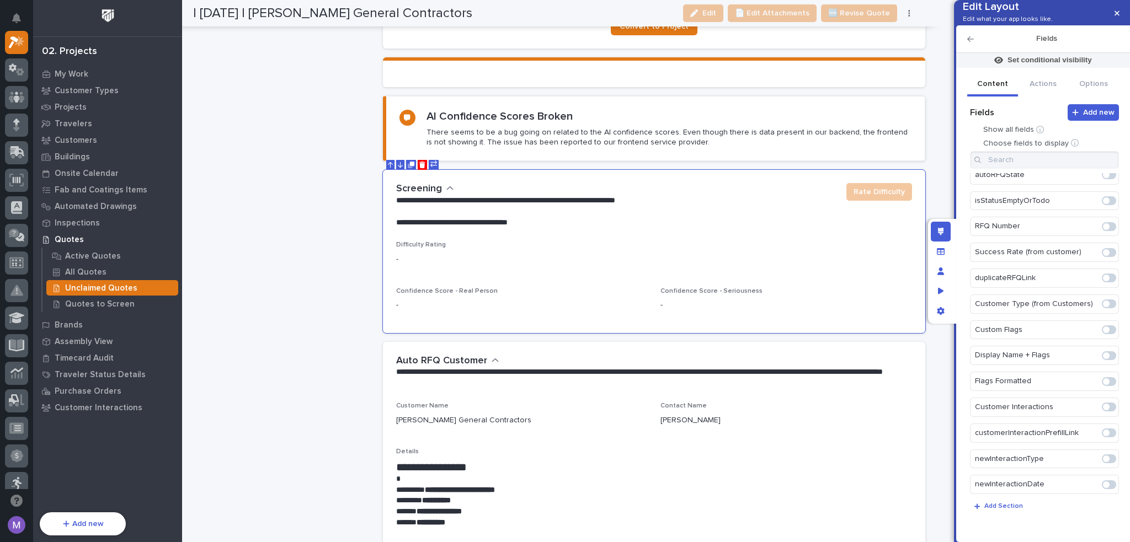
scroll to position [1823, 0]
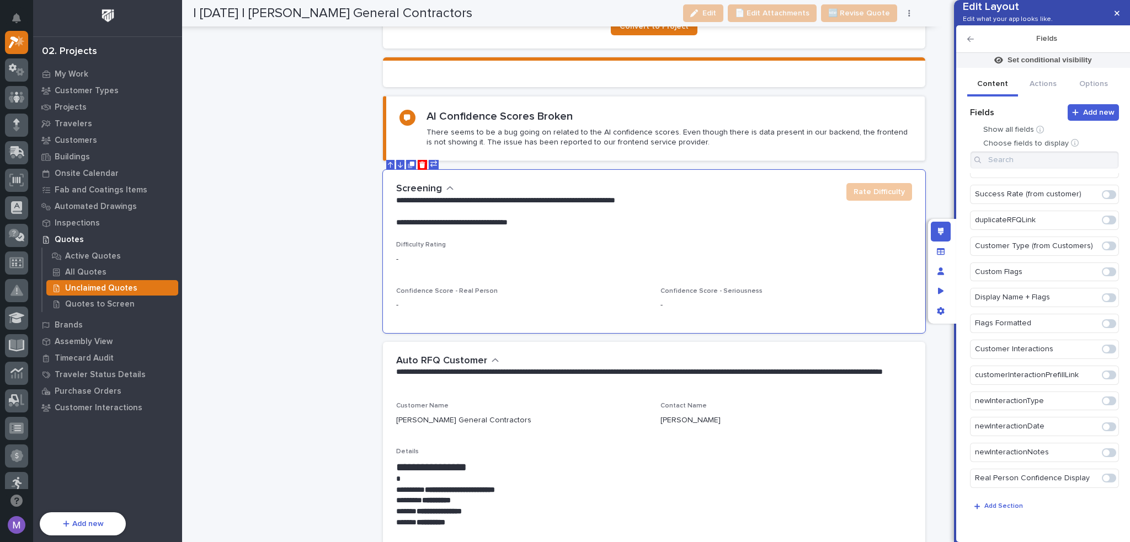
click at [1104, 481] on span at bounding box center [1109, 478] width 14 height 9
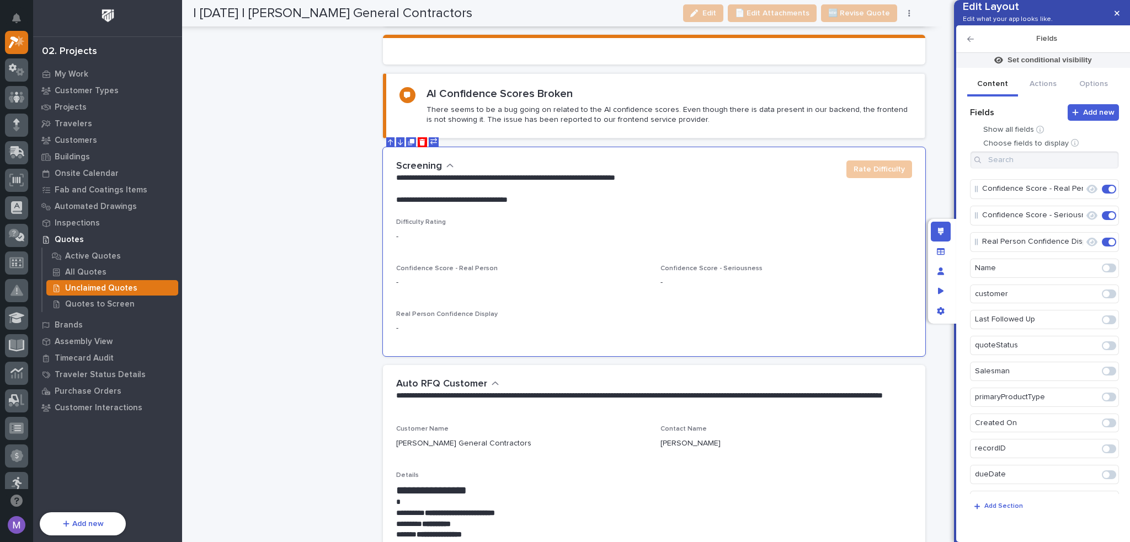
scroll to position [0, 0]
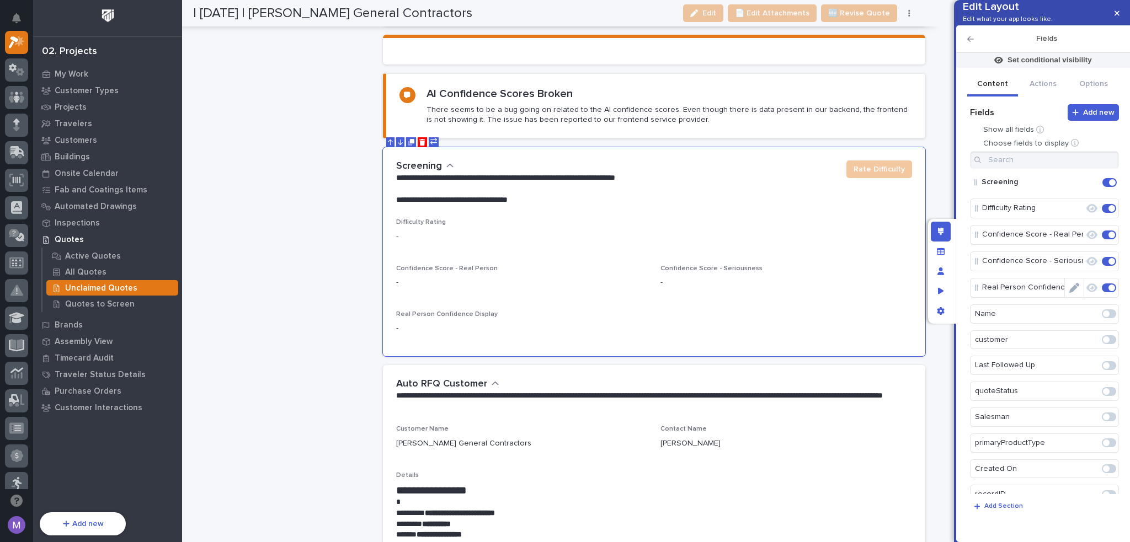
click at [1087, 292] on icon "button" at bounding box center [1092, 288] width 11 height 9
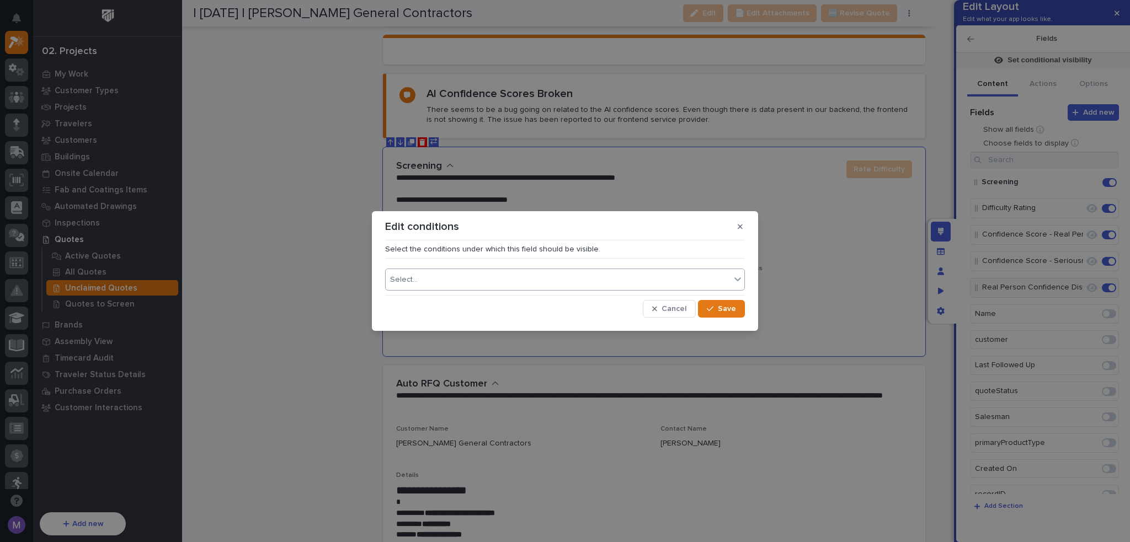
click at [576, 284] on div "Select..." at bounding box center [558, 280] width 345 height 16
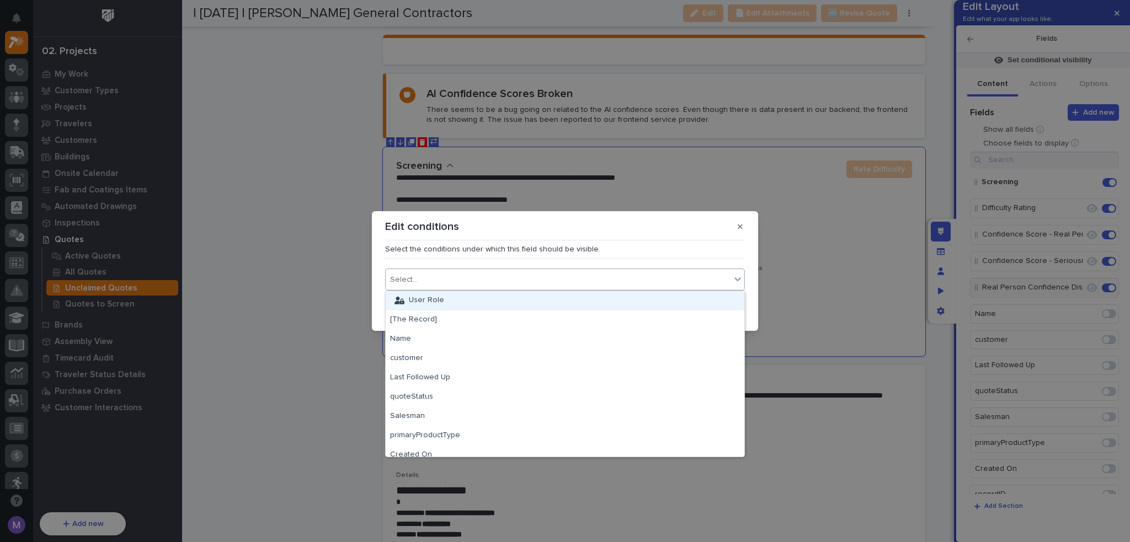
click at [526, 302] on div "User Role" at bounding box center [565, 300] width 359 height 19
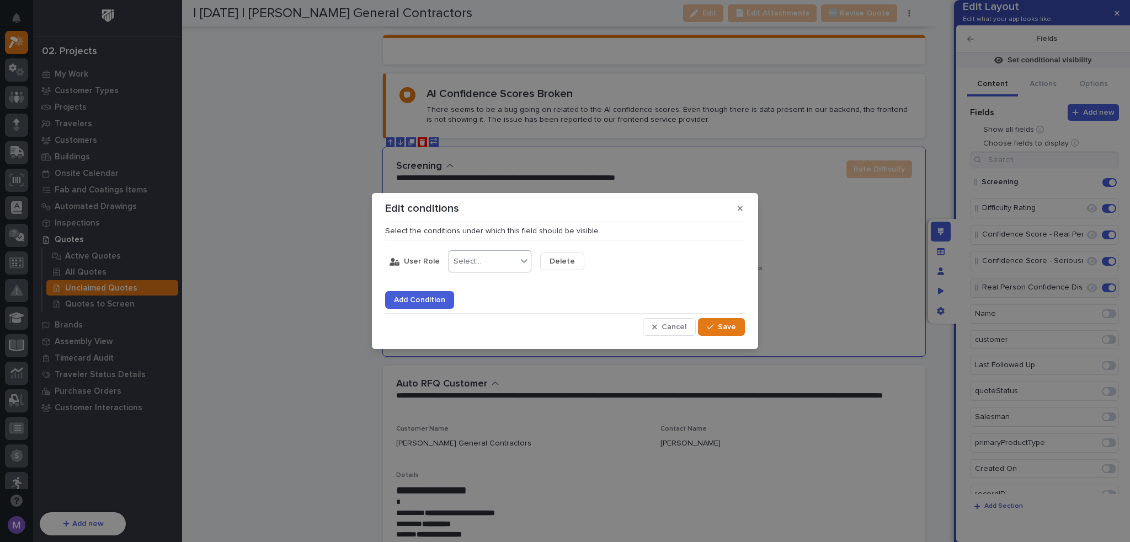
click at [477, 252] on div "Select..." at bounding box center [490, 262] width 83 height 22
click at [474, 277] on div "is" at bounding box center [487, 282] width 82 height 19
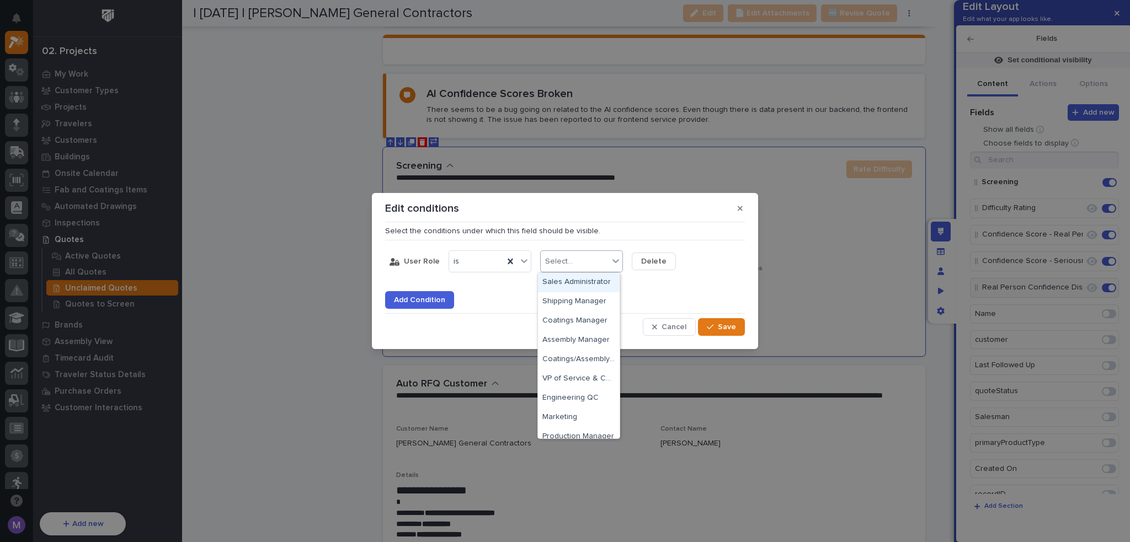
click at [546, 262] on div "Select..." at bounding box center [559, 261] width 28 height 9
click at [565, 412] on div "Admin" at bounding box center [579, 409] width 82 height 19
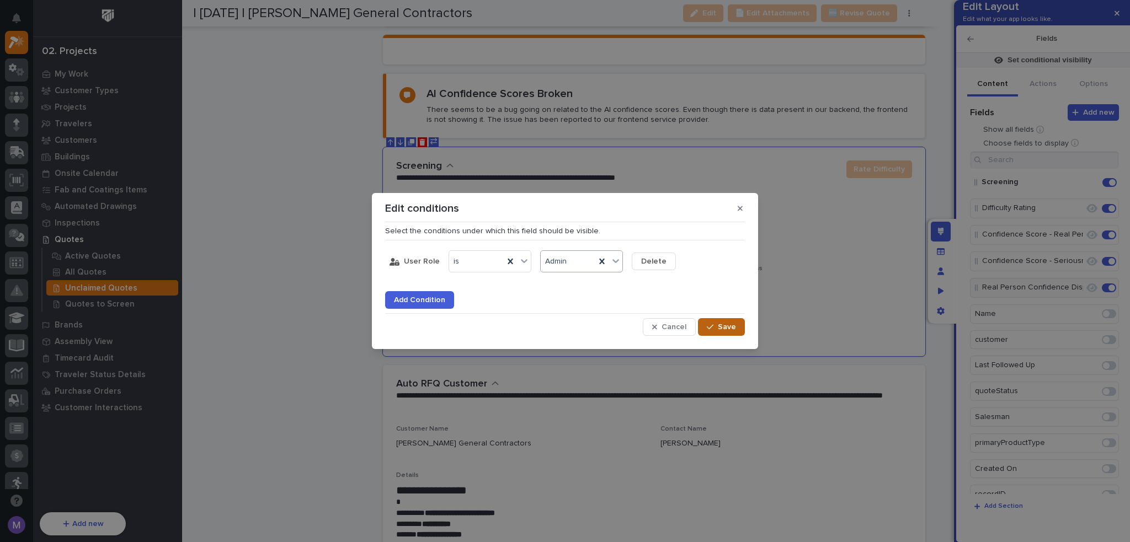
click at [711, 327] on icon "button" at bounding box center [710, 327] width 7 height 8
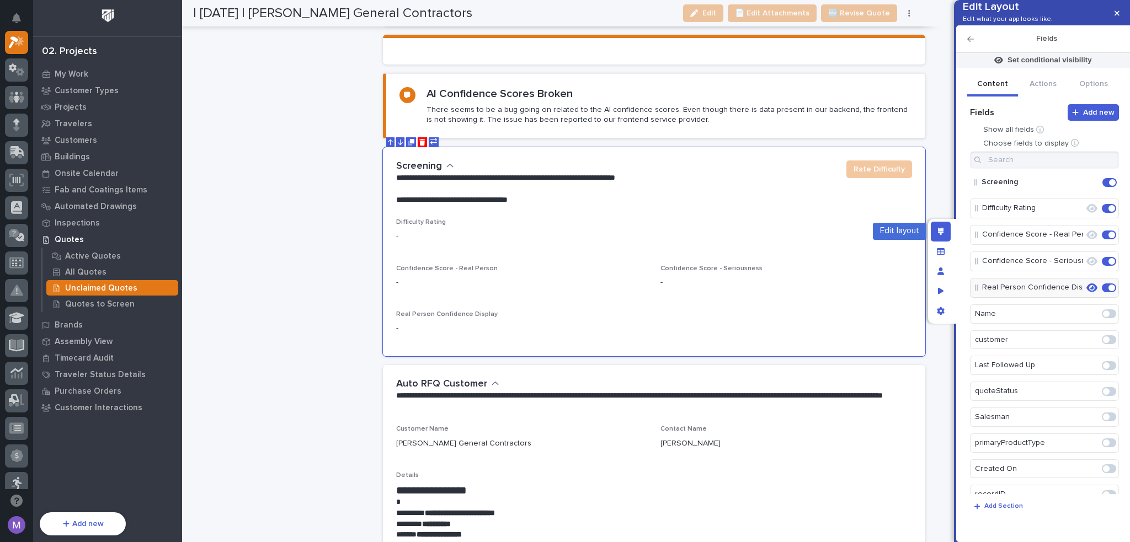
click at [945, 229] on div "Edit layout" at bounding box center [941, 232] width 20 height 20
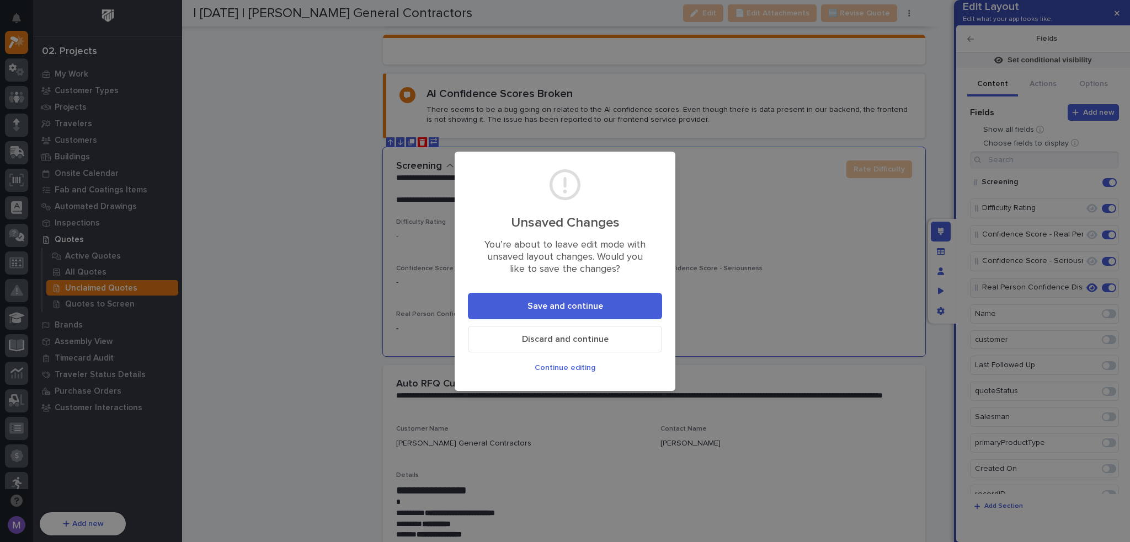
click at [592, 311] on span "Save and continue" at bounding box center [566, 307] width 76 height 12
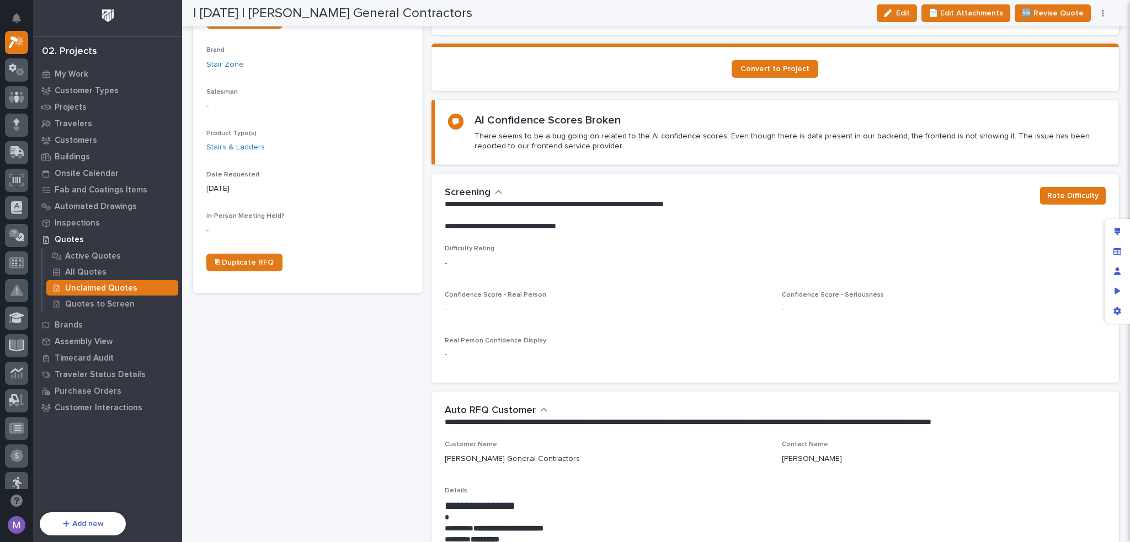
scroll to position [191, 0]
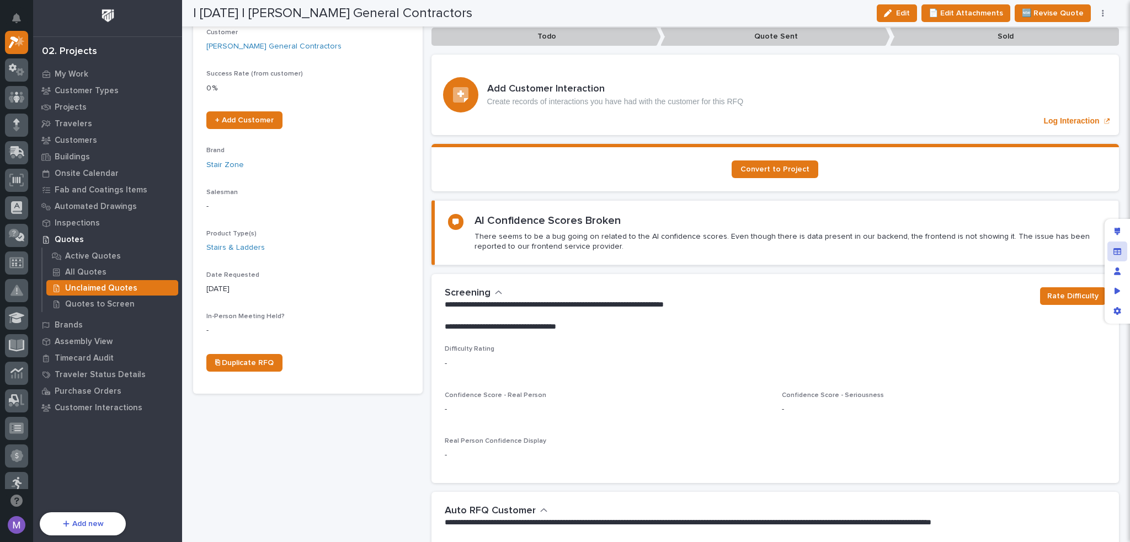
click at [1119, 247] on div "Manage fields and data" at bounding box center [1118, 252] width 20 height 20
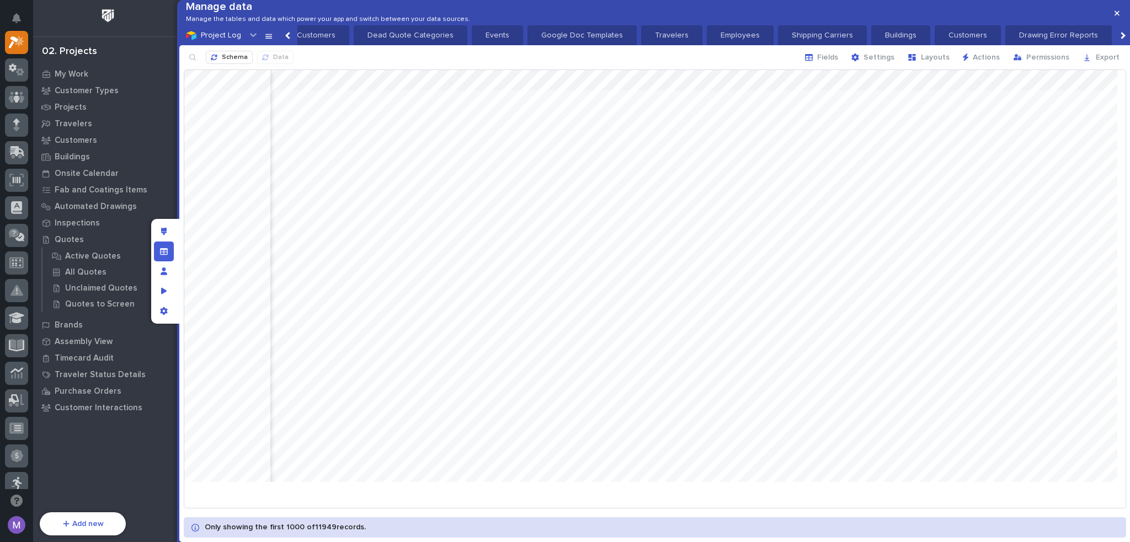
scroll to position [0, 4925]
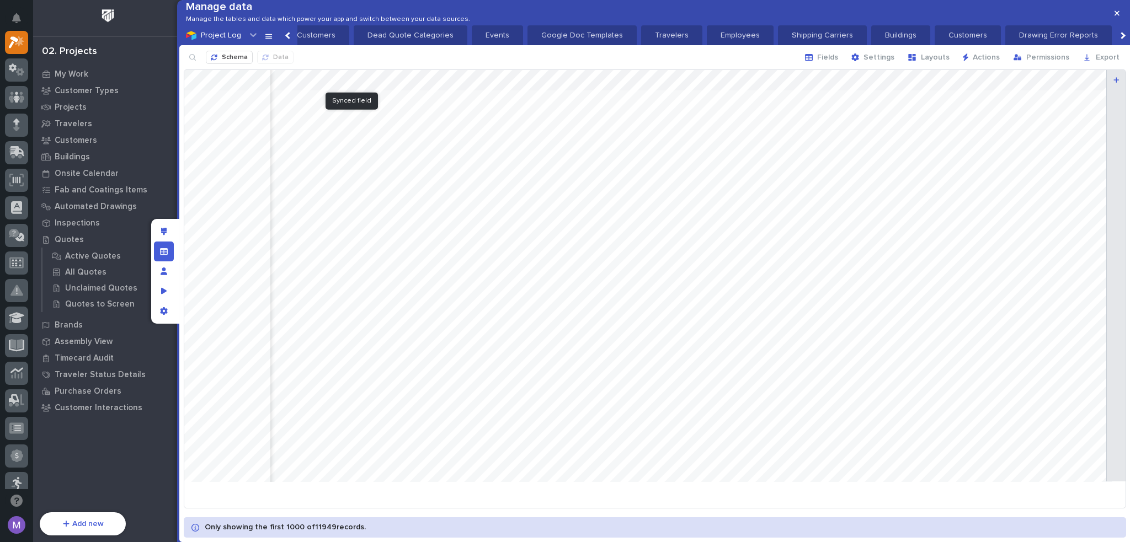
drag, startPoint x: 336, startPoint y: 94, endPoint x: 435, endPoint y: 99, distance: 98.9
click at [435, 99] on div at bounding box center [654, 280] width 941 height 421
click at [192, 62] on icon "button" at bounding box center [192, 57] width 9 height 9
type input "miramar"
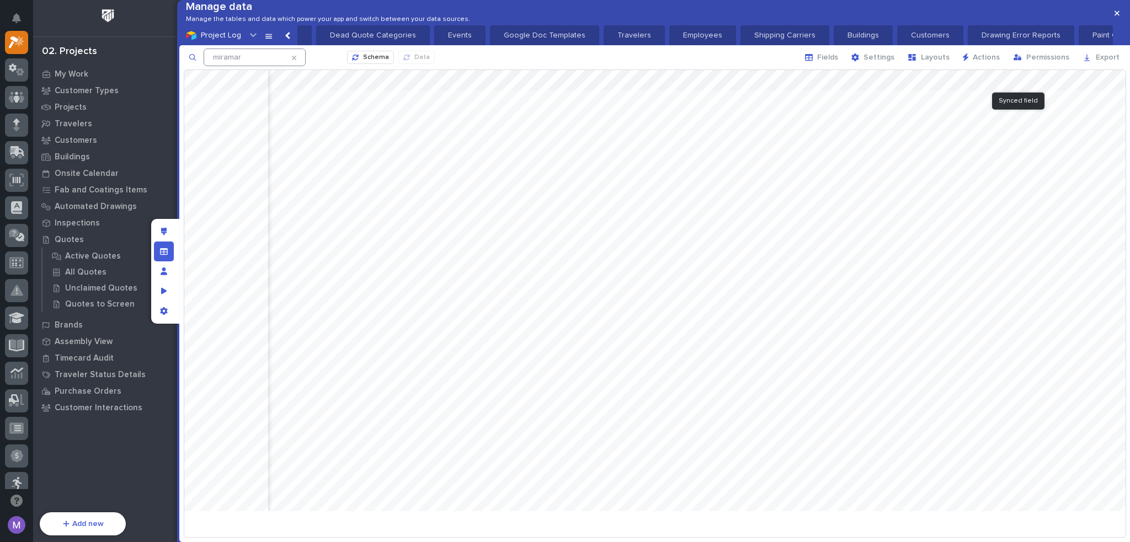
scroll to position [0, 5013]
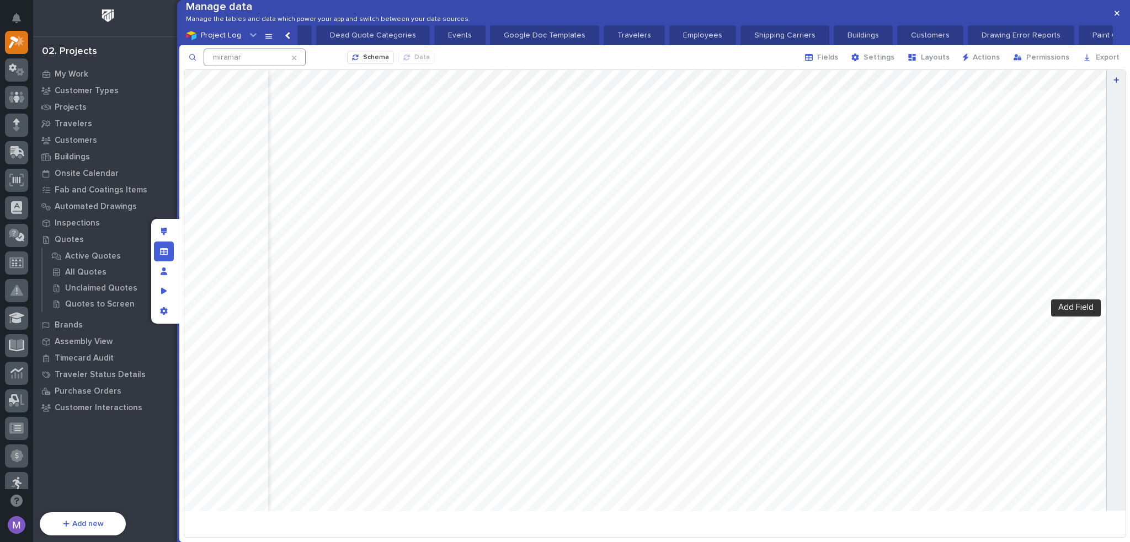
drag, startPoint x: 1047, startPoint y: 95, endPoint x: 1109, endPoint y: 115, distance: 64.9
click at [1109, 115] on div at bounding box center [654, 295] width 941 height 450
click at [1086, 122] on div at bounding box center [654, 295] width 941 height 450
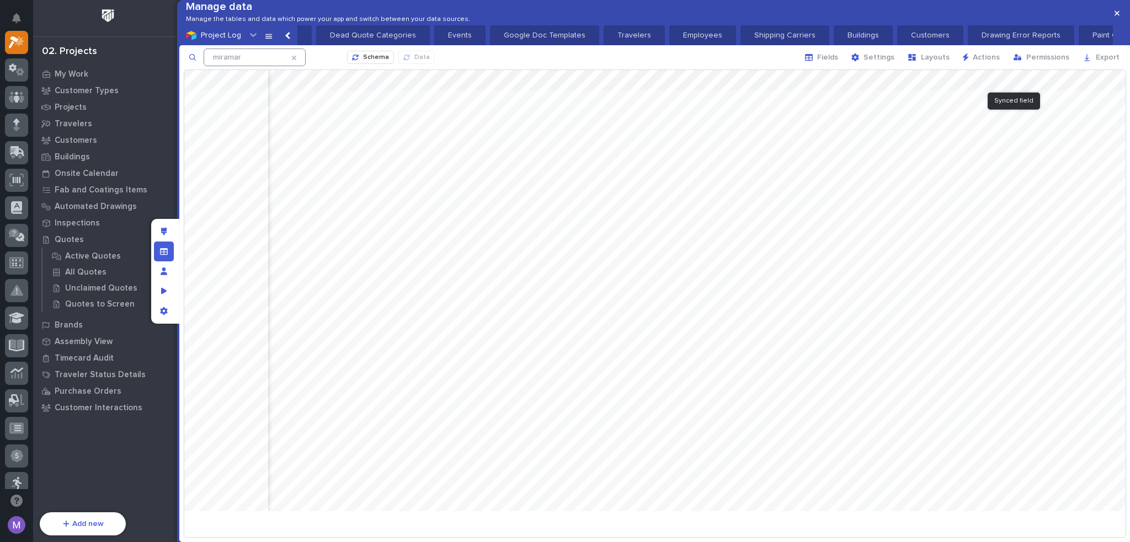
drag, startPoint x: 1051, startPoint y: 93, endPoint x: 1081, endPoint y: 98, distance: 29.7
click at [1081, 98] on div at bounding box center [654, 295] width 941 height 450
click at [914, 267] on div at bounding box center [654, 295] width 941 height 450
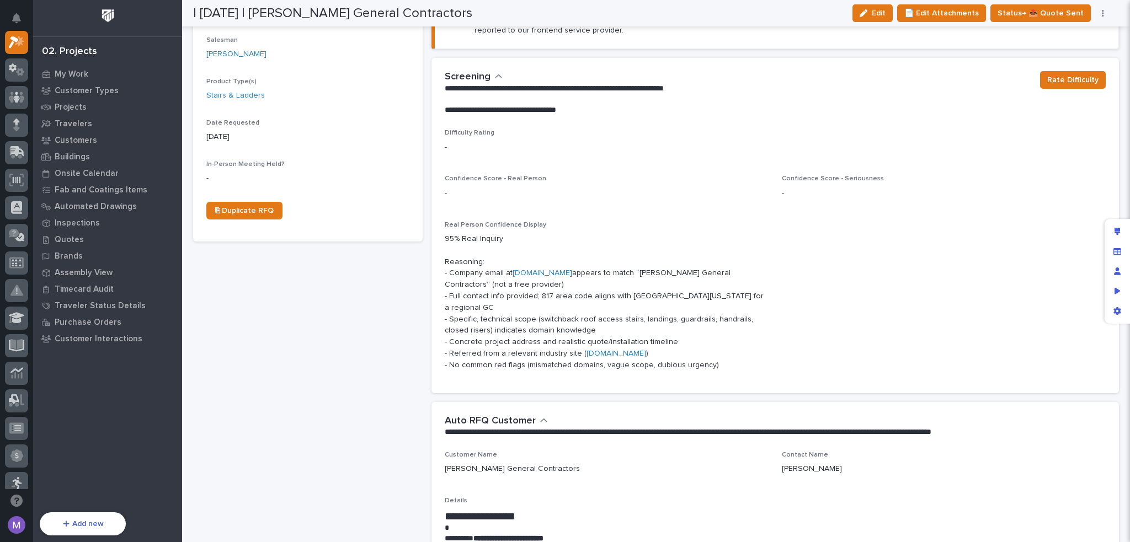
scroll to position [386, 0]
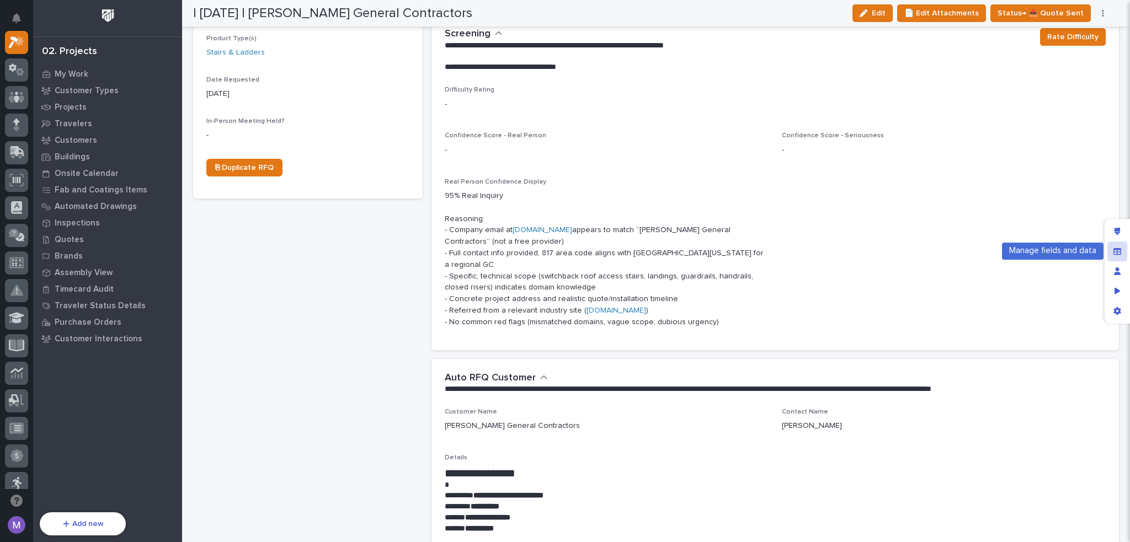
click at [1125, 242] on div "Manage fields and data" at bounding box center [1118, 252] width 20 height 20
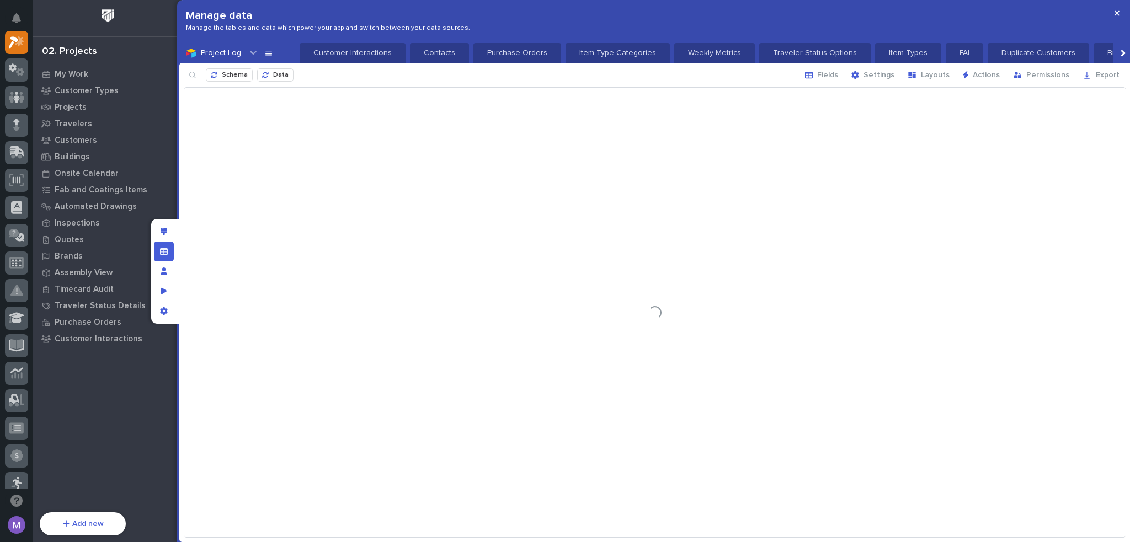
scroll to position [0, 1679]
click at [211, 63] on div "Schema Data Fields Settings Layouts Actions Permissions Export" at bounding box center [654, 75] width 951 height 24
click at [219, 74] on div "button" at bounding box center [216, 75] width 11 height 7
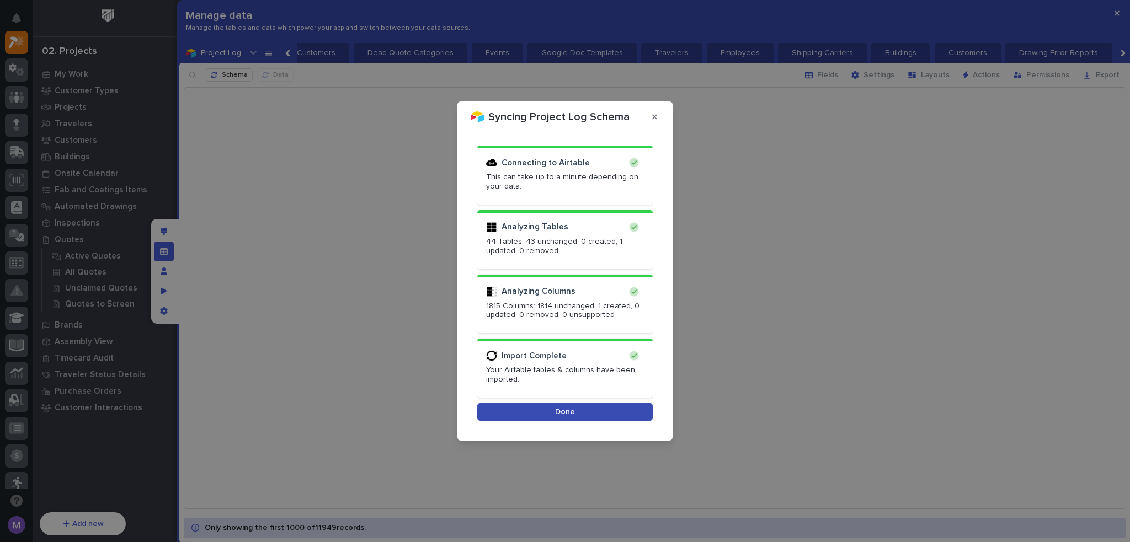
click at [615, 416] on button "Done" at bounding box center [564, 412] width 175 height 18
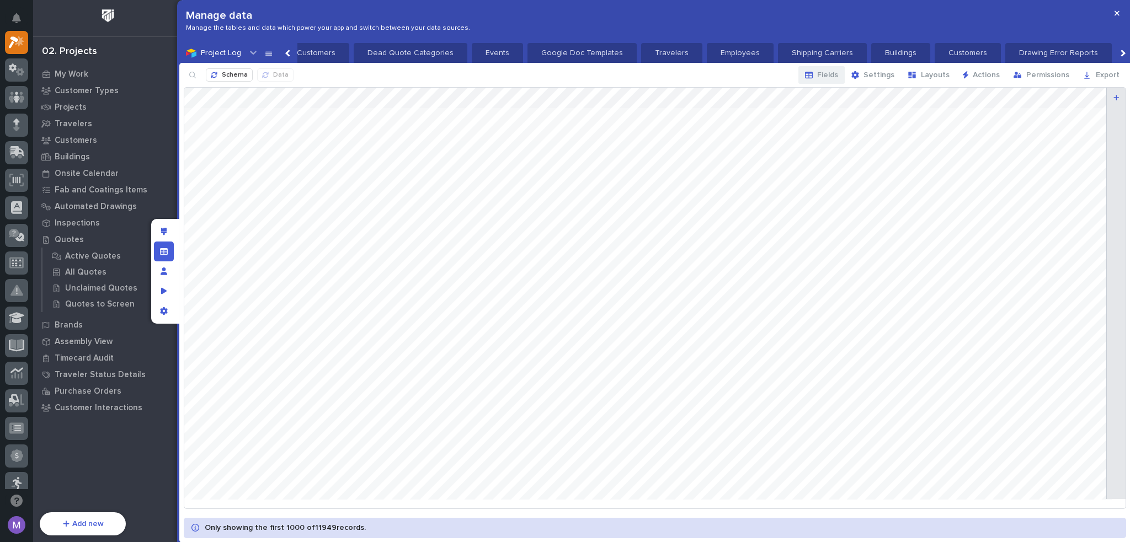
click at [832, 73] on span "Fields" at bounding box center [827, 75] width 21 height 10
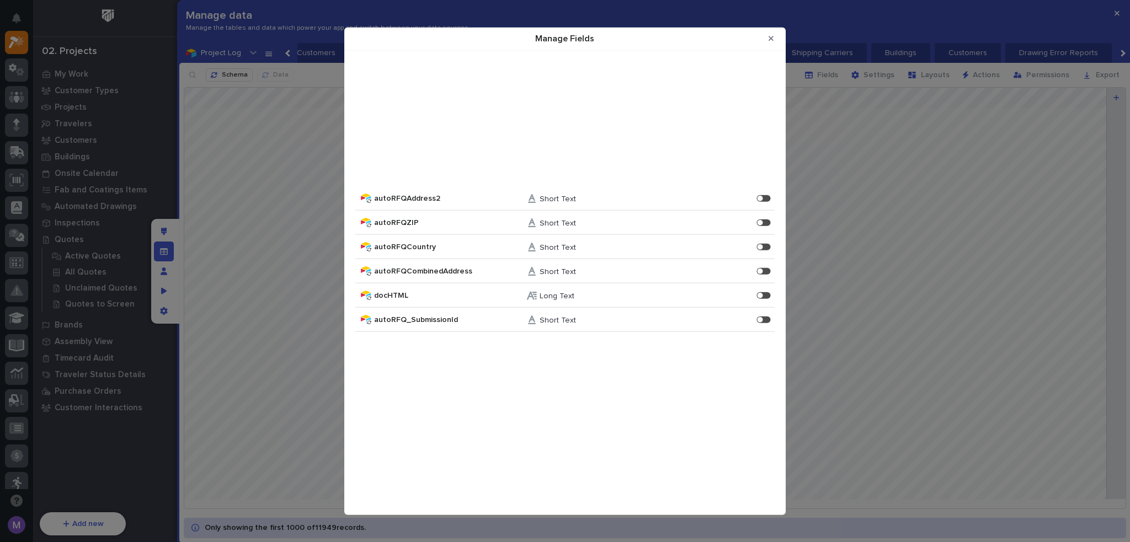
scroll to position [3125, 0]
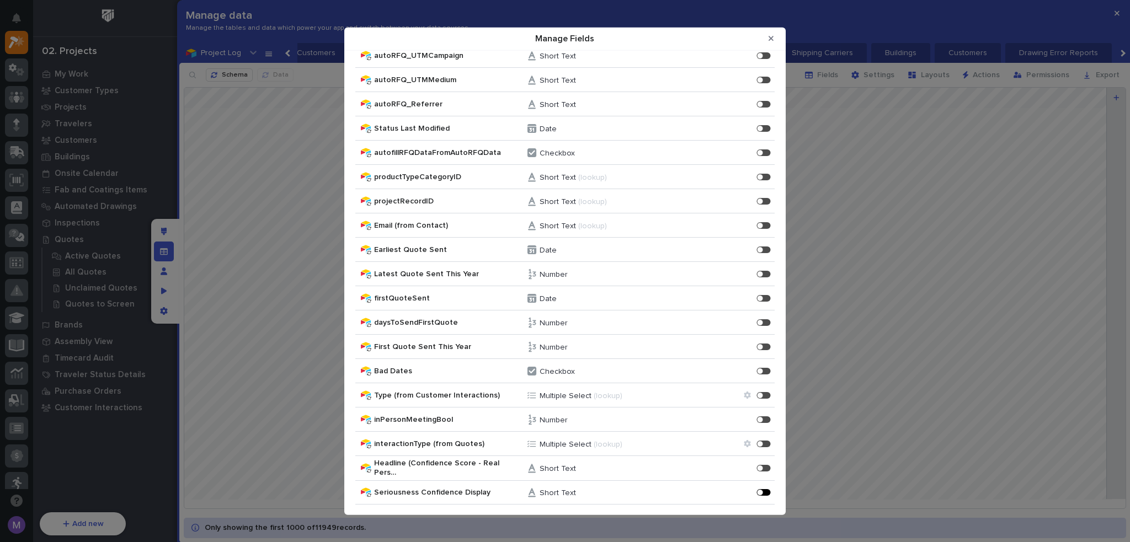
click at [757, 489] on div "Manage Fields" at bounding box center [764, 492] width 14 height 7
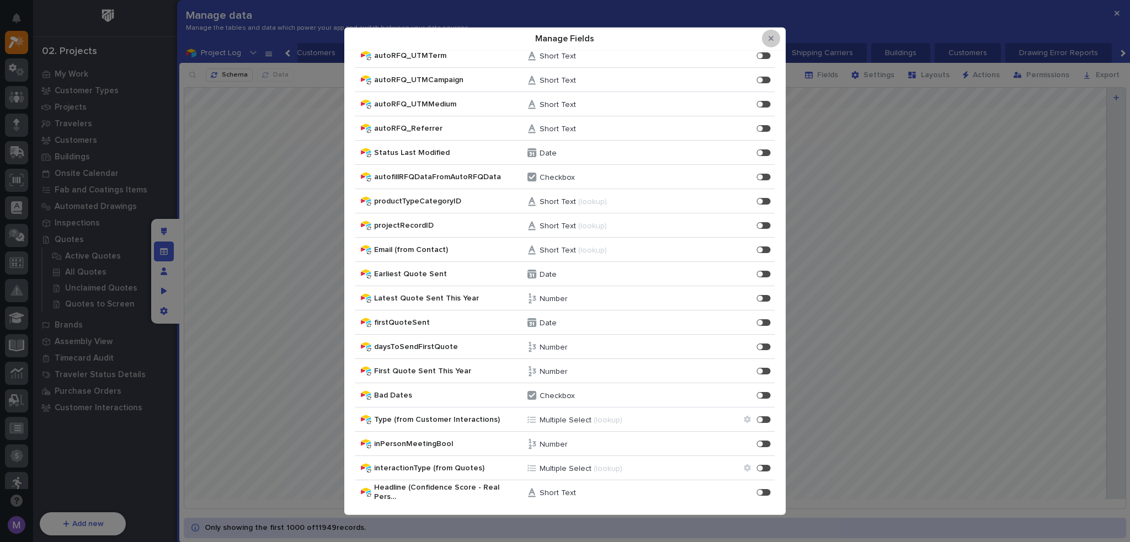
click at [773, 43] on button "Close Modal" at bounding box center [771, 39] width 18 height 18
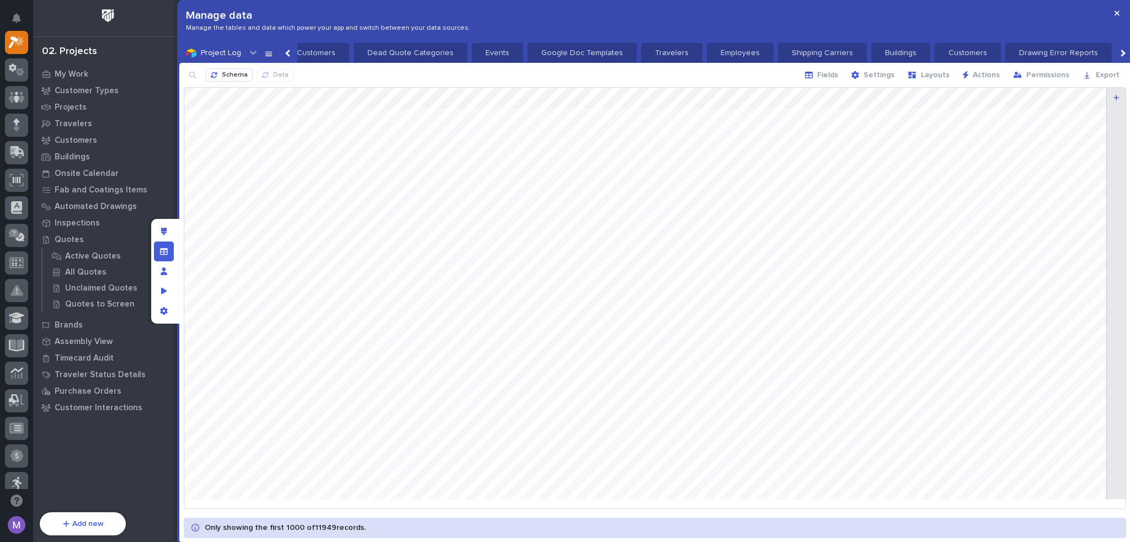
click at [177, 235] on div at bounding box center [165, 271] width 28 height 105
click at [168, 233] on div "Edit layout" at bounding box center [164, 232] width 20 height 20
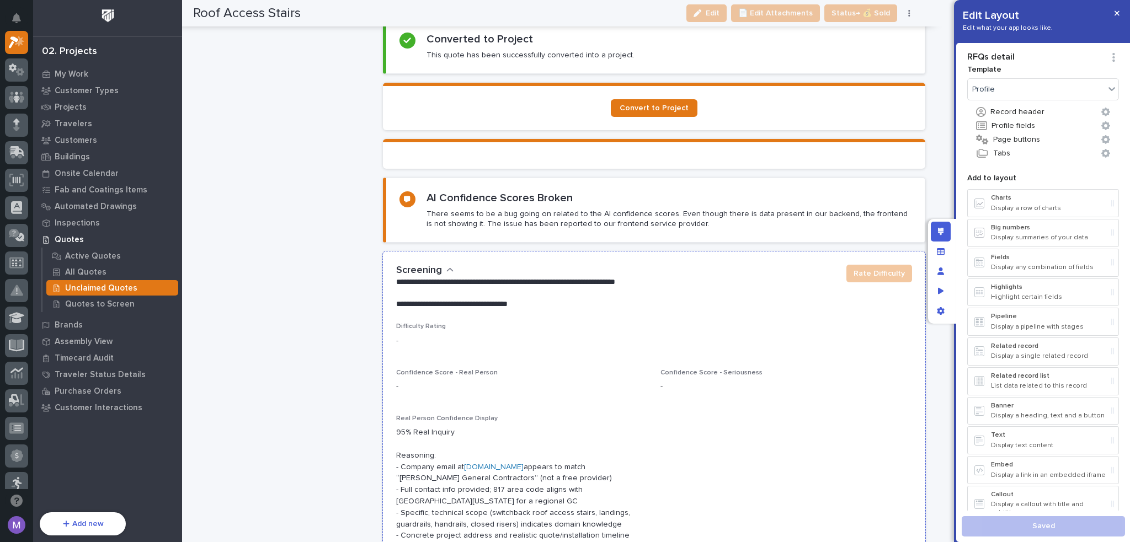
scroll to position [1214, 0]
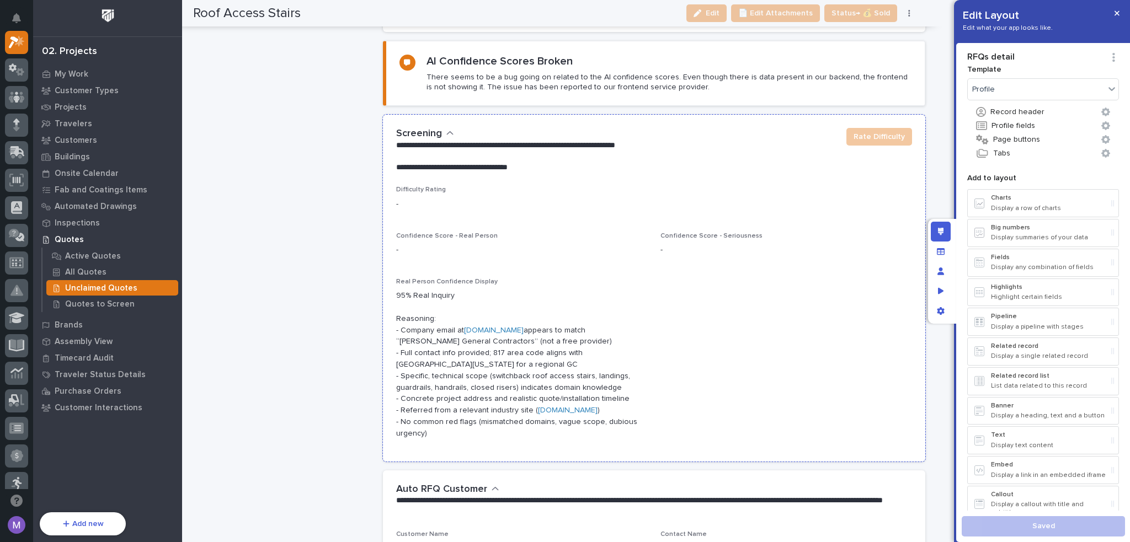
click at [665, 269] on div "Difficulty Rating - Confidence Score - Real Person - Confidence Score - Serious…" at bounding box center [654, 317] width 516 height 262
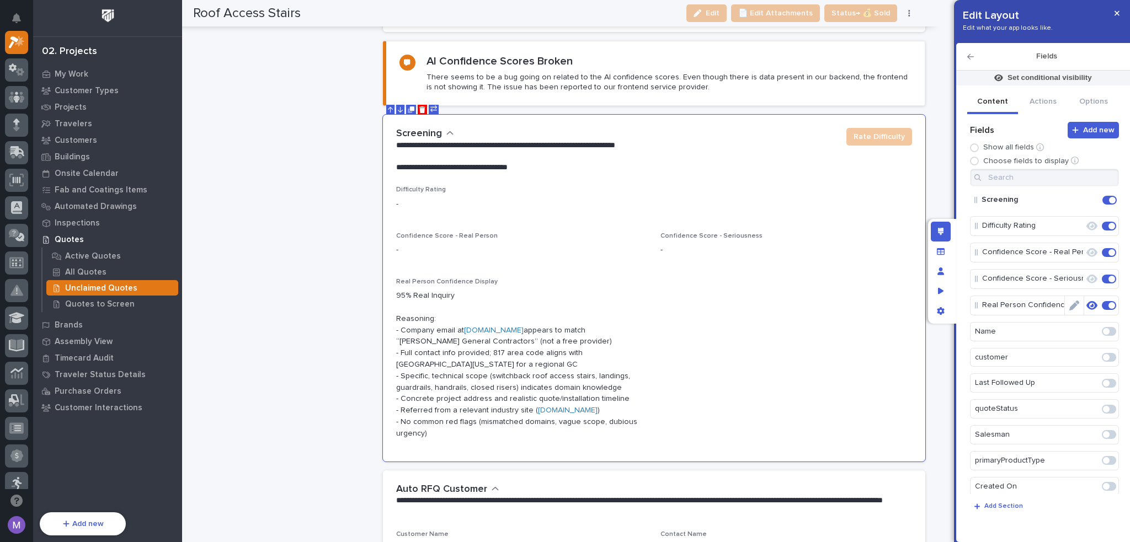
scroll to position [1850, 0]
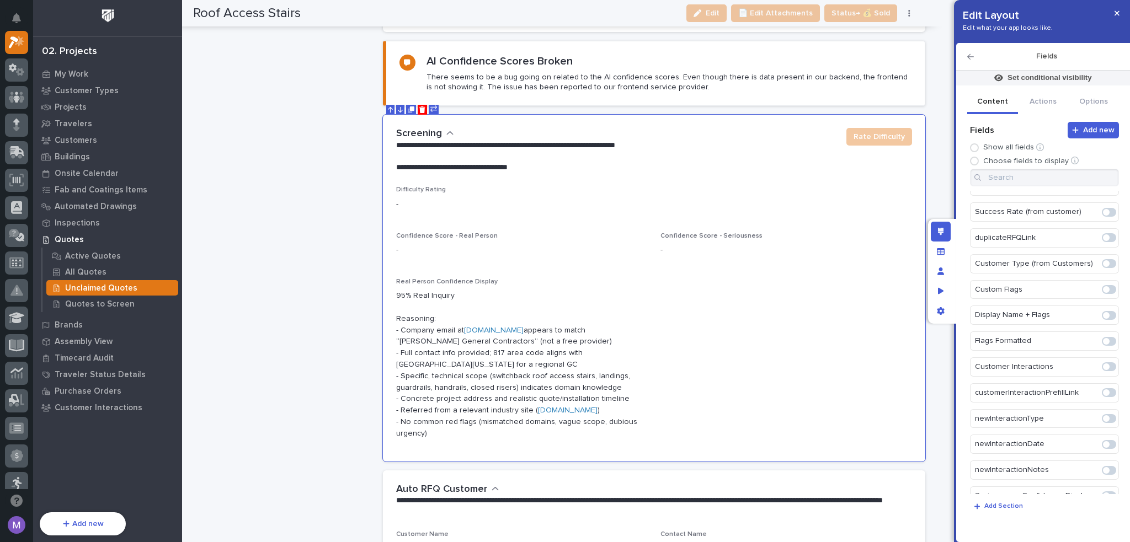
click at [1104, 492] on span at bounding box center [1109, 496] width 14 height 9
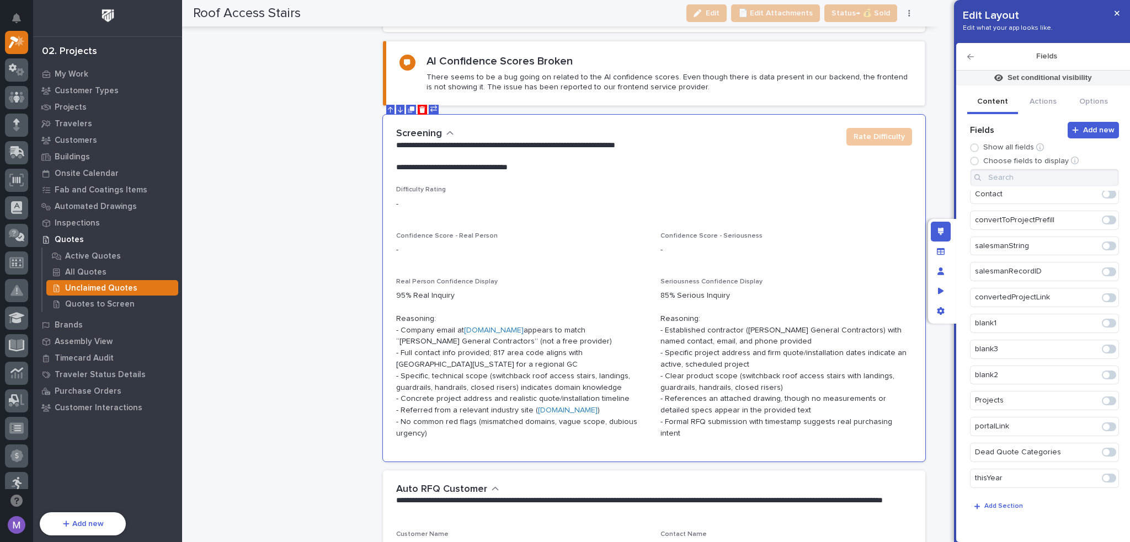
scroll to position [0, 0]
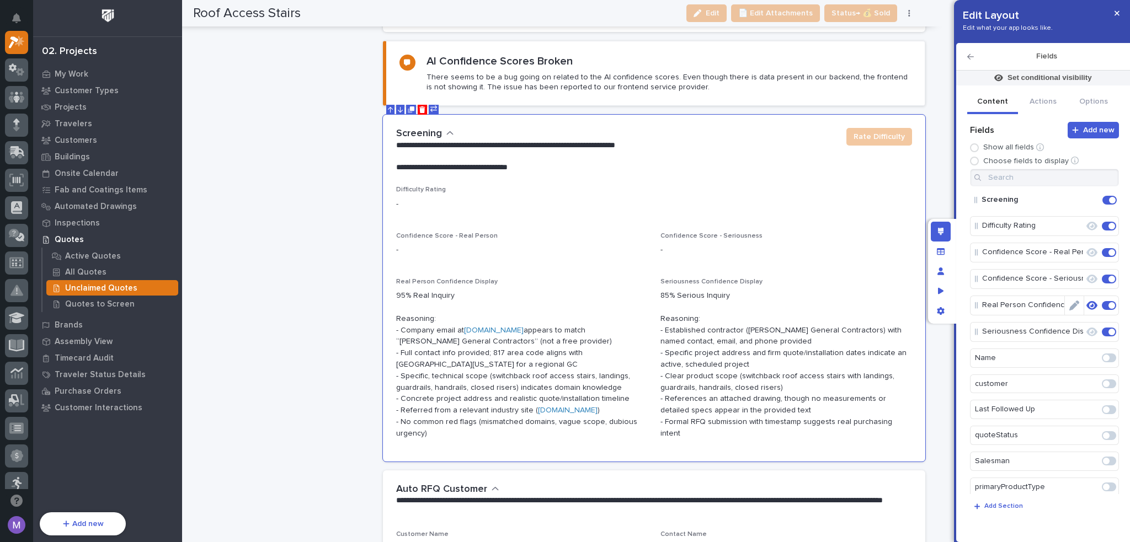
click at [1071, 301] on icon "Edit" at bounding box center [1074, 306] width 10 height 10
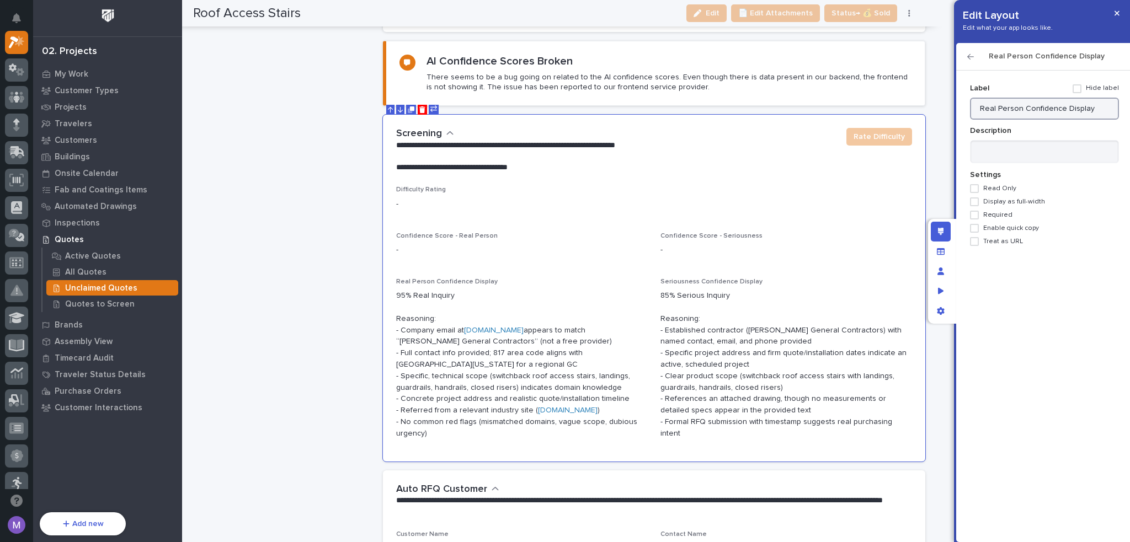
drag, startPoint x: 1092, startPoint y: 105, endPoint x: 939, endPoint y: 110, distance: 152.4
click at [939, 110] on div "Edit Layout Edit what your app looks like. Real Person Confidence Display Add n…" at bounding box center [565, 271] width 1130 height 542
type input "Confidence Score - Real Person"
click at [972, 55] on icon "button" at bounding box center [970, 57] width 7 height 8
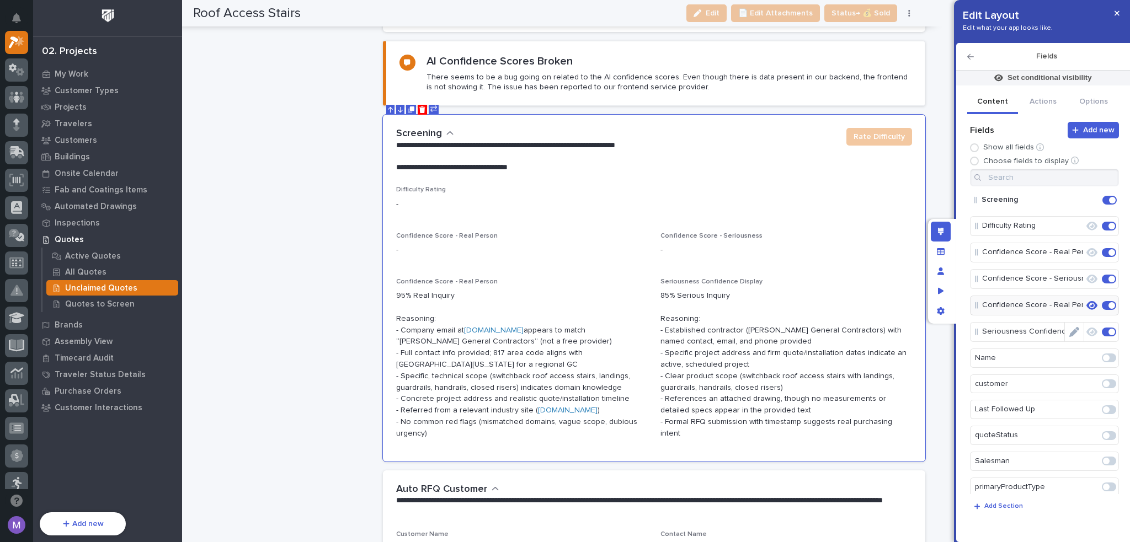
click at [1071, 332] on icon "Edit" at bounding box center [1074, 332] width 10 height 10
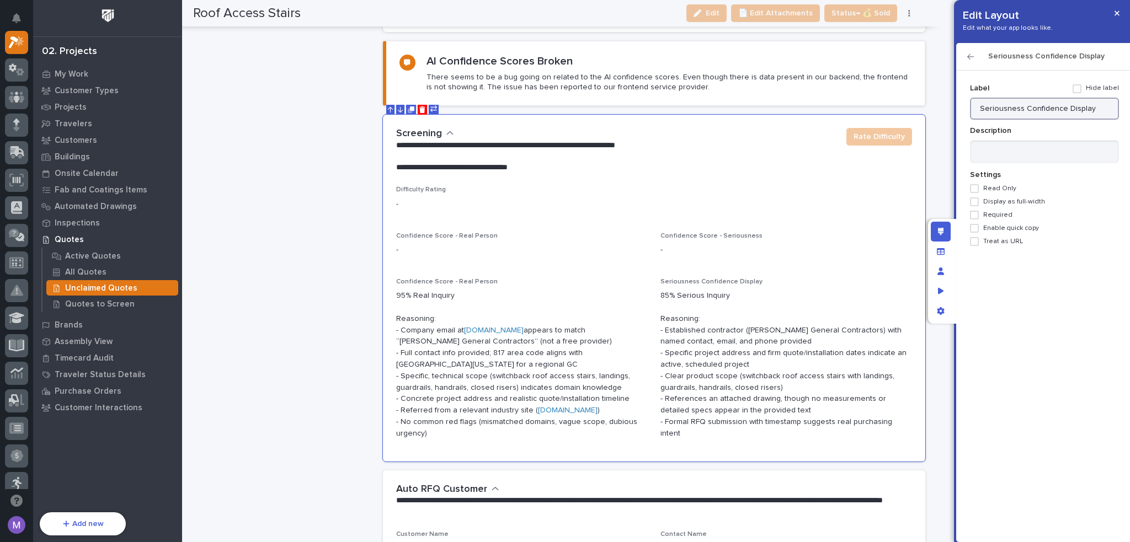
drag, startPoint x: 1020, startPoint y: 108, endPoint x: 1095, endPoint y: 105, distance: 75.1
click at [1095, 105] on input "Seriousness Confidence Display" at bounding box center [1044, 109] width 149 height 22
click at [980, 110] on input "Seriousness" at bounding box center [1044, 109] width 149 height 22
paste input "Confidence Display"
type input "Confidence Score - Seriousness"
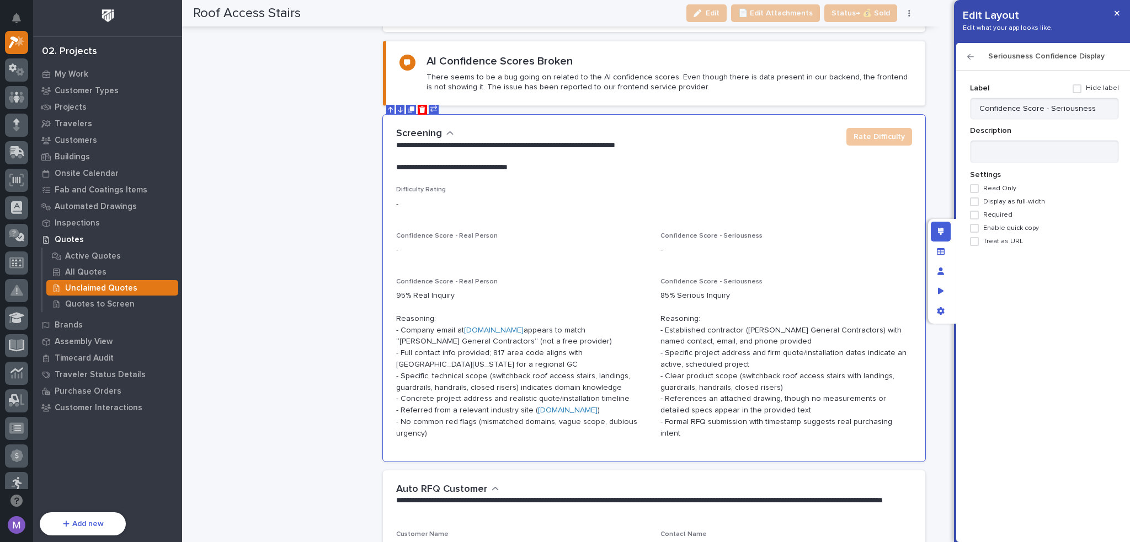
click at [971, 57] on icon "button" at bounding box center [970, 57] width 7 height 6
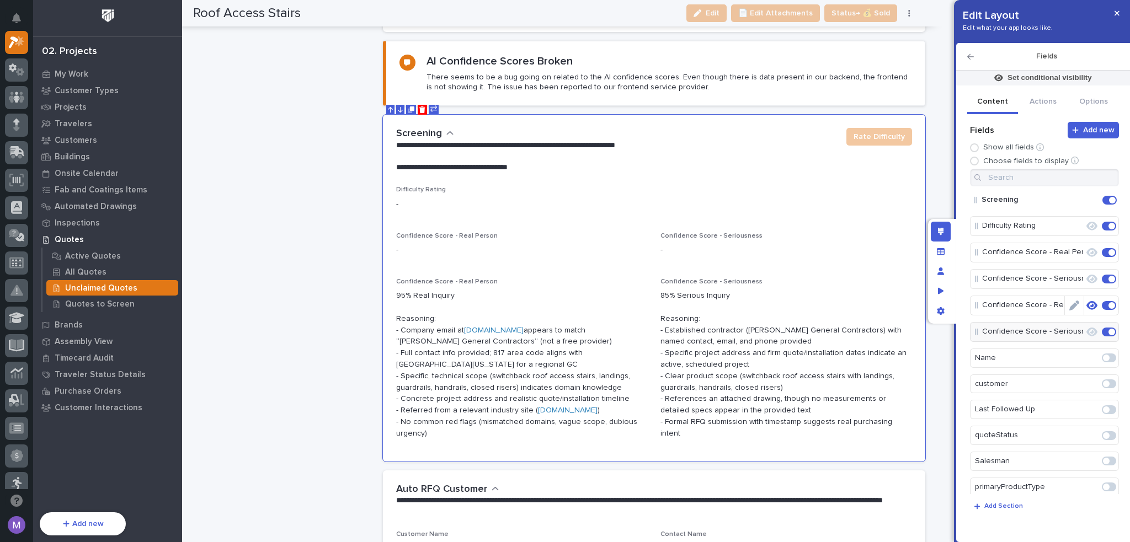
click at [1087, 302] on icon "button" at bounding box center [1092, 305] width 11 height 9
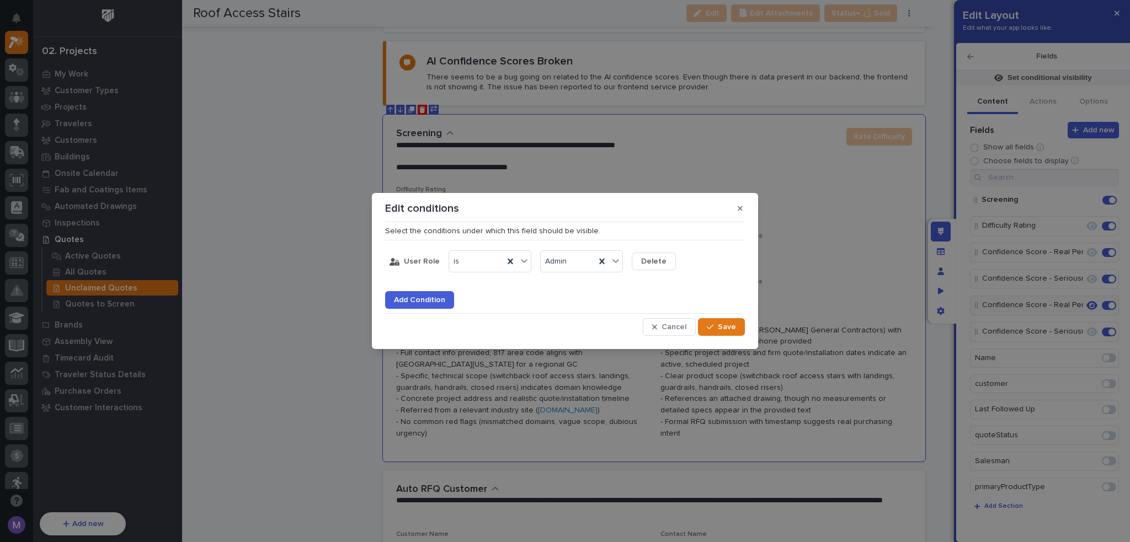
click at [663, 258] on button "Delete" at bounding box center [654, 262] width 44 height 18
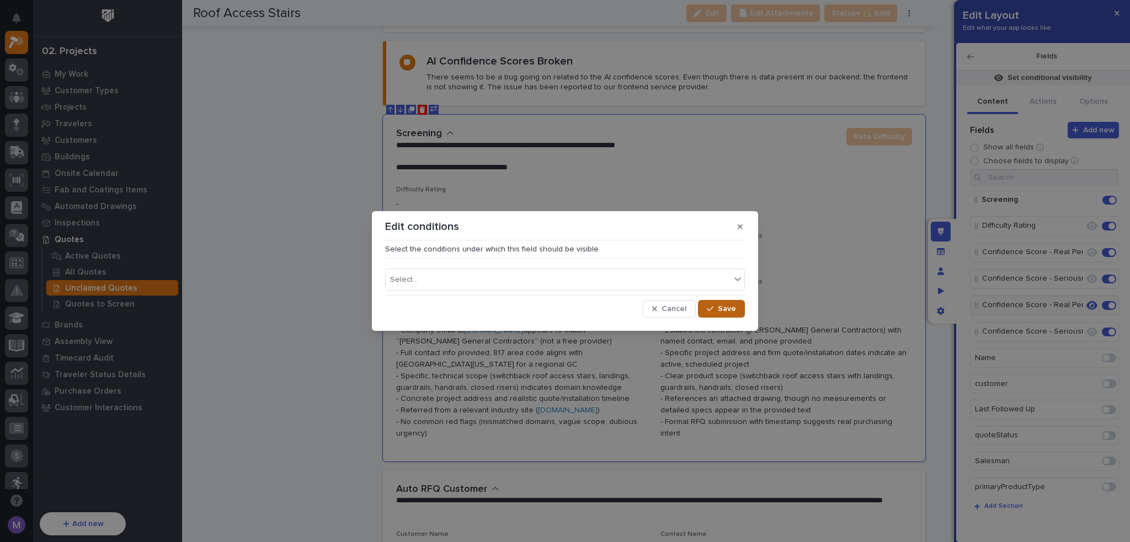
click at [735, 302] on button "Save" at bounding box center [721, 309] width 47 height 18
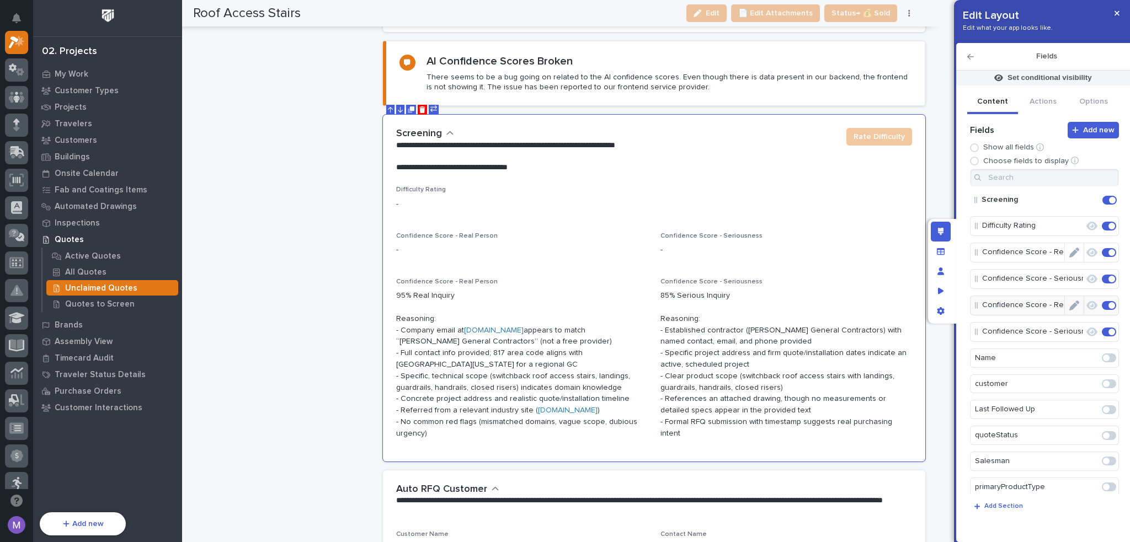
click at [1109, 250] on span at bounding box center [1112, 252] width 7 height 7
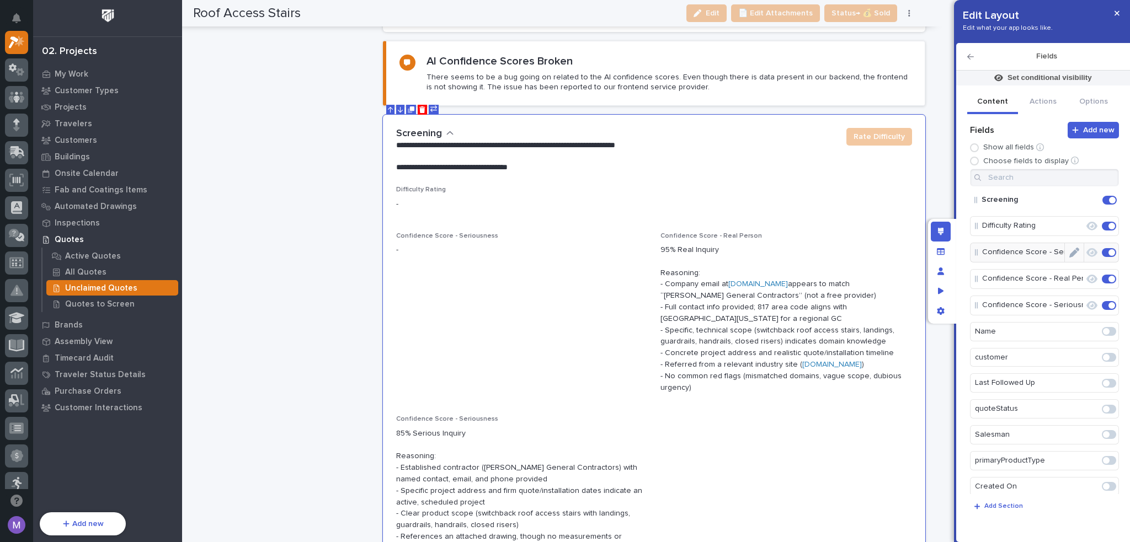
scroll to position [1277, 0]
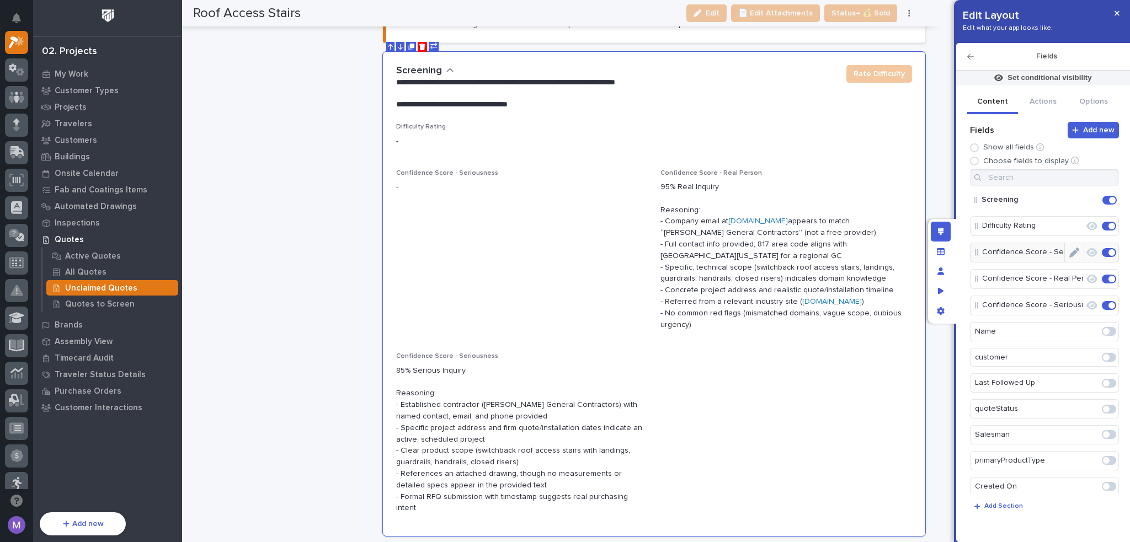
click at [1109, 251] on span at bounding box center [1112, 252] width 7 height 7
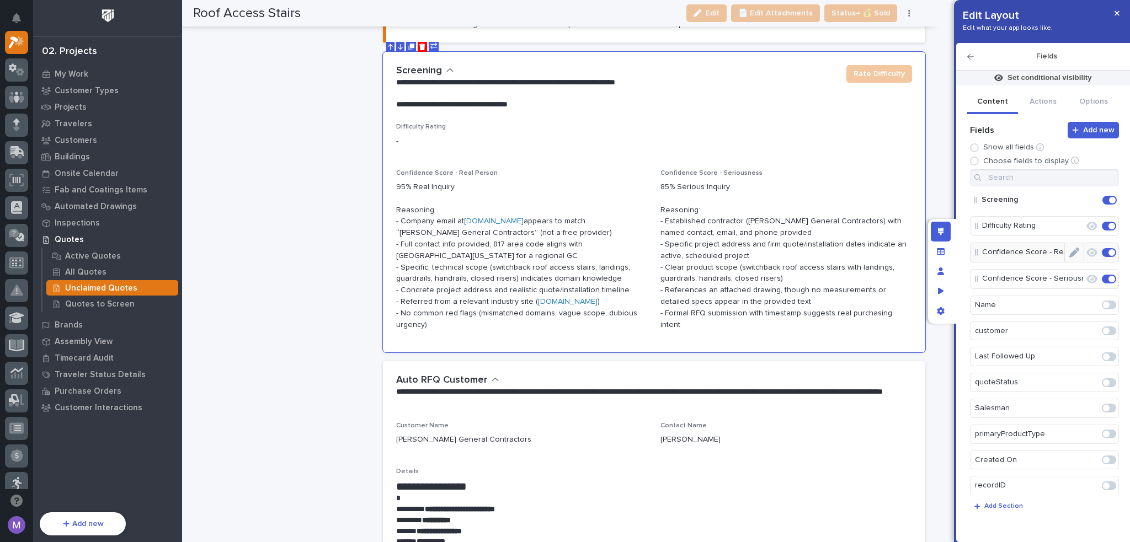
scroll to position [1191, 0]
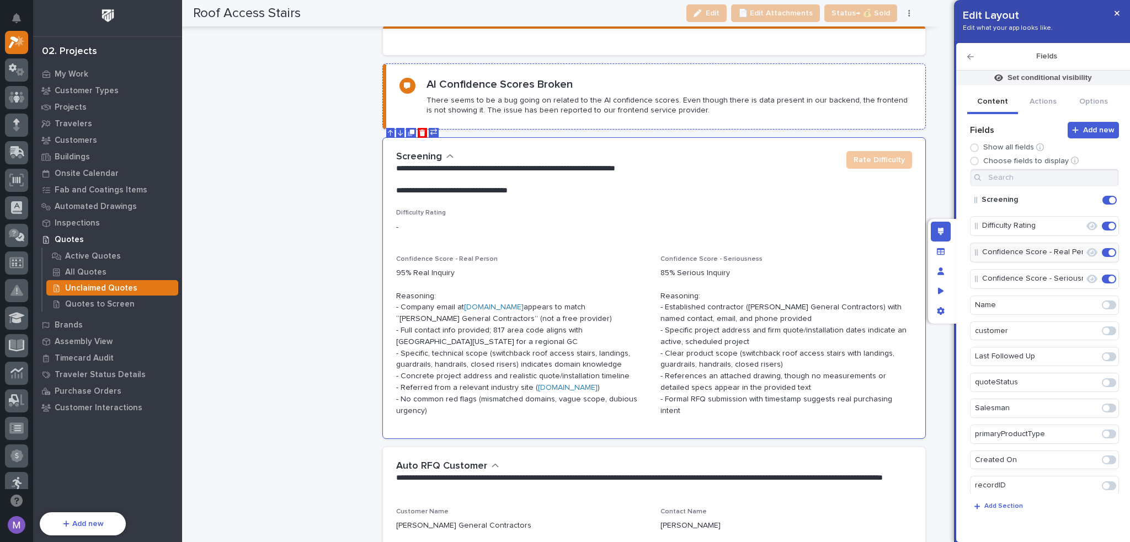
click at [787, 88] on div "AI Confidence Scores Broken There seems to be a bug going on related to the AI …" at bounding box center [669, 97] width 485 height 38
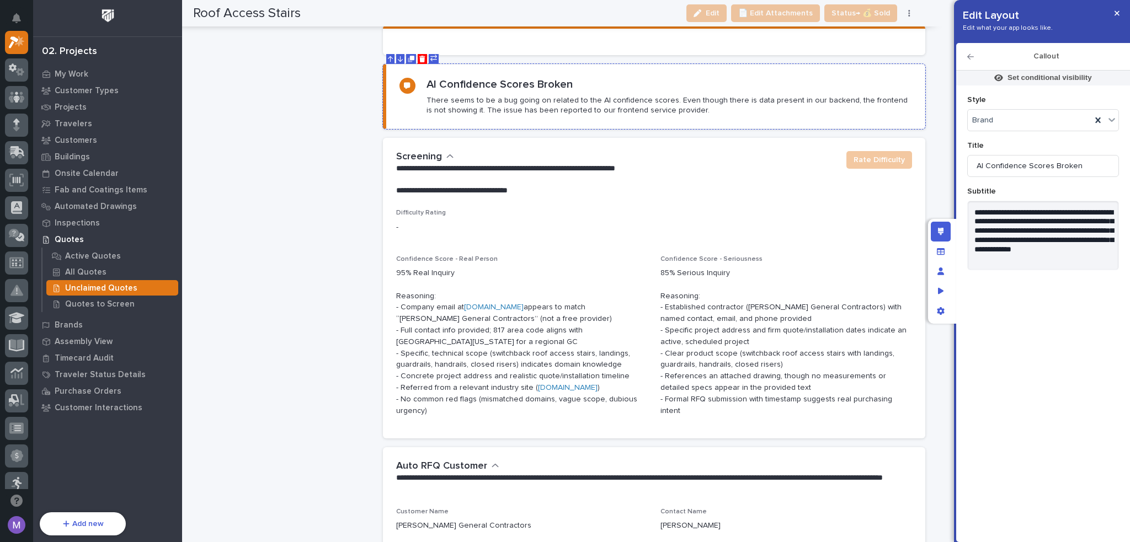
click at [422, 56] on icon "Delete" at bounding box center [422, 59] width 6 height 7
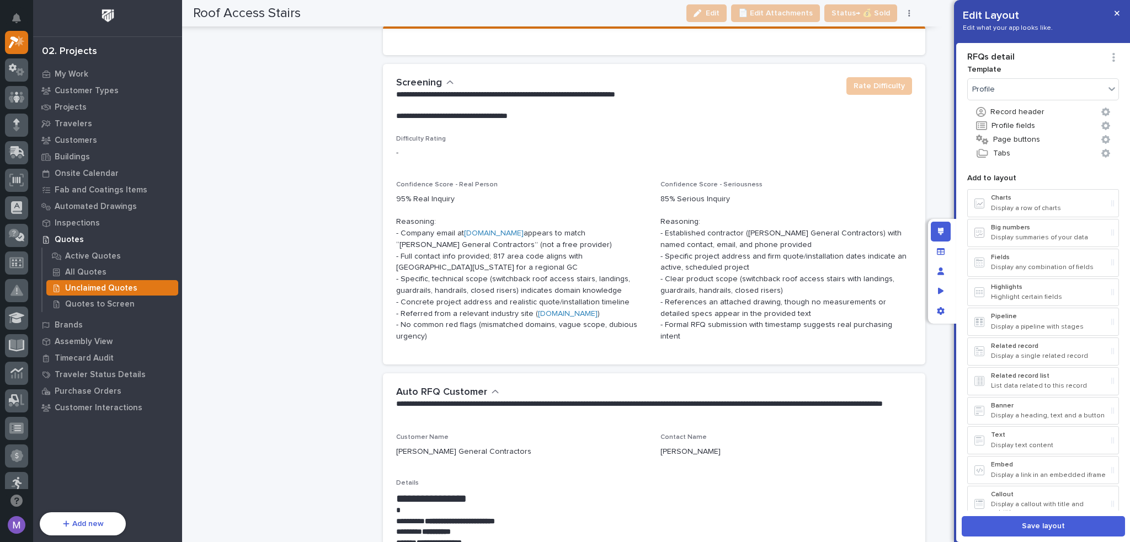
scroll to position [1154, 0]
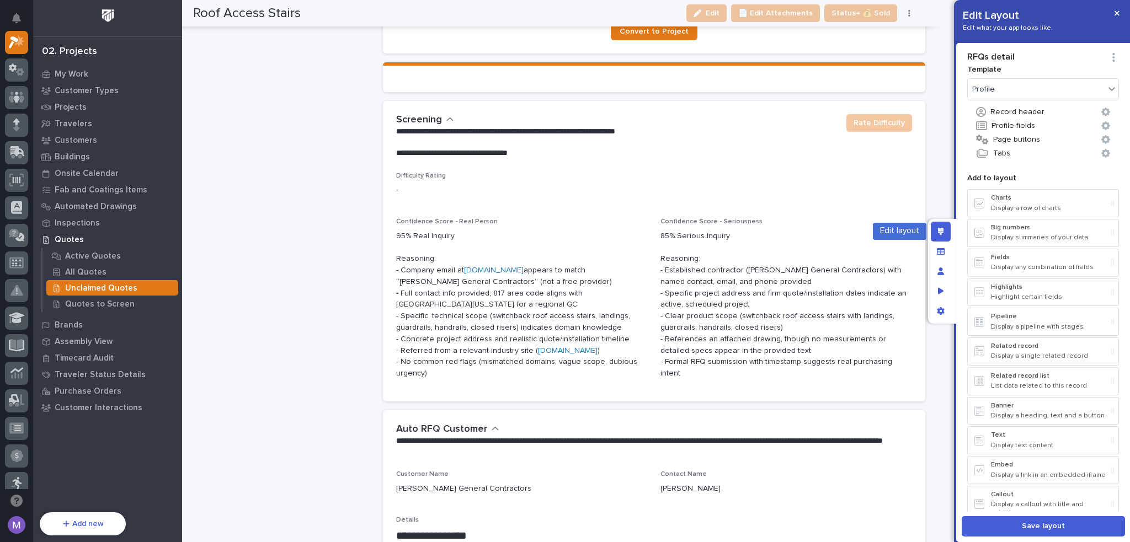
click at [943, 229] on icon "Edit layout" at bounding box center [941, 232] width 6 height 8
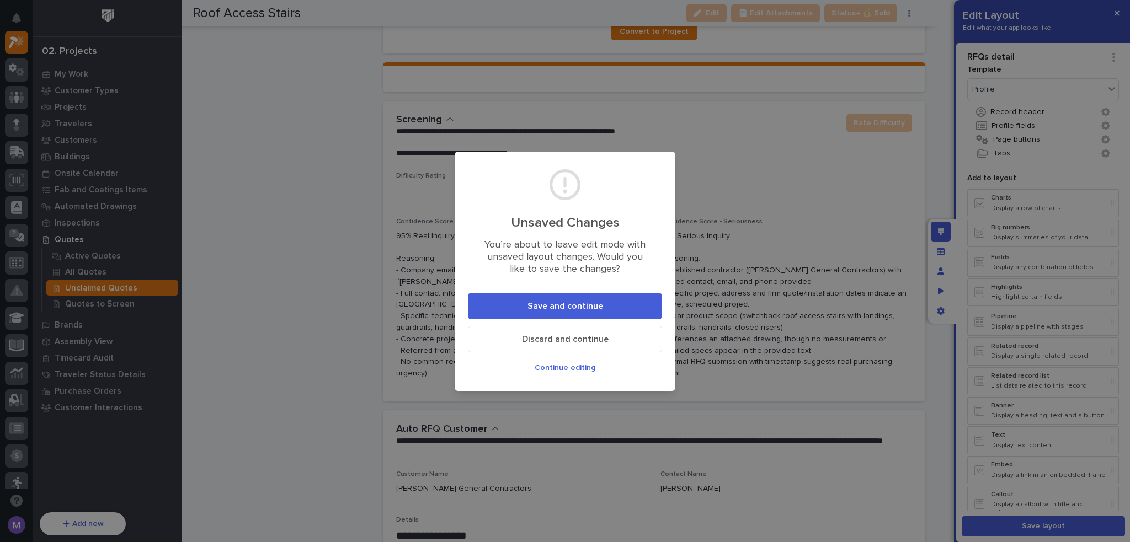
click at [626, 309] on button "Save and continue" at bounding box center [565, 306] width 194 height 26
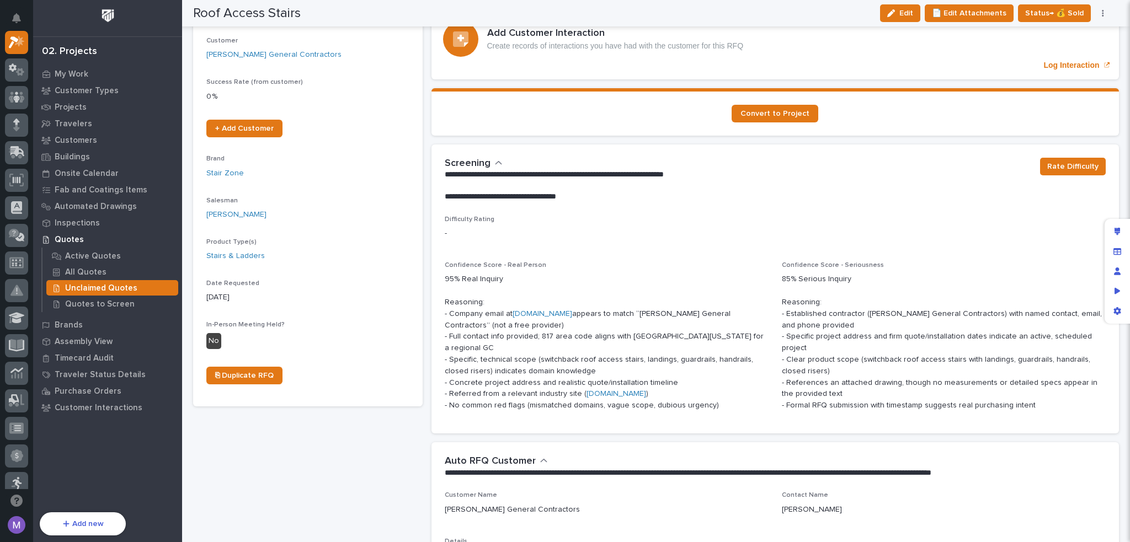
scroll to position [131, 0]
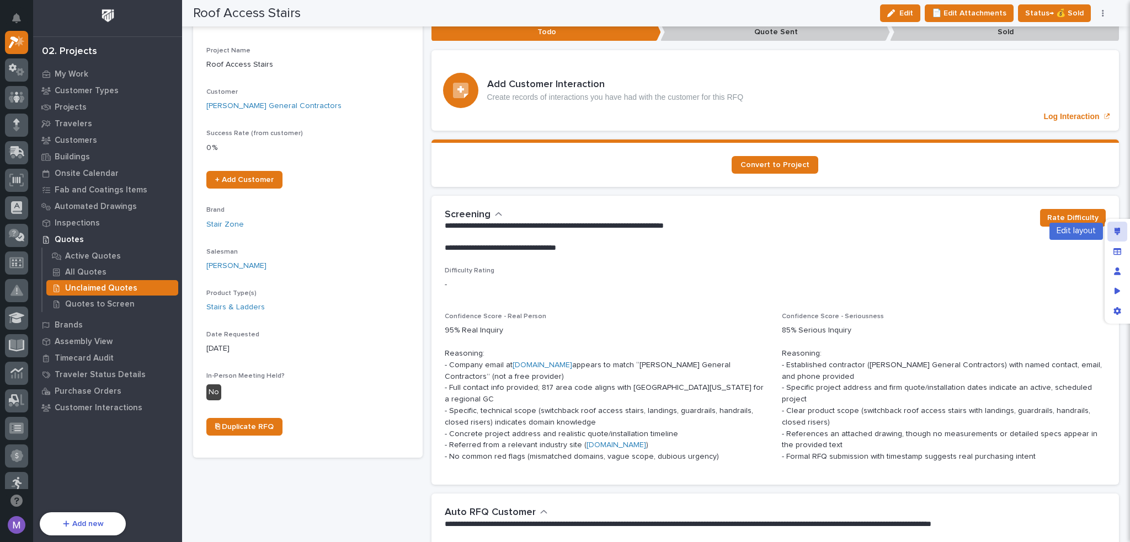
click at [1121, 235] on div "Edit layout" at bounding box center [1118, 232] width 20 height 20
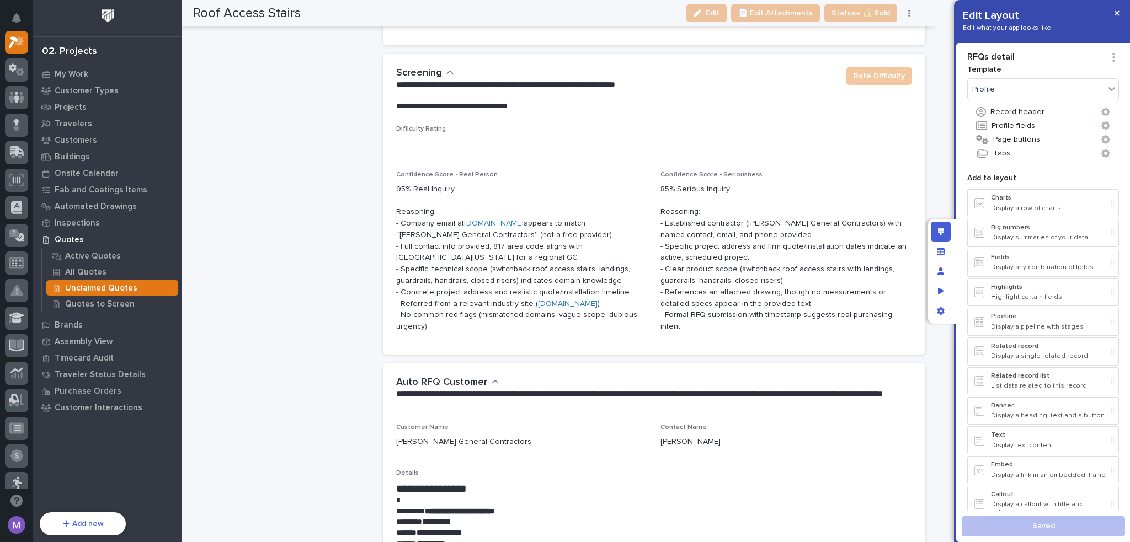
scroll to position [1235, 0]
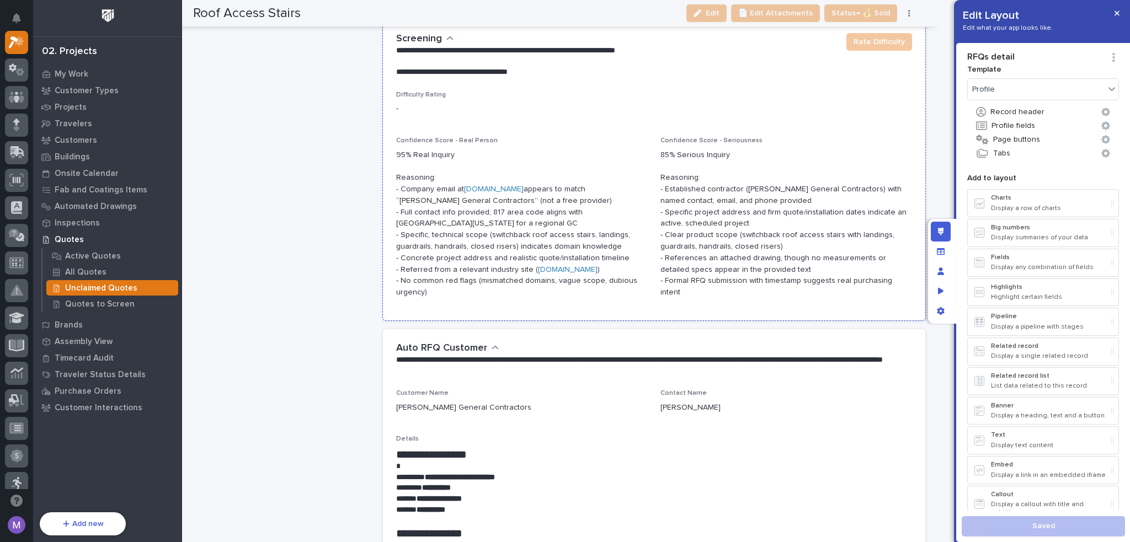
click at [565, 139] on p "Confidence Score - Real Person" at bounding box center [522, 141] width 252 height 8
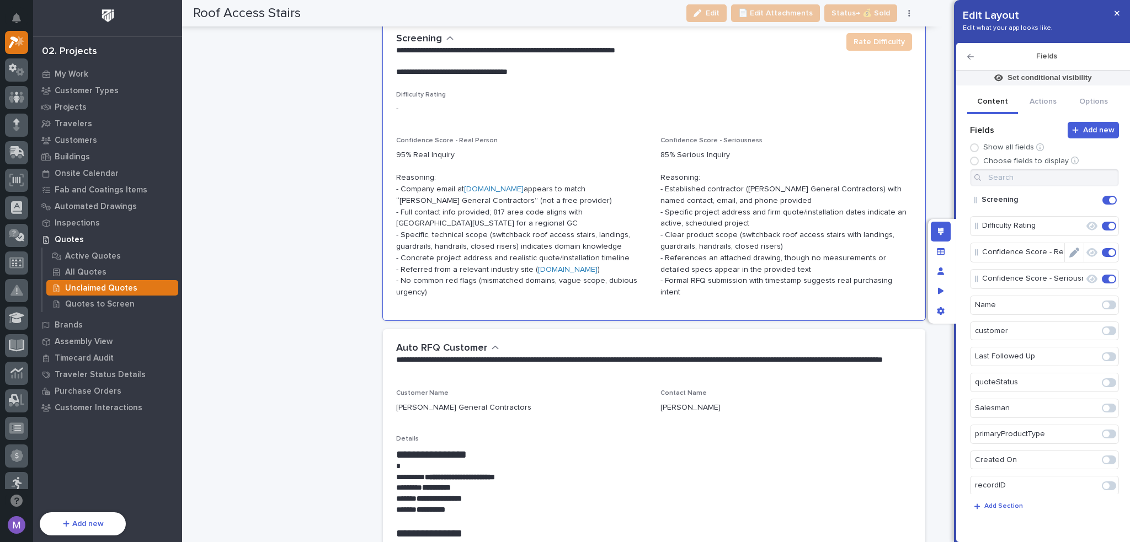
click at [1072, 255] on icon "Edit" at bounding box center [1074, 253] width 10 height 10
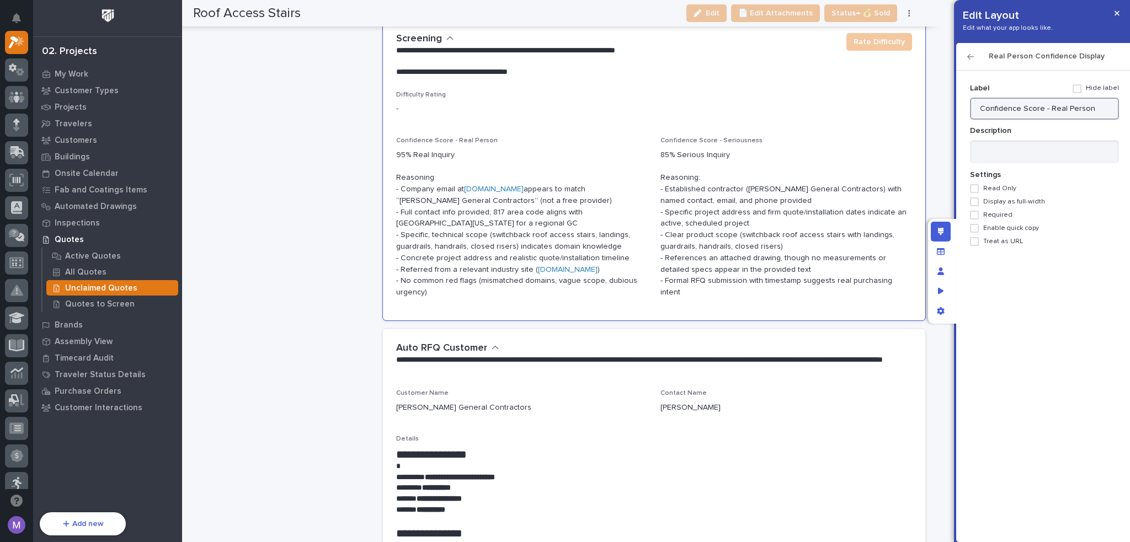
click at [977, 108] on input "Confidence Score - Real Person" at bounding box center [1044, 109] width 149 height 22
type input "AI Confidence Score - Real Person"
click at [973, 55] on icon "button" at bounding box center [970, 57] width 7 height 8
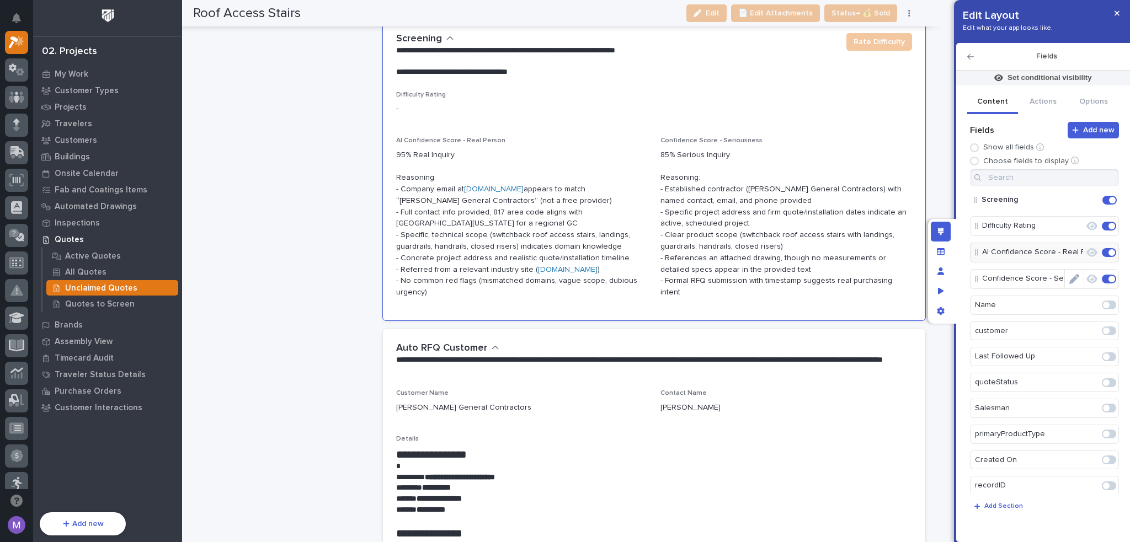
click at [1069, 280] on icon "Edit" at bounding box center [1074, 279] width 10 height 10
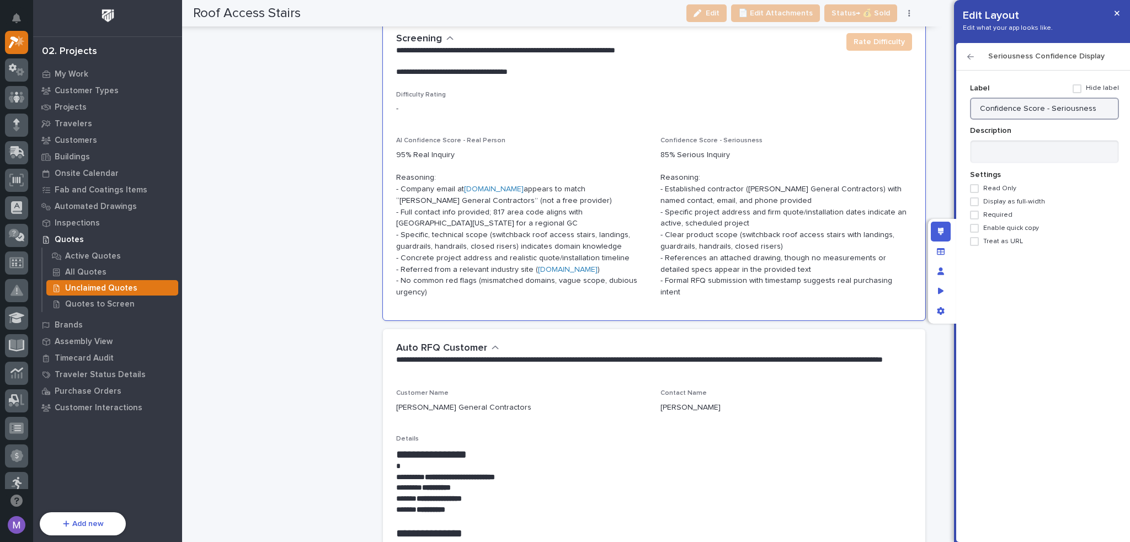
click at [981, 108] on input "Confidence Score - Seriousness" at bounding box center [1044, 109] width 149 height 22
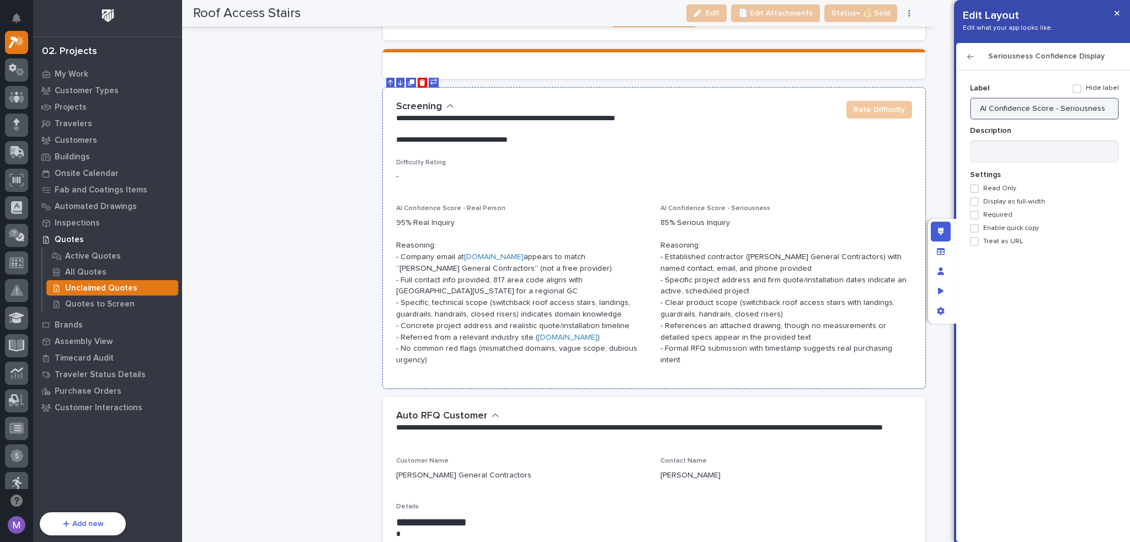
scroll to position [1125, 0]
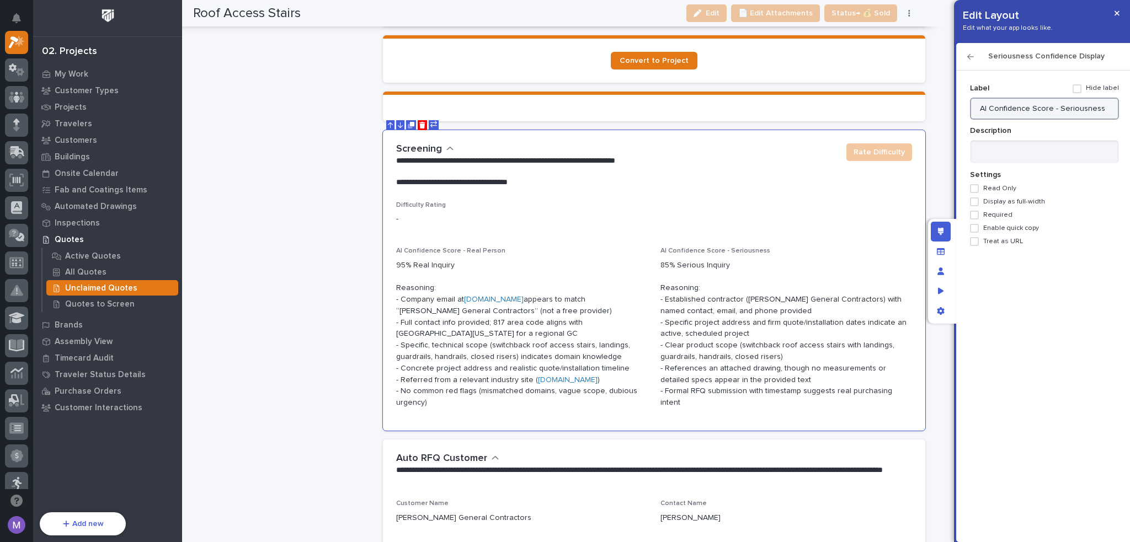
type input "AI Confidence Score - Seriousness"
click at [970, 57] on icon "button" at bounding box center [970, 57] width 7 height 8
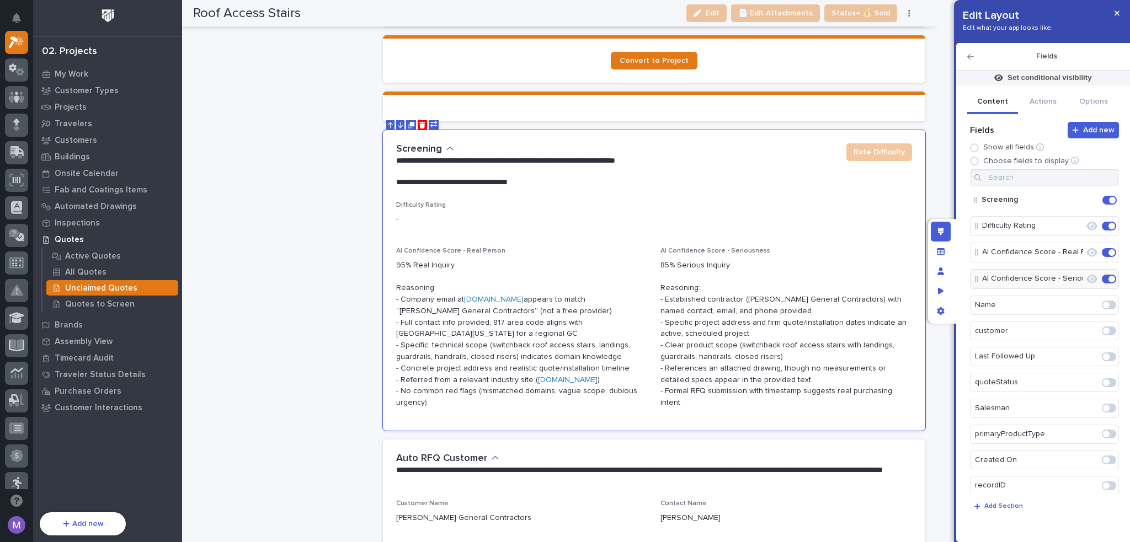
drag, startPoint x: 1086, startPoint y: 201, endPoint x: 1079, endPoint y: 199, distance: 7.4
click at [1100, 200] on icon "Edit" at bounding box center [1100, 200] width 0 height 10
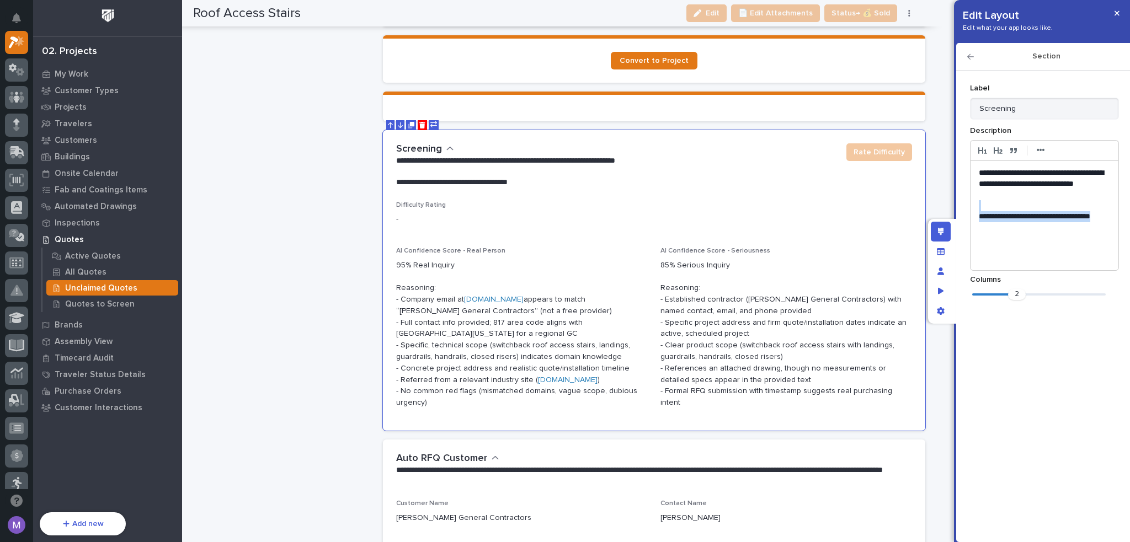
drag, startPoint x: 1089, startPoint y: 227, endPoint x: 1041, endPoint y: 193, distance: 59.7
click at [1041, 193] on div "**********" at bounding box center [1045, 215] width 148 height 109
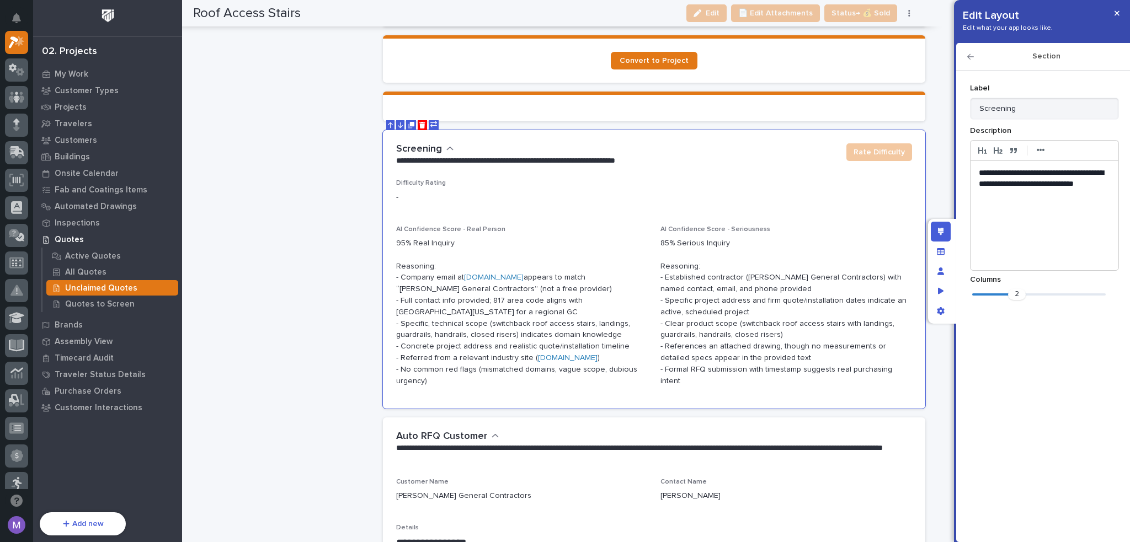
scroll to position [1114, 0]
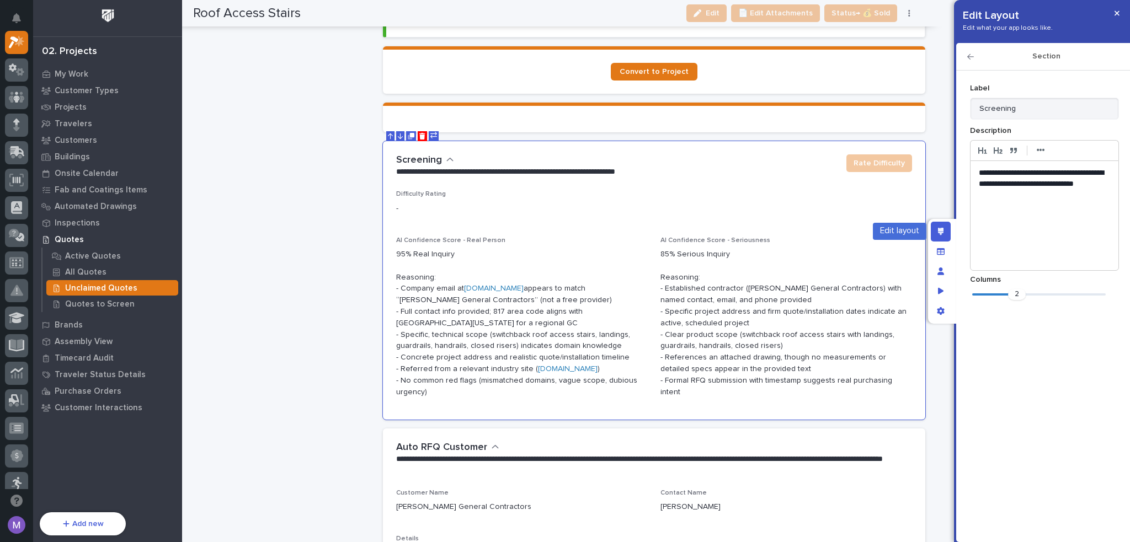
click at [940, 228] on icon "Edit layout" at bounding box center [941, 232] width 6 height 8
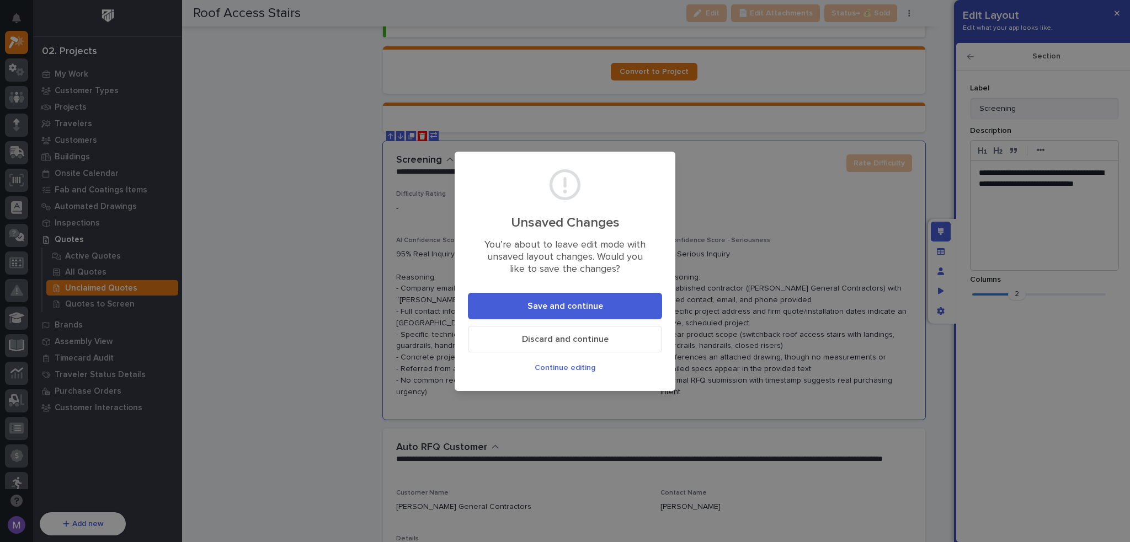
click at [613, 306] on button "Save and continue" at bounding box center [565, 306] width 194 height 26
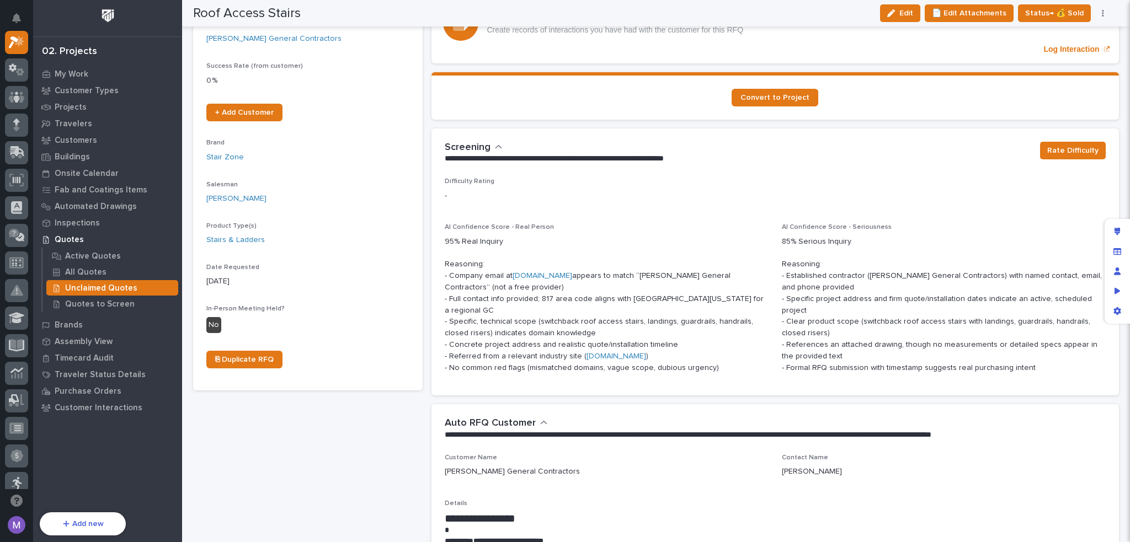
scroll to position [201, 0]
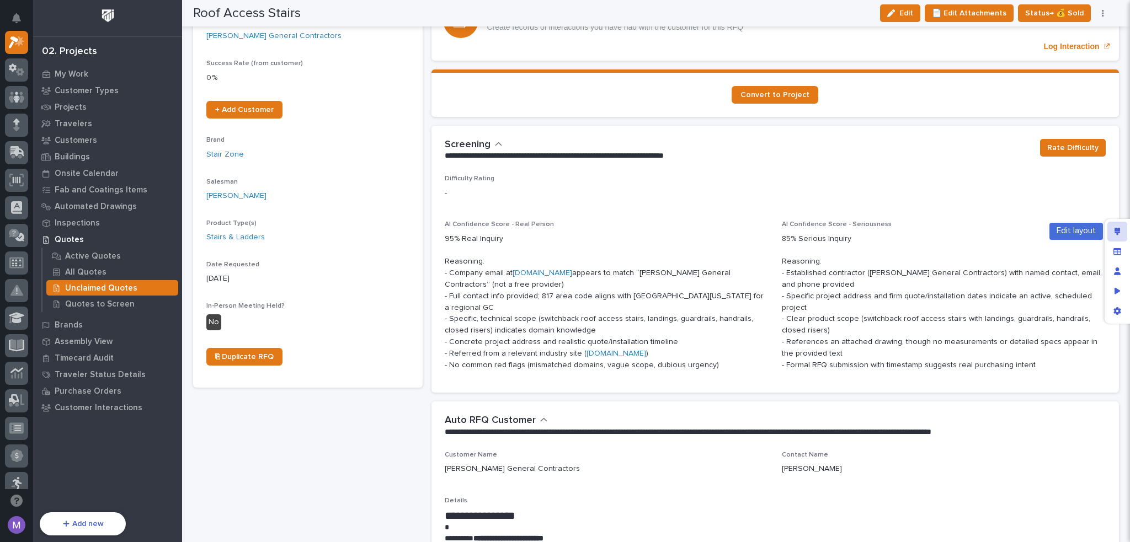
click at [1121, 232] on div "Edit layout" at bounding box center [1118, 232] width 20 height 20
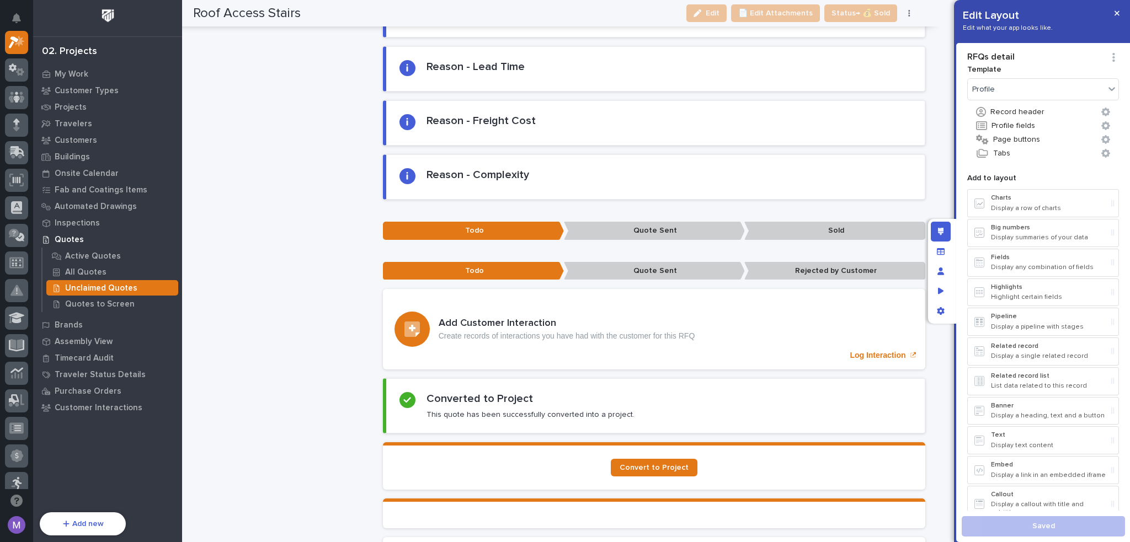
scroll to position [1049, 0]
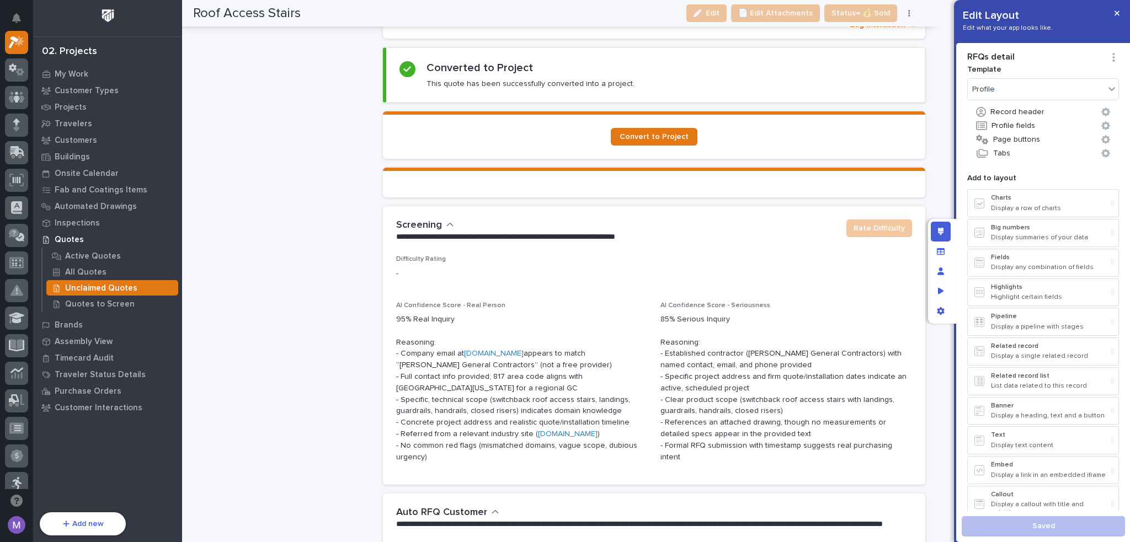
click at [717, 249] on div "**********" at bounding box center [654, 230] width 542 height 49
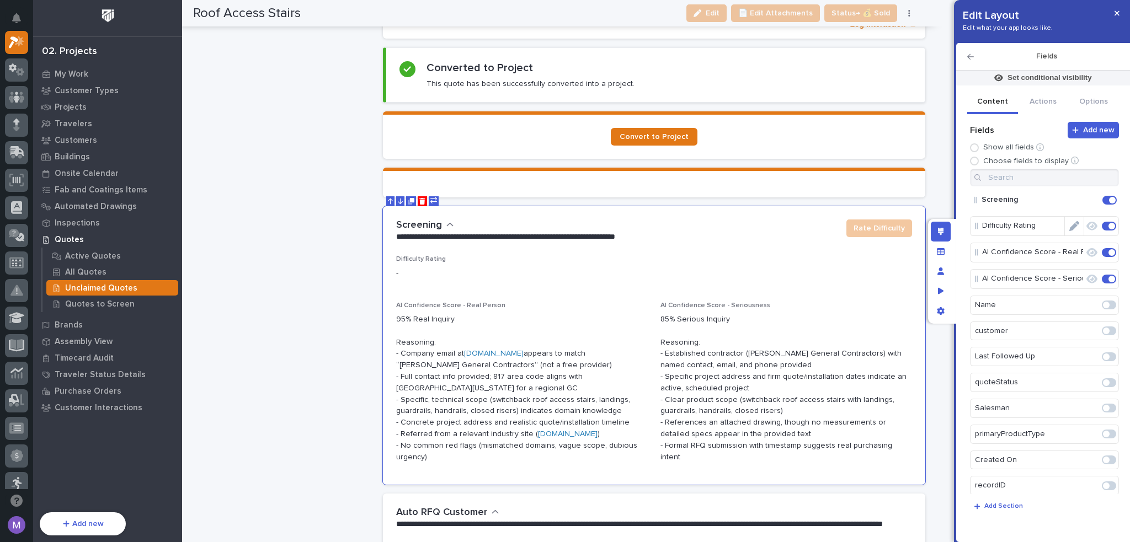
click at [1071, 226] on icon "Edit" at bounding box center [1074, 226] width 10 height 10
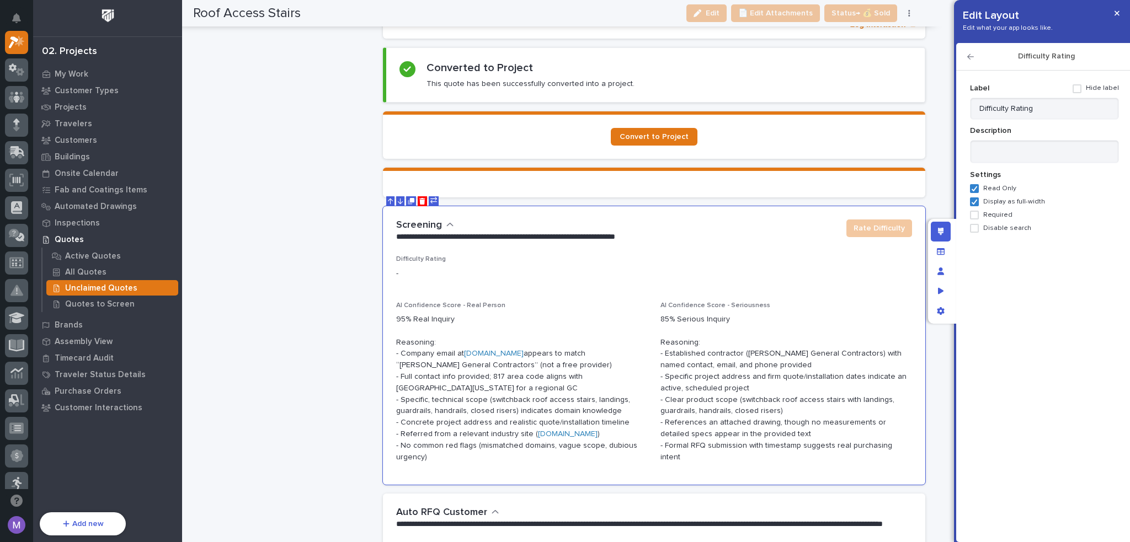
click at [971, 58] on icon "button" at bounding box center [970, 57] width 7 height 8
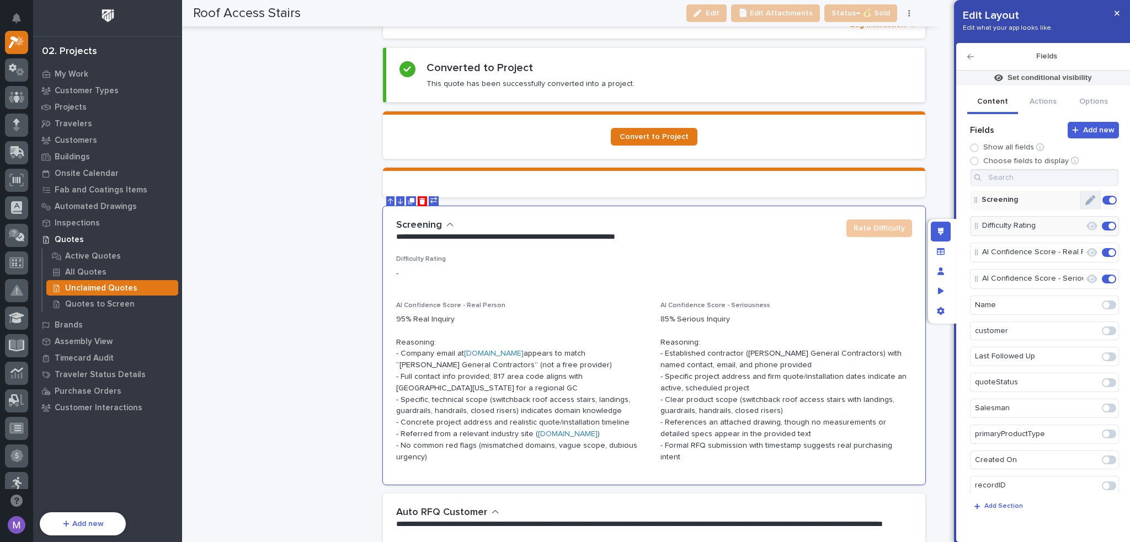
click at [1087, 205] on button "Edit" at bounding box center [1090, 200] width 19 height 19
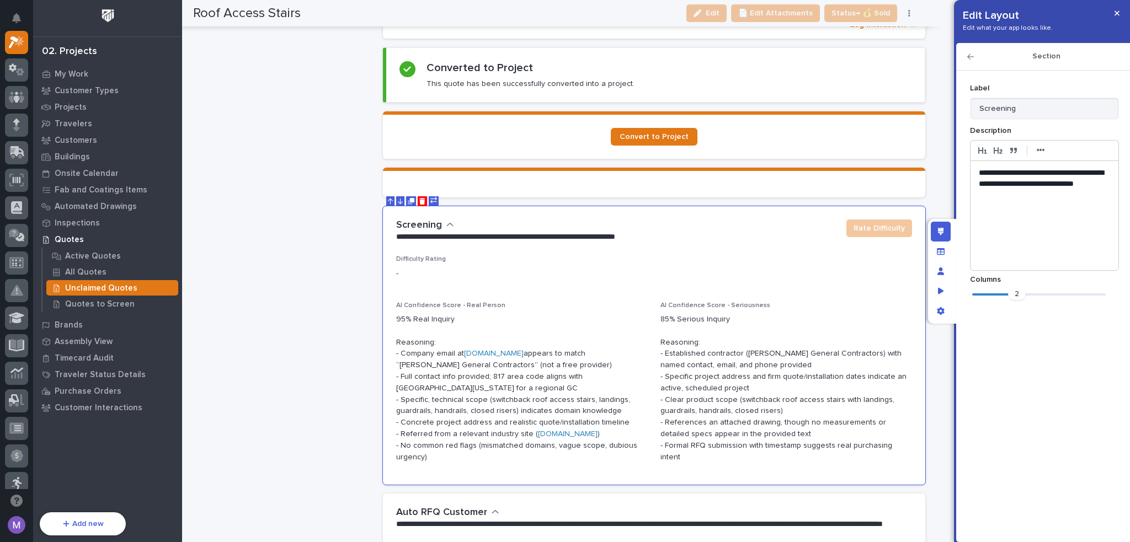
click at [1072, 195] on p "**********" at bounding box center [1045, 184] width 132 height 33
click at [943, 237] on div "Edit layout" at bounding box center [941, 232] width 20 height 20
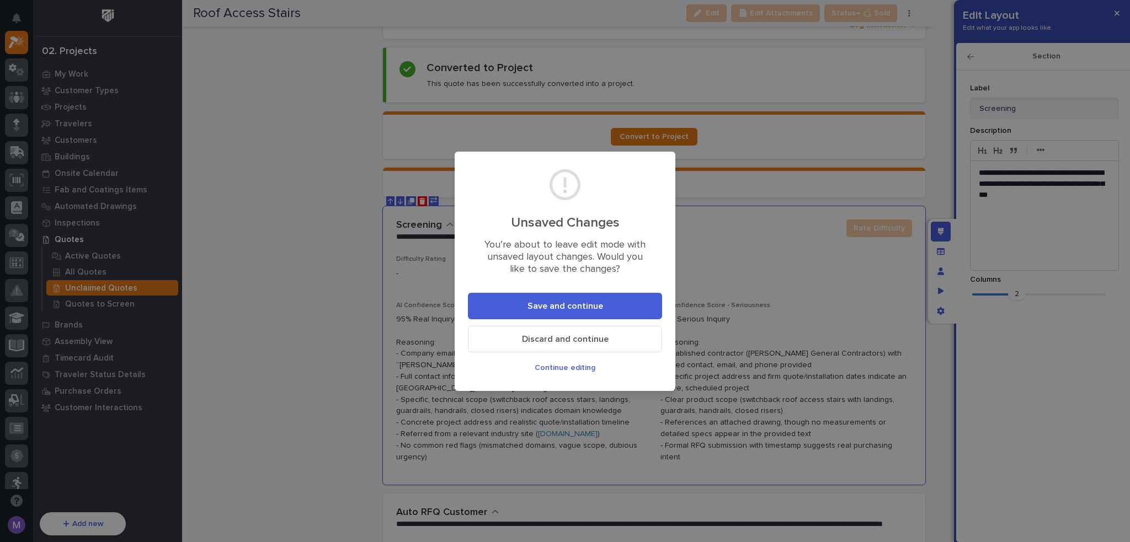
click at [603, 296] on button "Save and continue" at bounding box center [565, 306] width 194 height 26
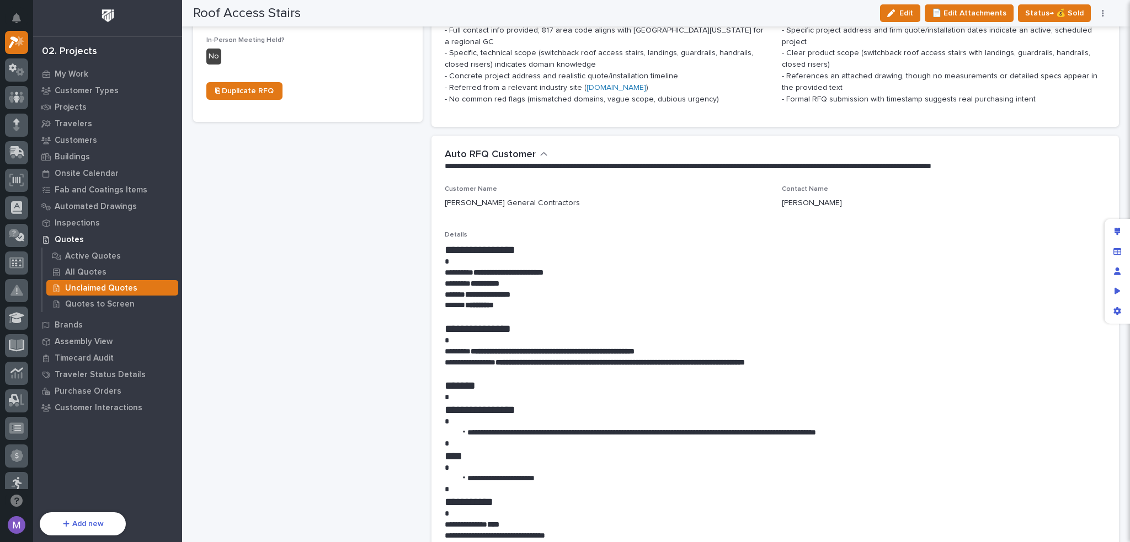
scroll to position [136, 0]
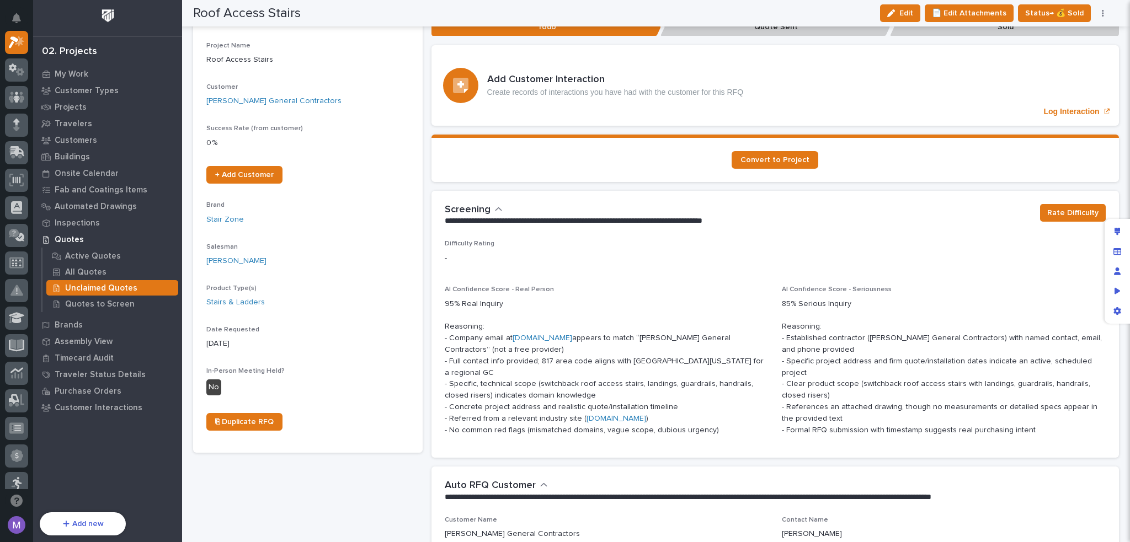
click at [495, 205] on icon "button" at bounding box center [499, 210] width 8 height 10
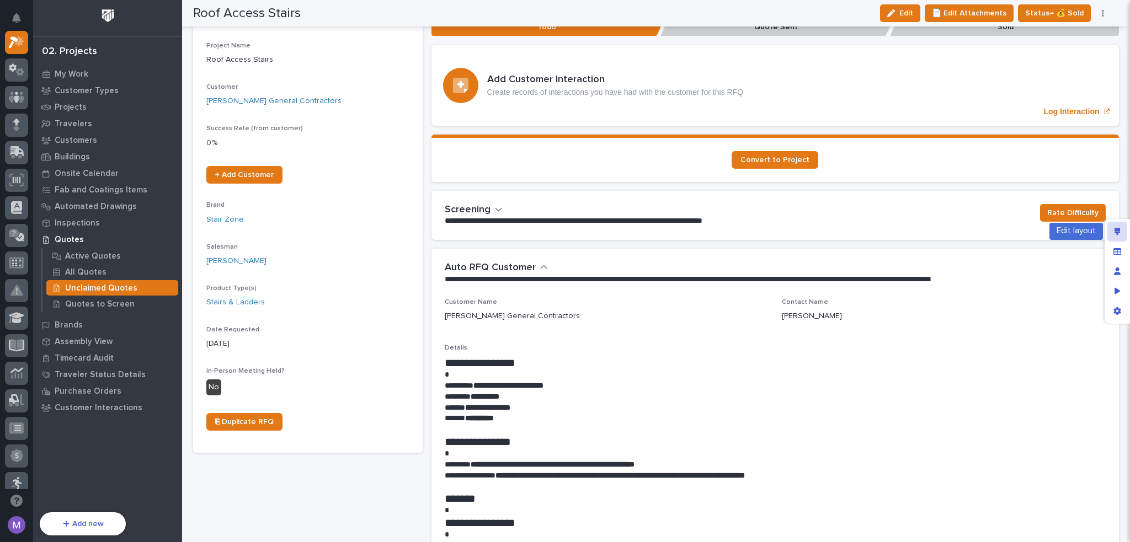
click at [1117, 233] on icon "Edit layout" at bounding box center [1118, 232] width 6 height 8
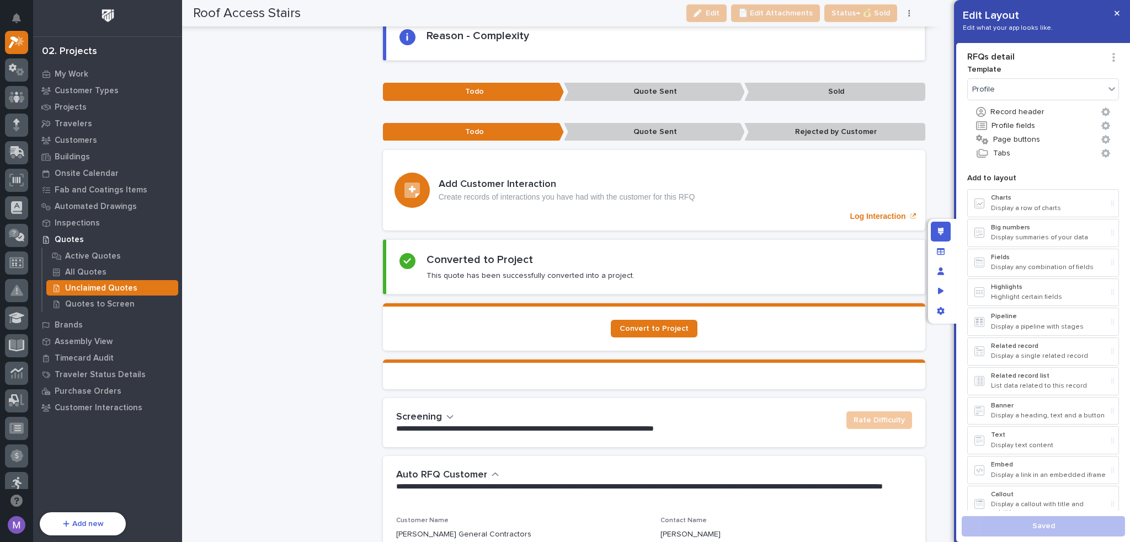
scroll to position [1049, 0]
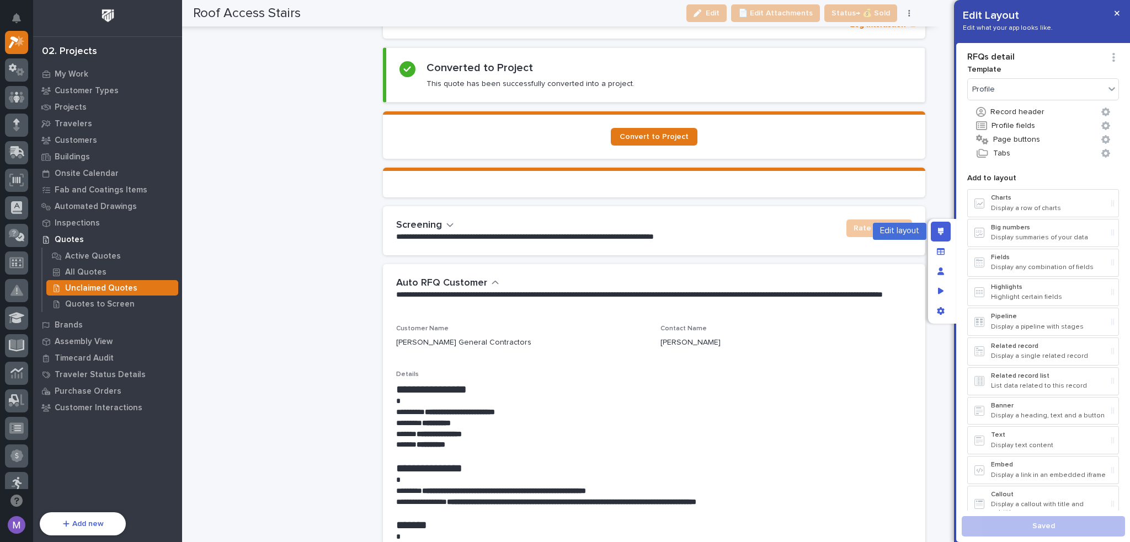
click at [934, 233] on div "Edit layout" at bounding box center [941, 232] width 20 height 20
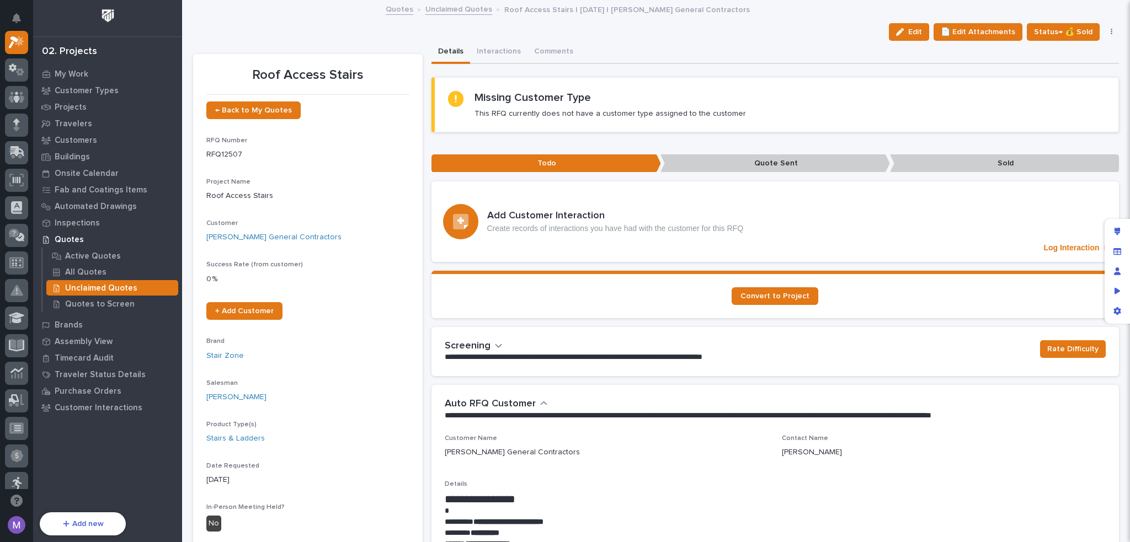
scroll to position [166, 0]
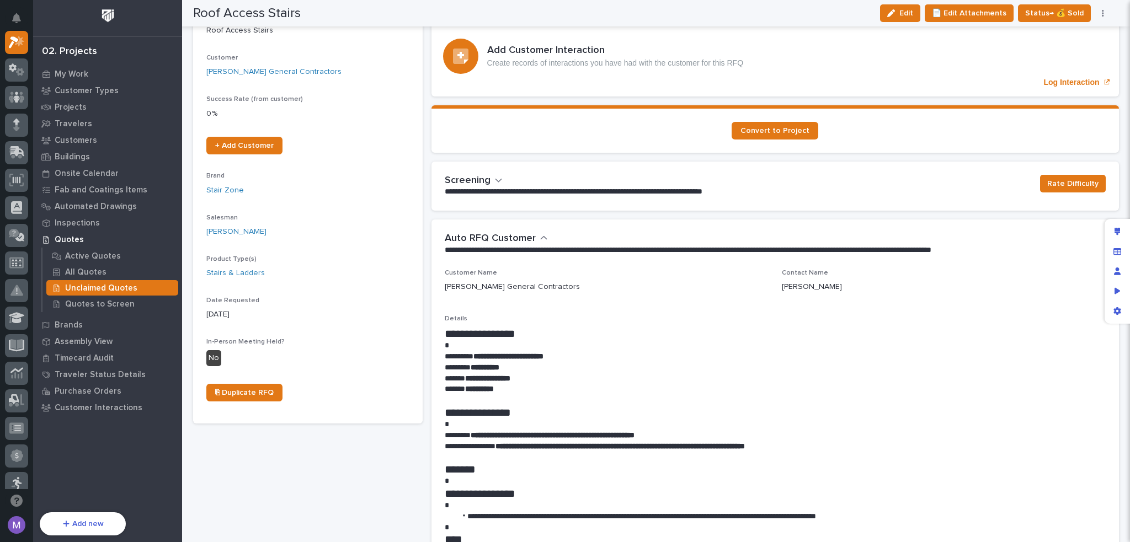
click at [499, 180] on icon "button" at bounding box center [499, 180] width 8 height 10
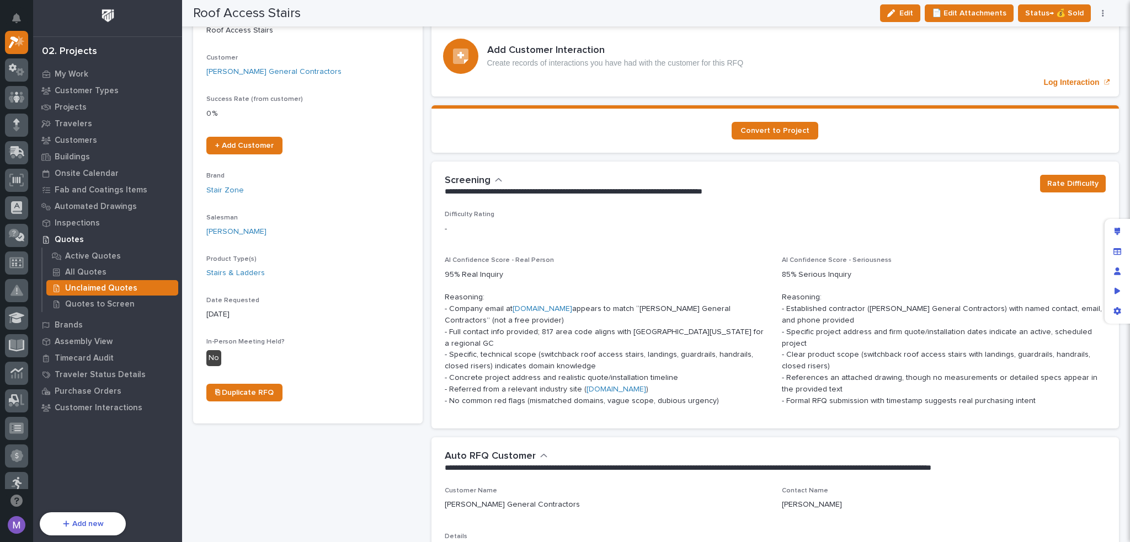
scroll to position [110, 0]
